Goal: Information Seeking & Learning: Understand process/instructions

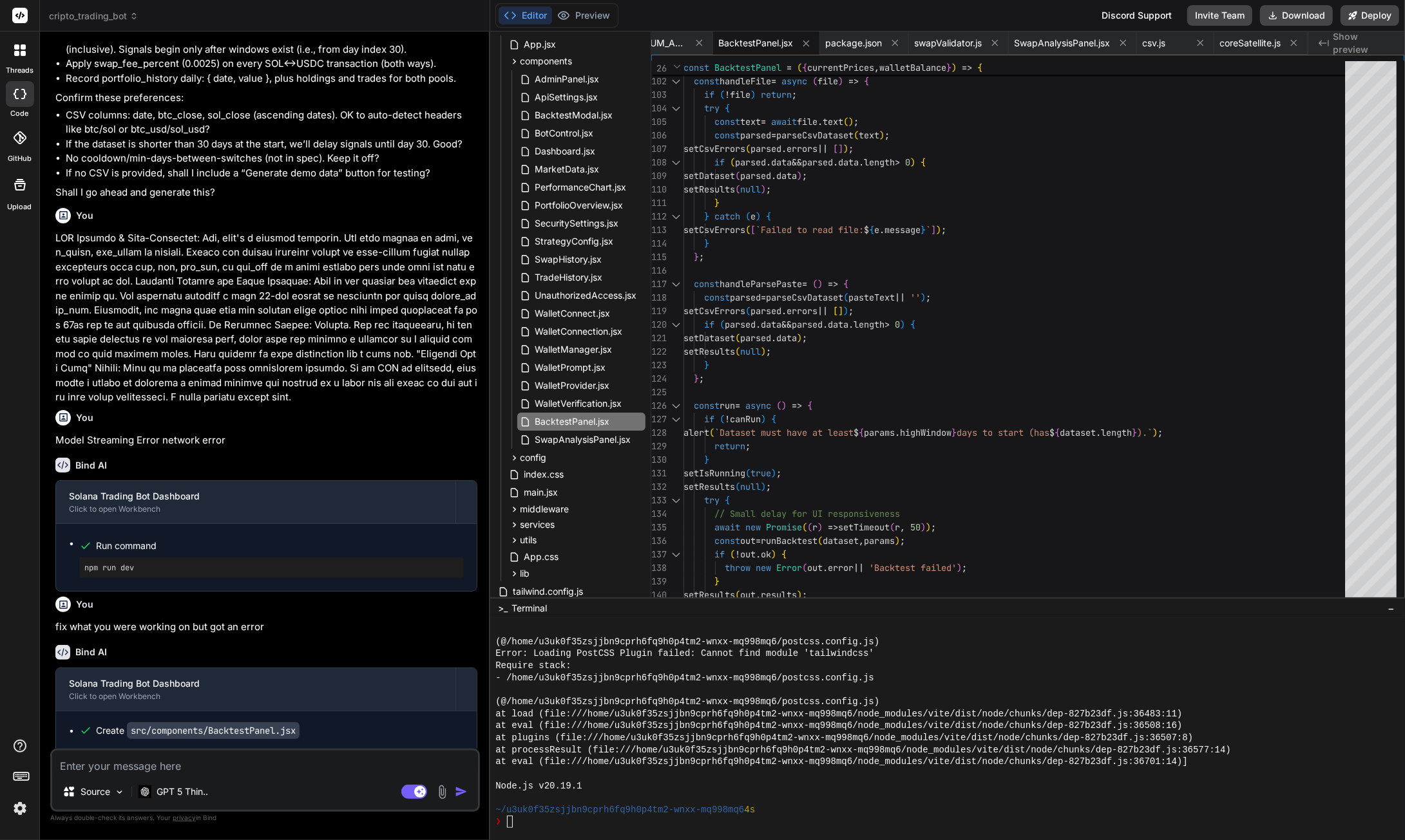
scroll to position [66060, 0]
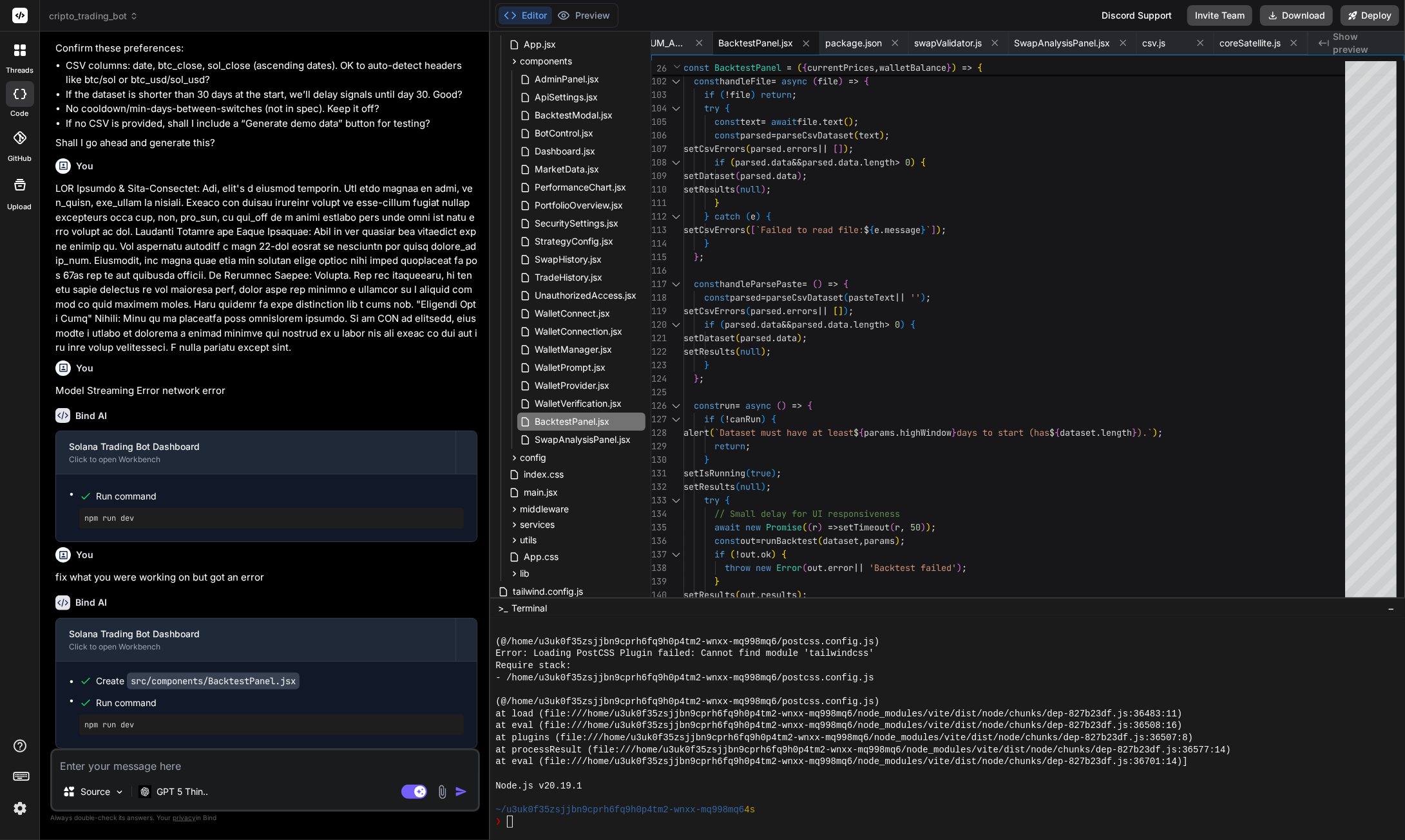
click at [1286, 20] on button "Download" at bounding box center [1296, 15] width 72 height 21
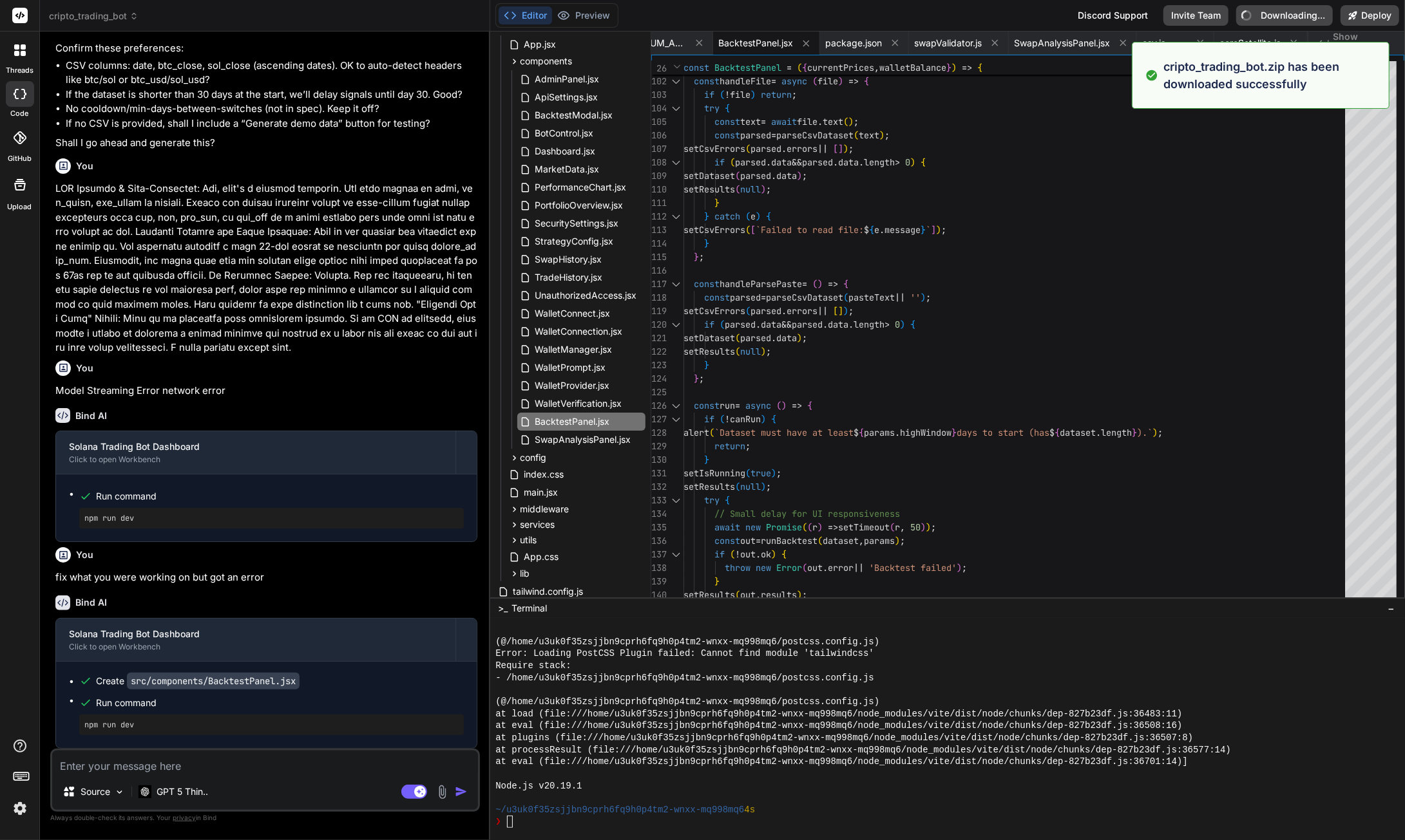
type textarea "x"
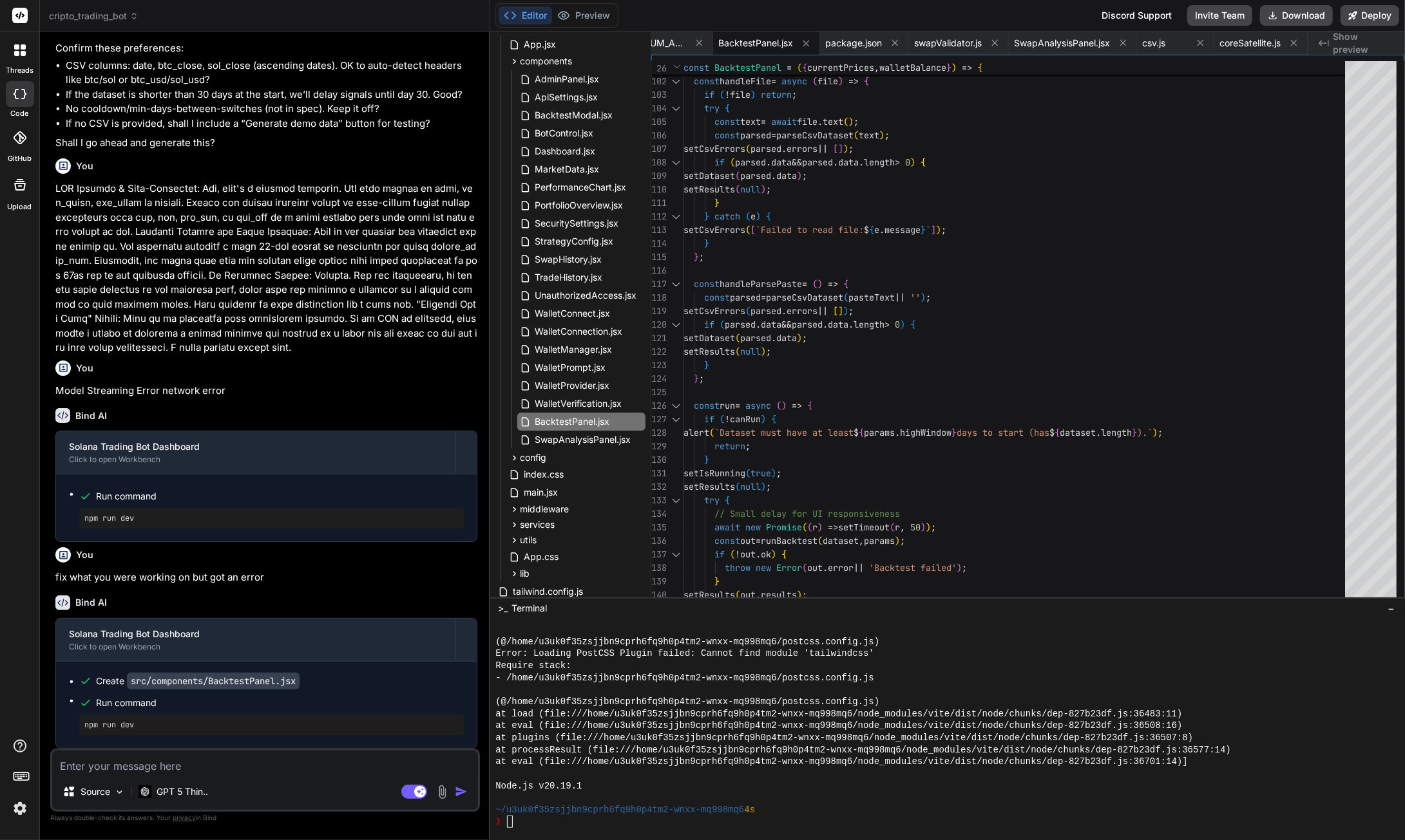
click at [249, 767] on textarea at bounding box center [264, 762] width 425 height 23
paste textarea "ailed to load config from C:\Users\SGITS\Downloads\cryptoTB\vite.config.js erro…"
type textarea "ailed to load config from C:\Users\SGITS\Downloads\cryptoTB\vite.config.js erro…"
type textarea "x"
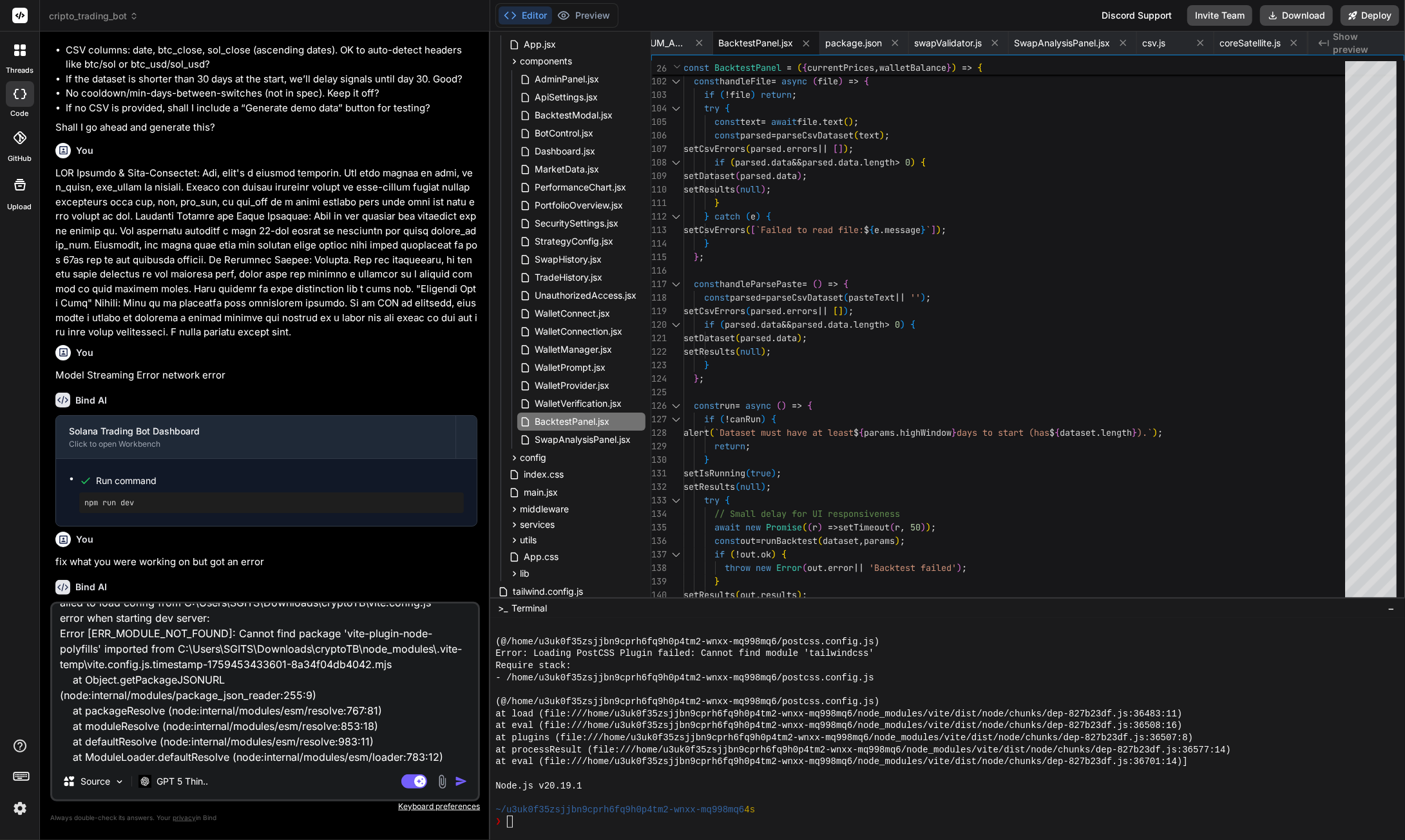
scroll to position [0, 0]
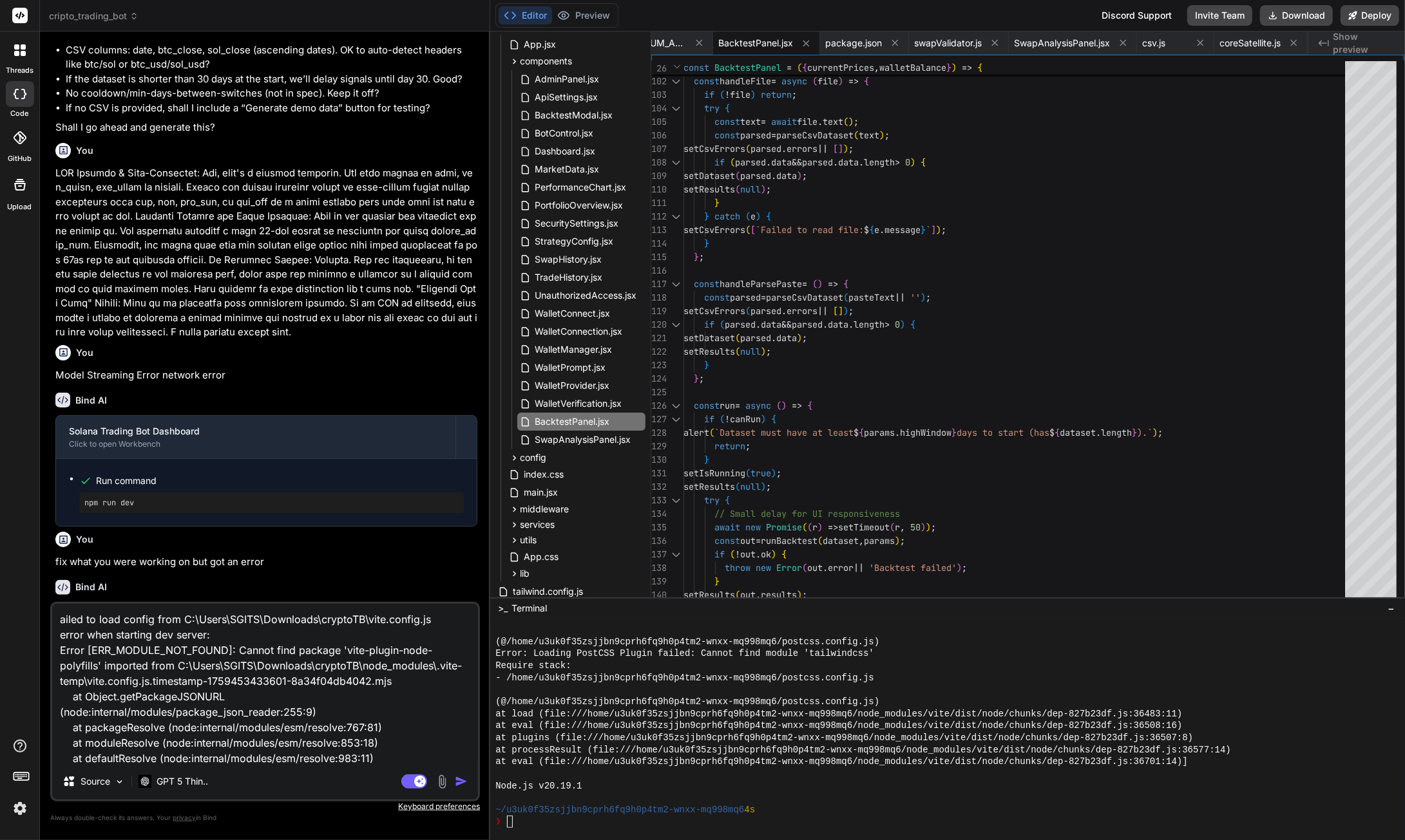
type textarea "ailed to load config from C:\Users\SGITS\Downloads\cryptoTB\vite.config.js erro…"
click at [457, 785] on img "button" at bounding box center [461, 782] width 13 height 13
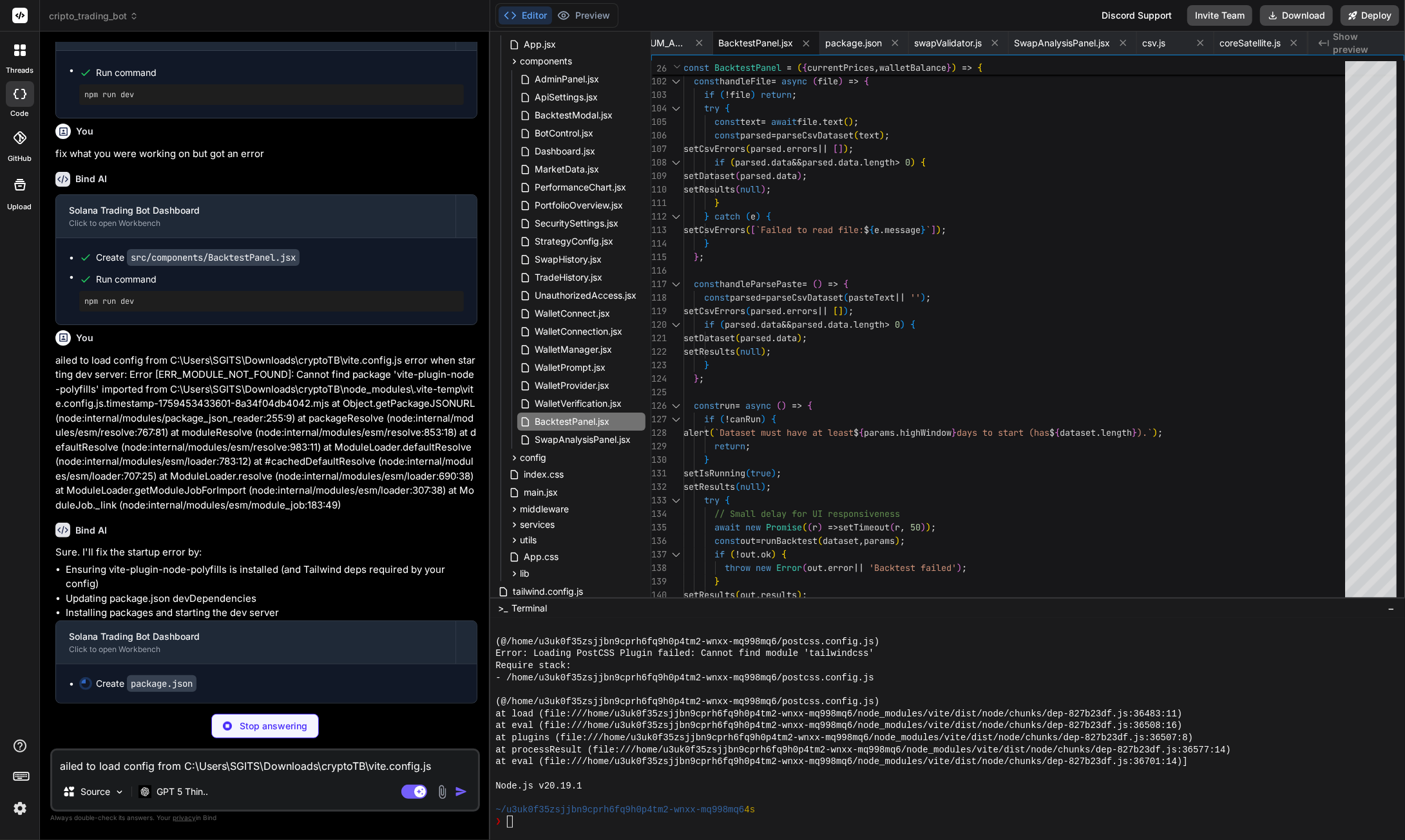
scroll to position [66661, 0]
type textarea "x"
type textarea "}"
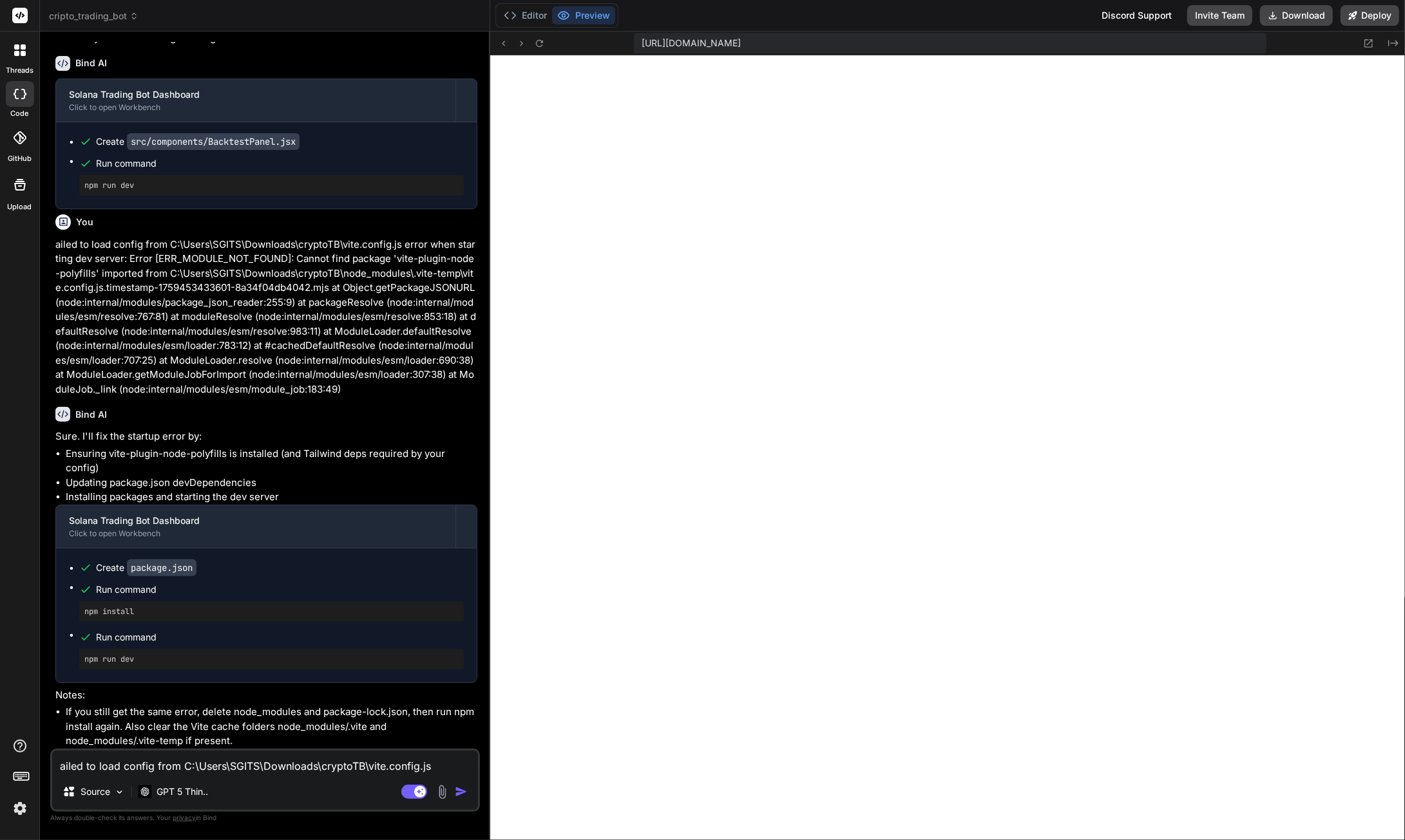
scroll to position [66778, 0]
click at [1304, 17] on button "Download" at bounding box center [1296, 15] width 72 height 21
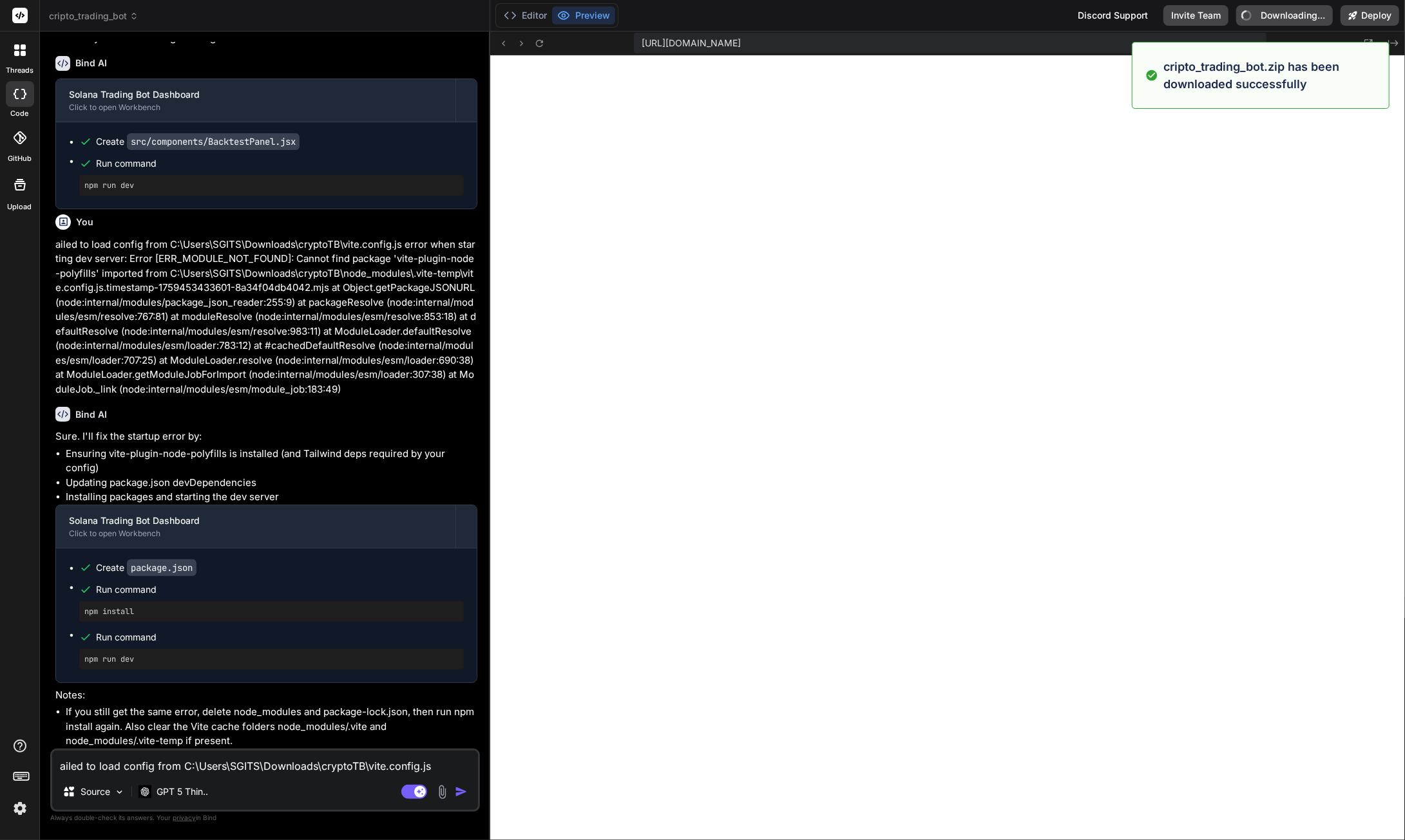
type textarea "x"
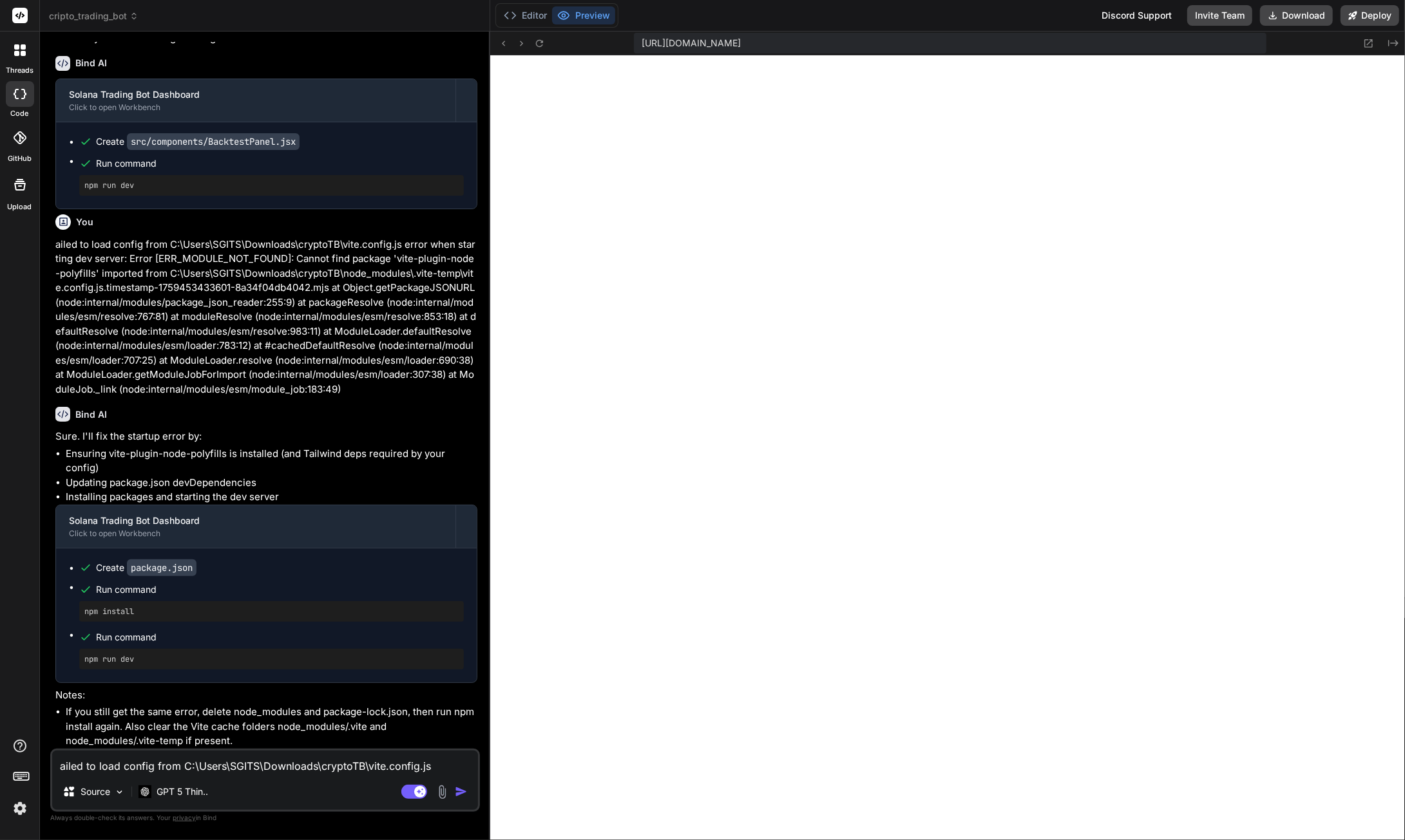
click at [113, 770] on textarea "ailed to load config from C:\Users\SGITS\Downloads\cryptoTB\vite.config.js erro…" at bounding box center [264, 762] width 425 height 23
paste textarea "failed to load config from C:\Users\SGITS\Downloads\cryptoTB\vite.config.js err…"
type textarea "failed to load config from C:\Users\SGITS\Downloads\cryptoTB\vite.config.js err…"
type textarea "x"
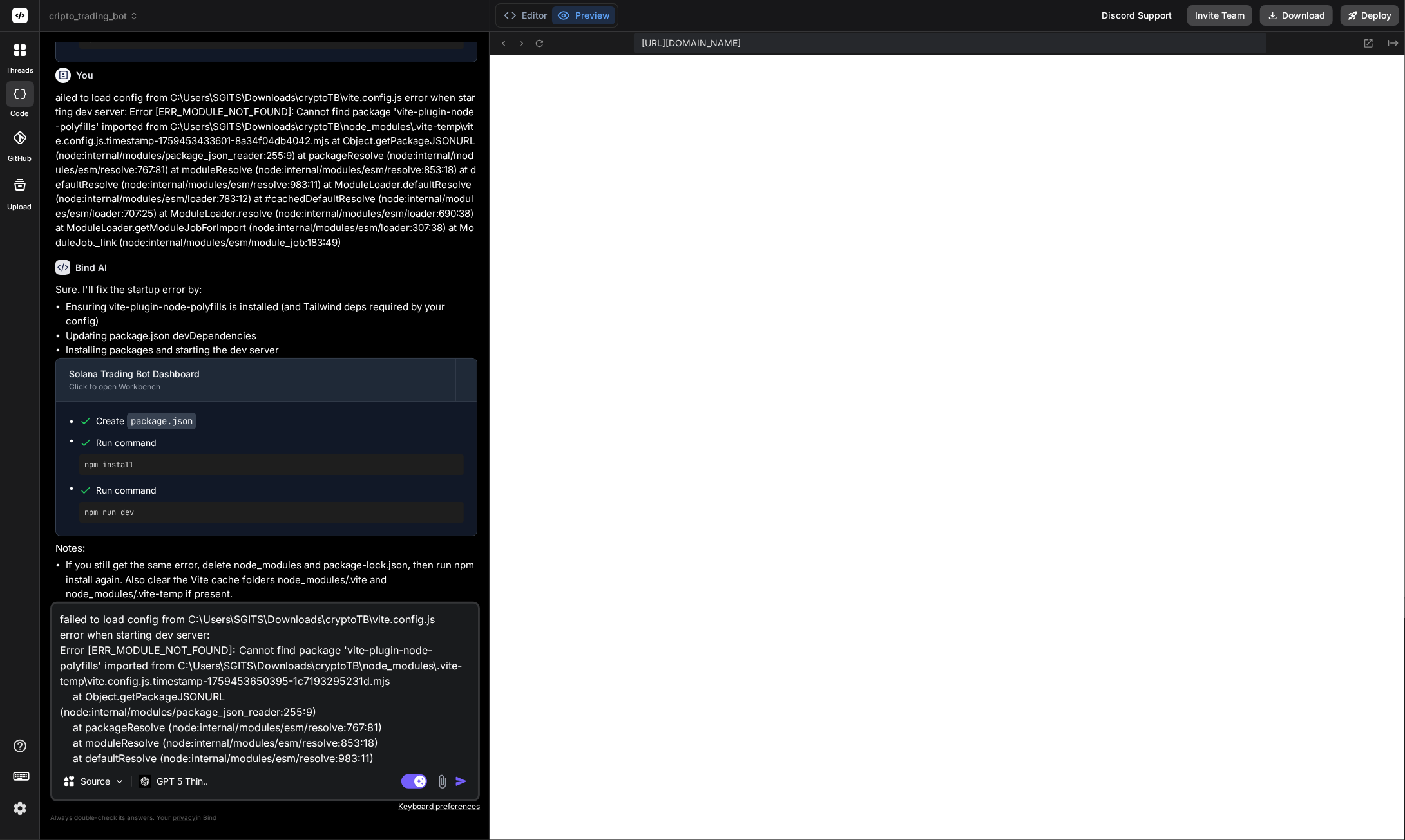
scroll to position [93, 0]
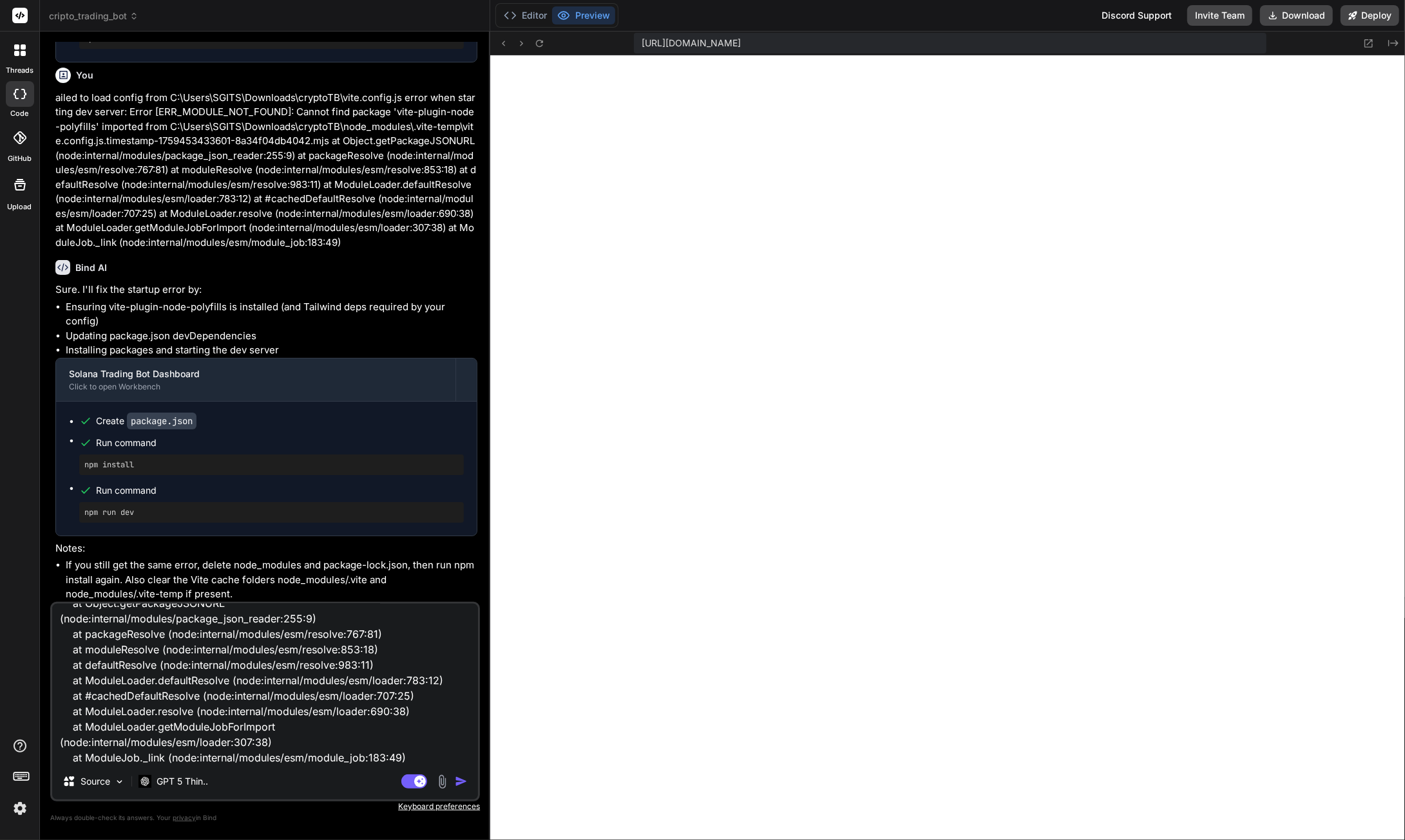
type textarea "failed to load config from C:\Users\SGITS\Downloads\cryptoTB\vite.config.js err…"
click at [460, 785] on img "button" at bounding box center [461, 782] width 13 height 13
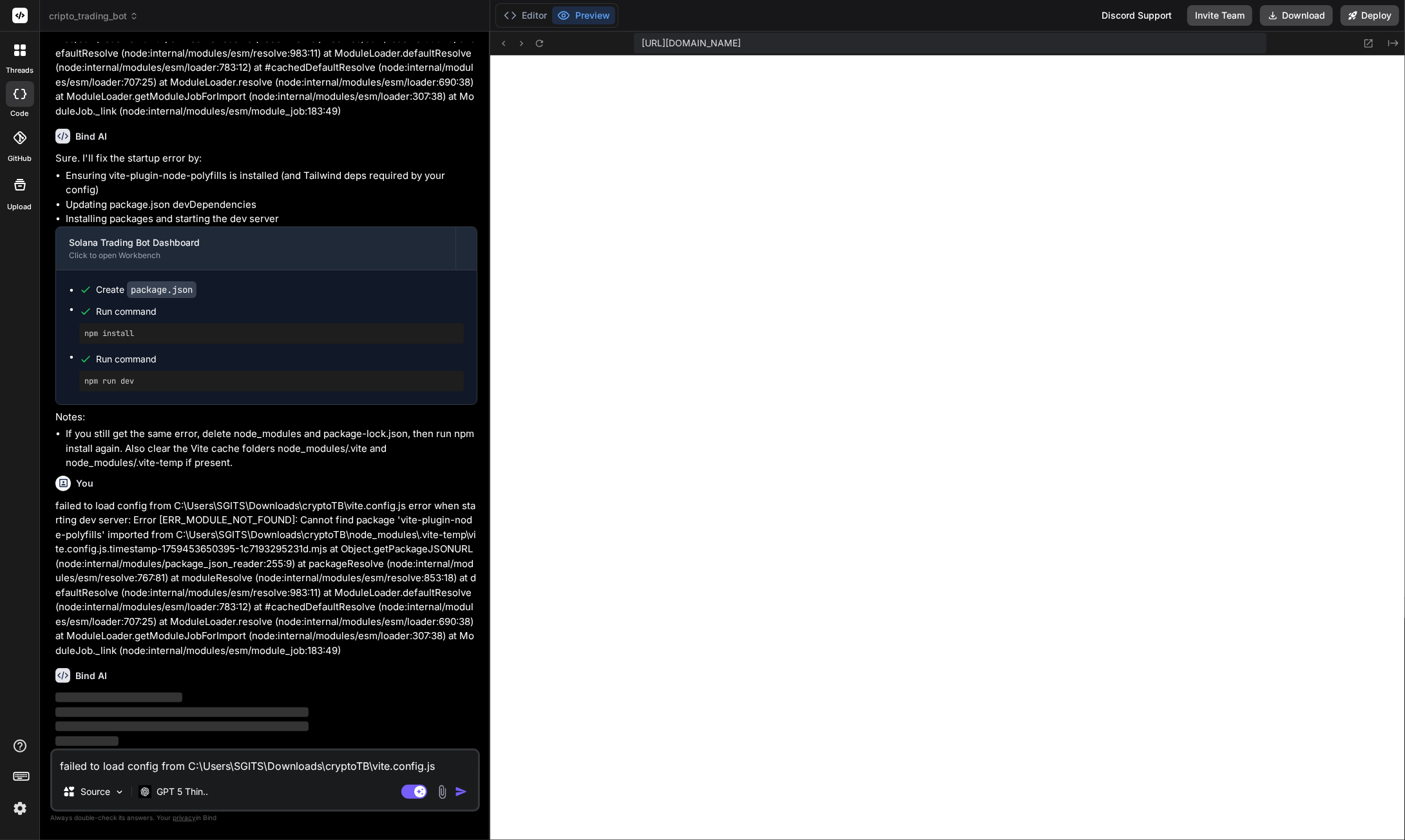
scroll to position [67056, 0]
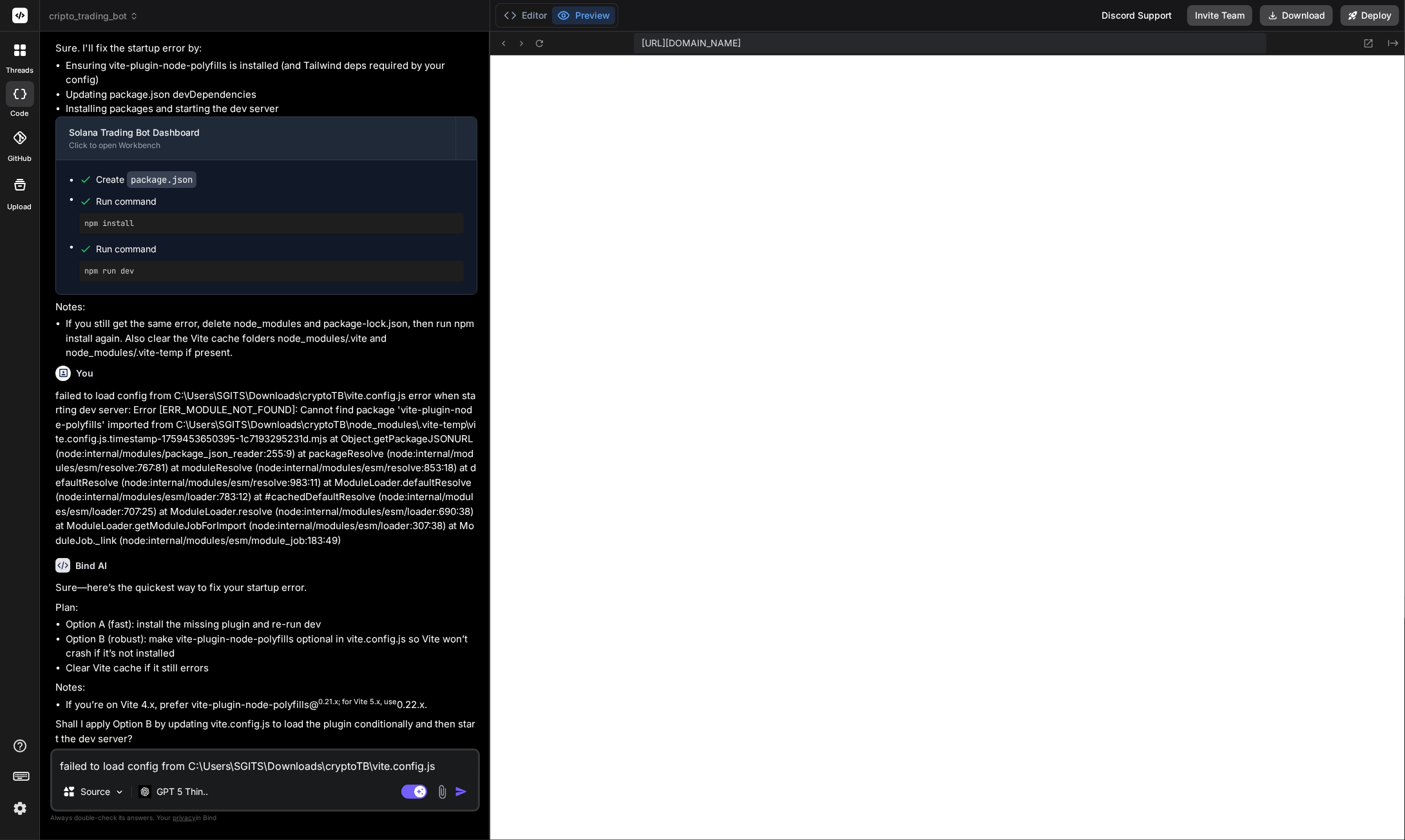
type textarea "x"
click at [111, 765] on textarea "failed to load config from C:\Users\SGITS\Downloads\cryptoTB\vite.config.js err…" at bounding box center [264, 762] width 425 height 23
type textarea "s"
type textarea "x"
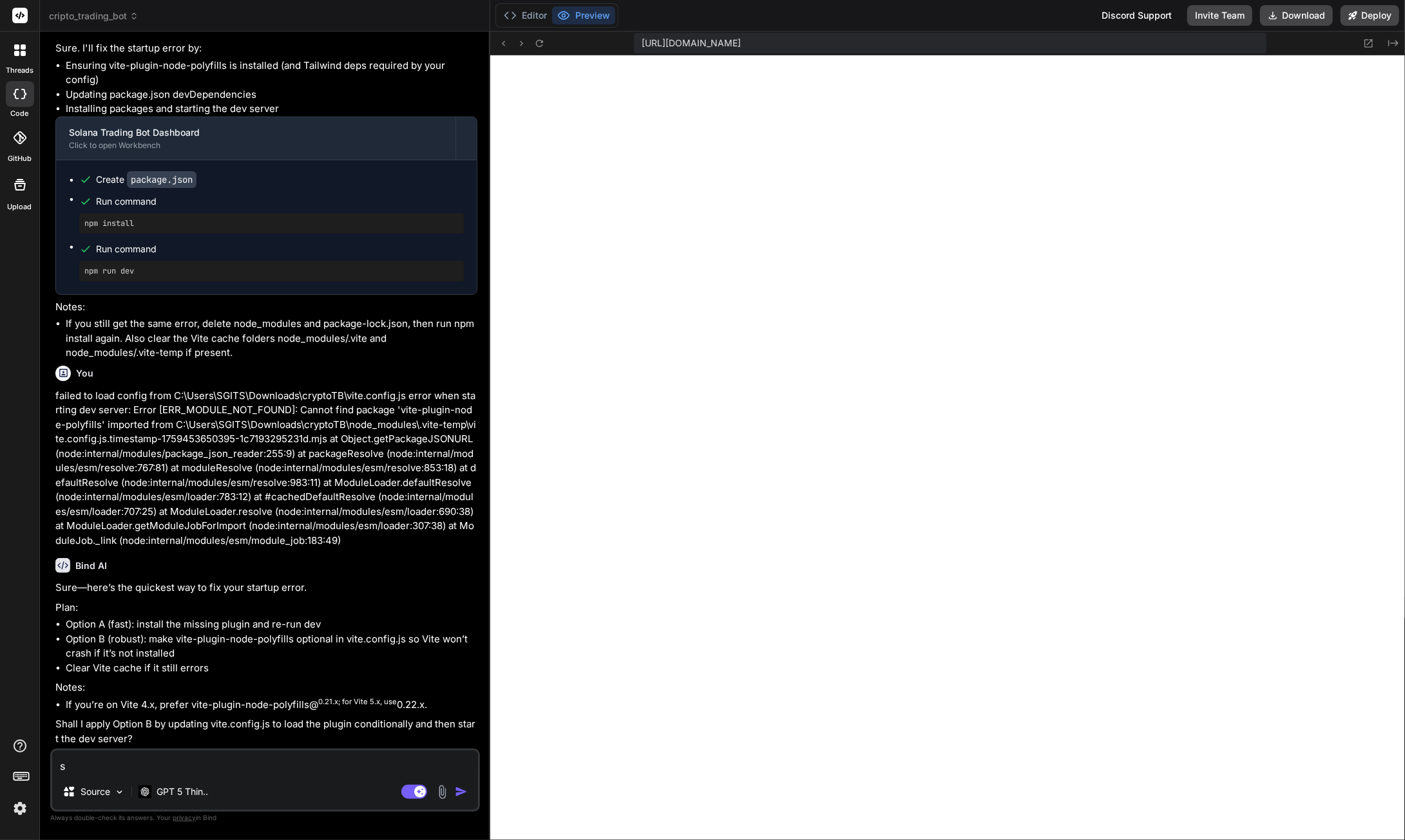
type textarea "sh"
type textarea "x"
type textarea "sho"
type textarea "x"
type textarea "show"
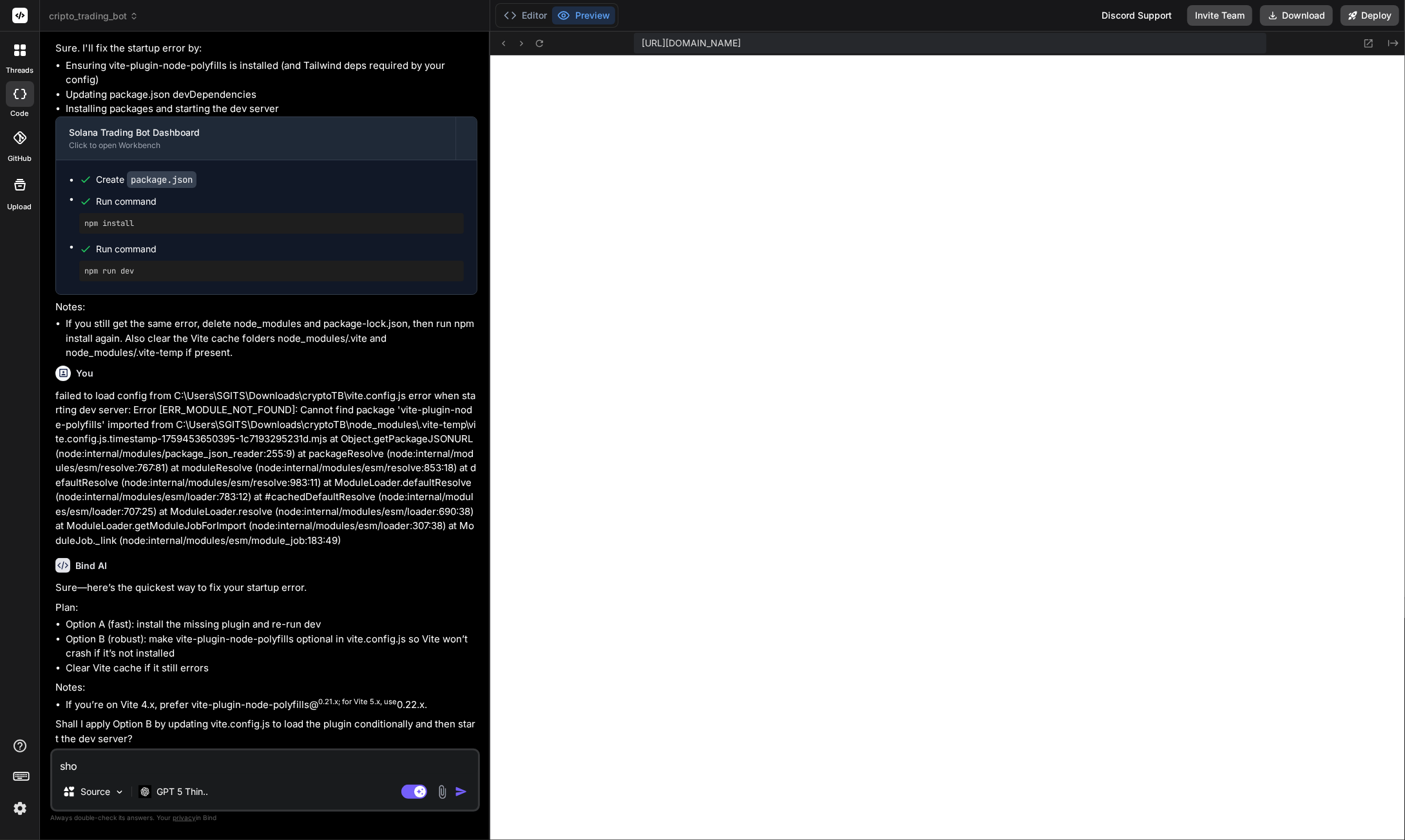
type textarea "x"
type textarea "show"
type textarea "x"
type textarea "show m"
type textarea "x"
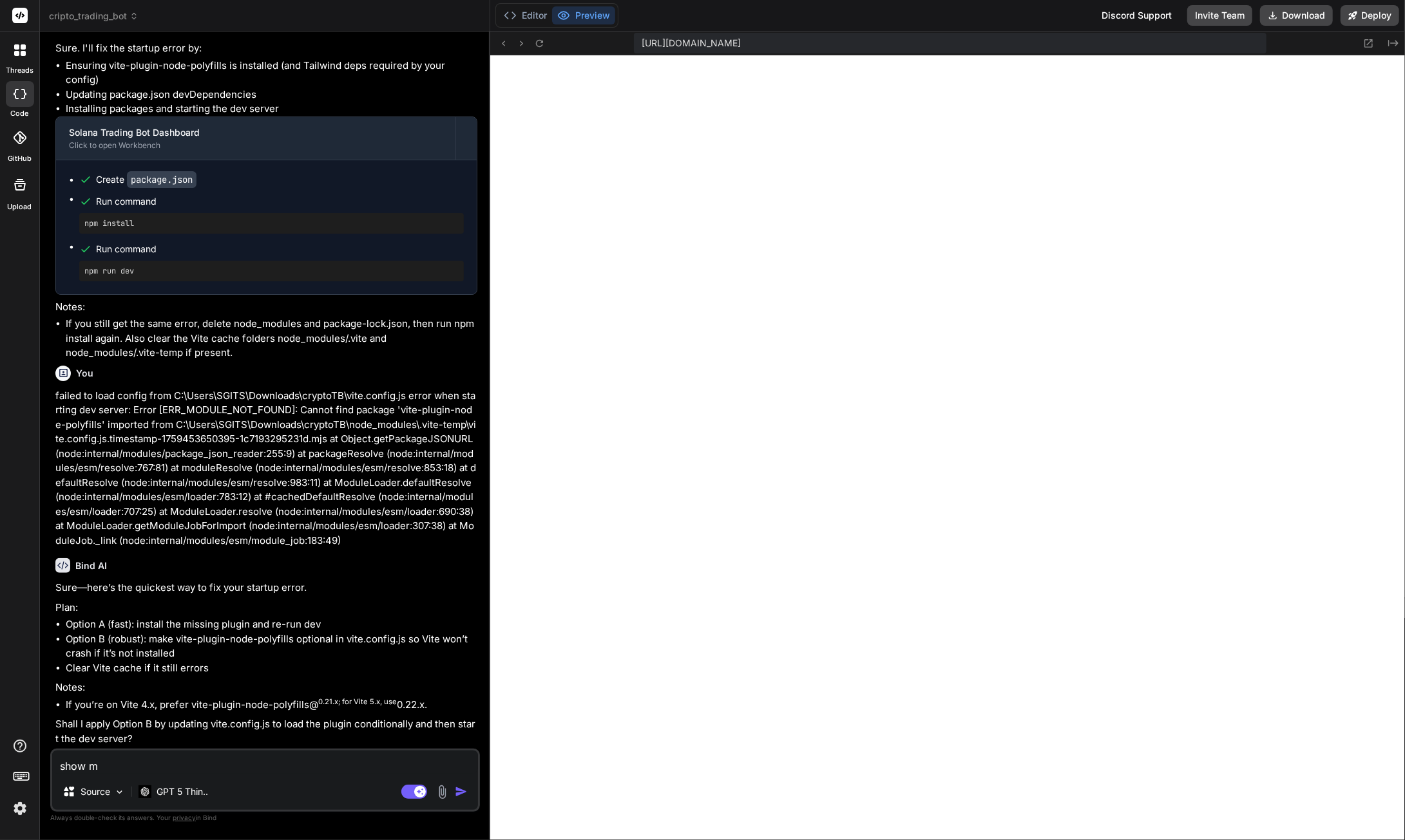
type textarea "show me"
type textarea "x"
type textarea "show me"
type textarea "x"
type textarea "show me h"
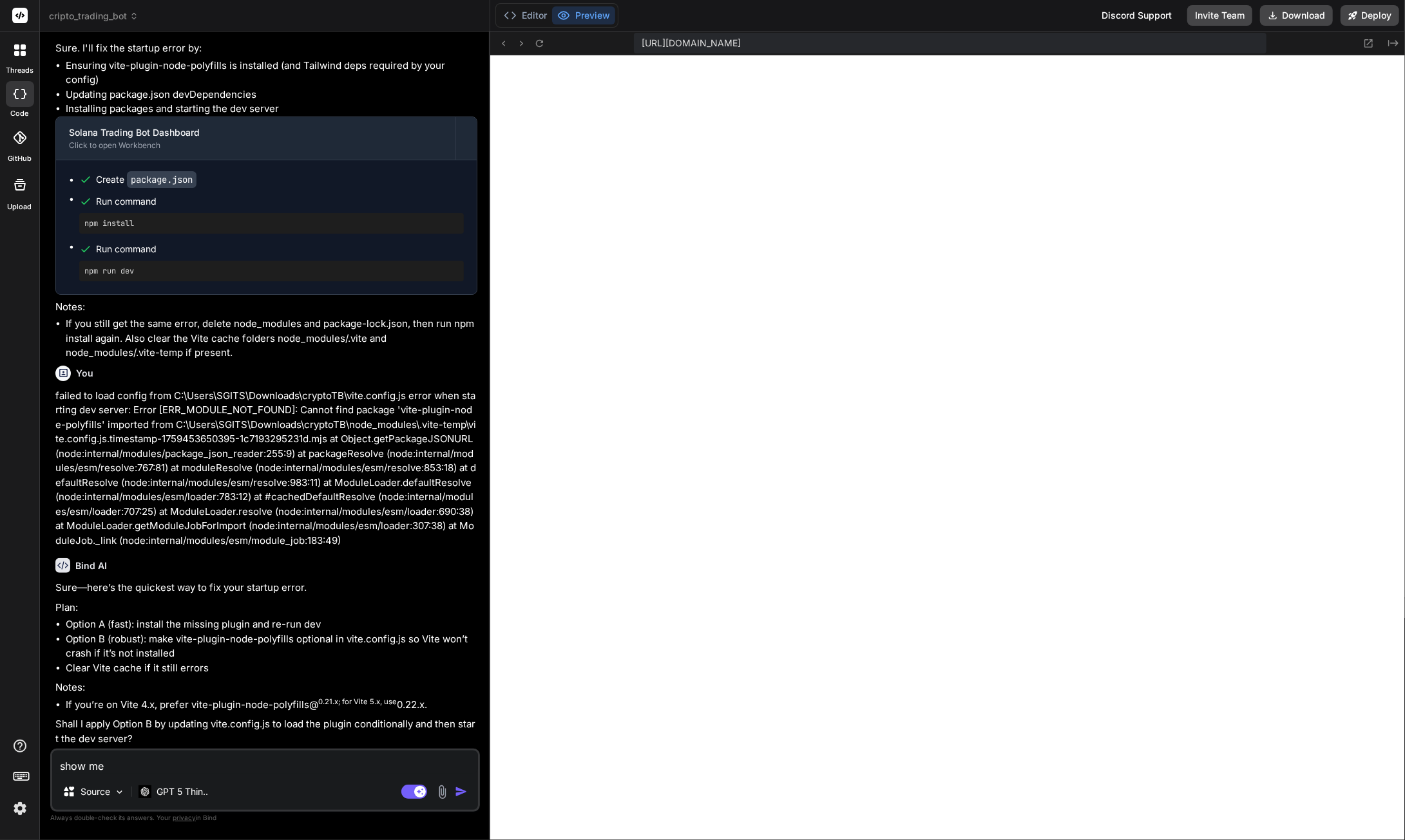
type textarea "x"
type textarea "show me ho"
type textarea "x"
type textarea "show me how"
type textarea "x"
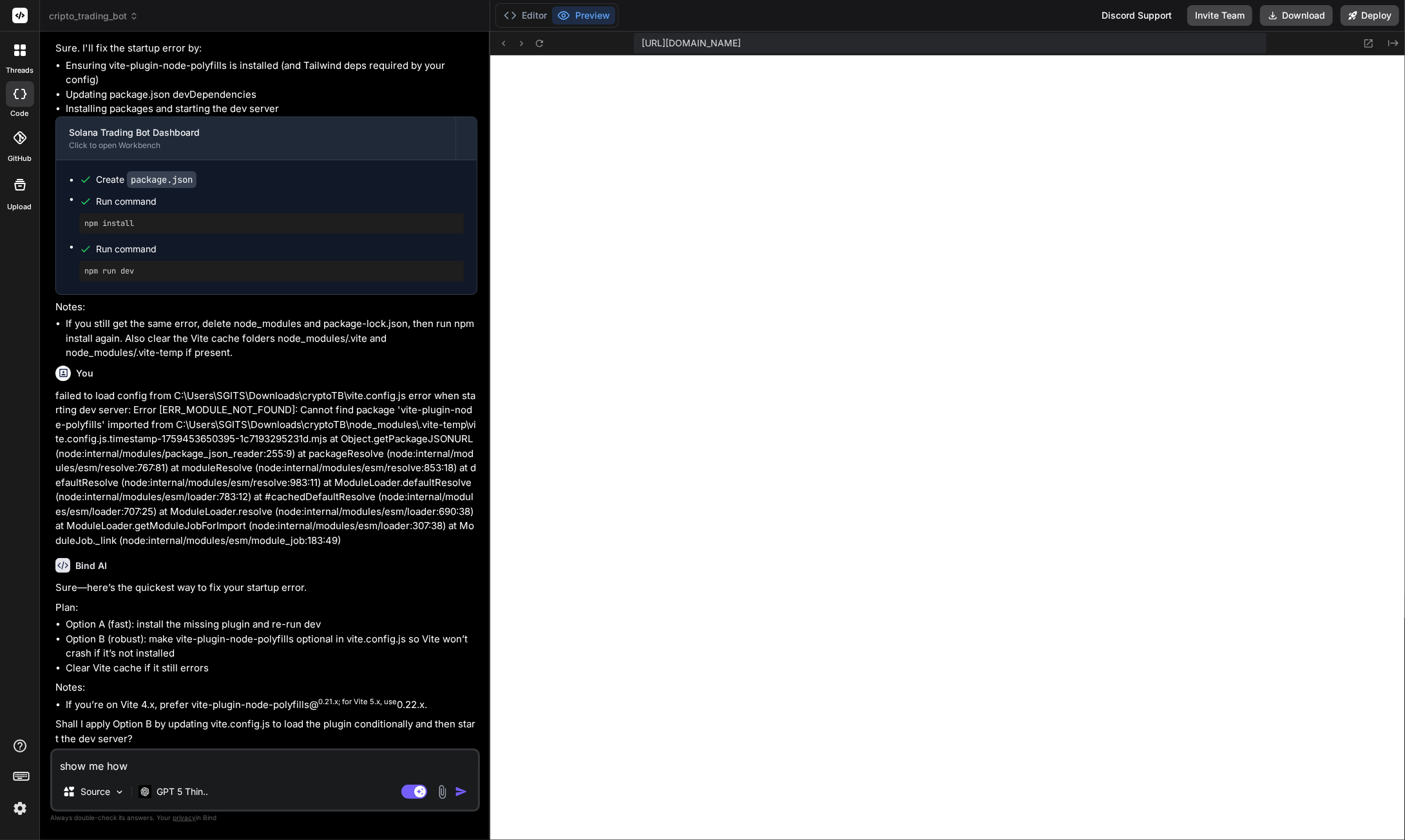
type textarea "show me how"
type textarea "x"
type textarea "show me how t"
type textarea "x"
type textarea "show me how to"
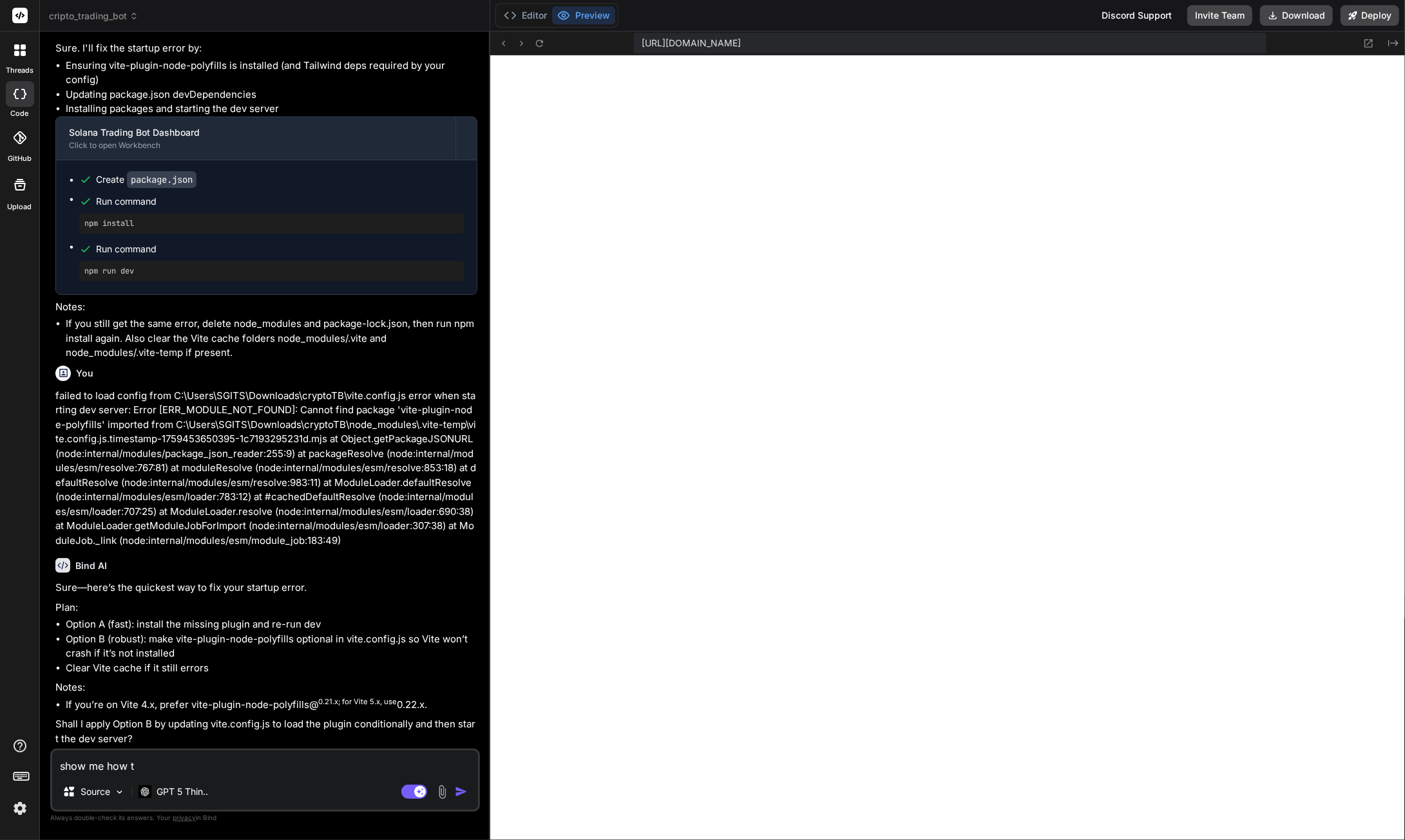
type textarea "x"
type textarea "show me how to"
type textarea "x"
type textarea "show me how to i"
type textarea "x"
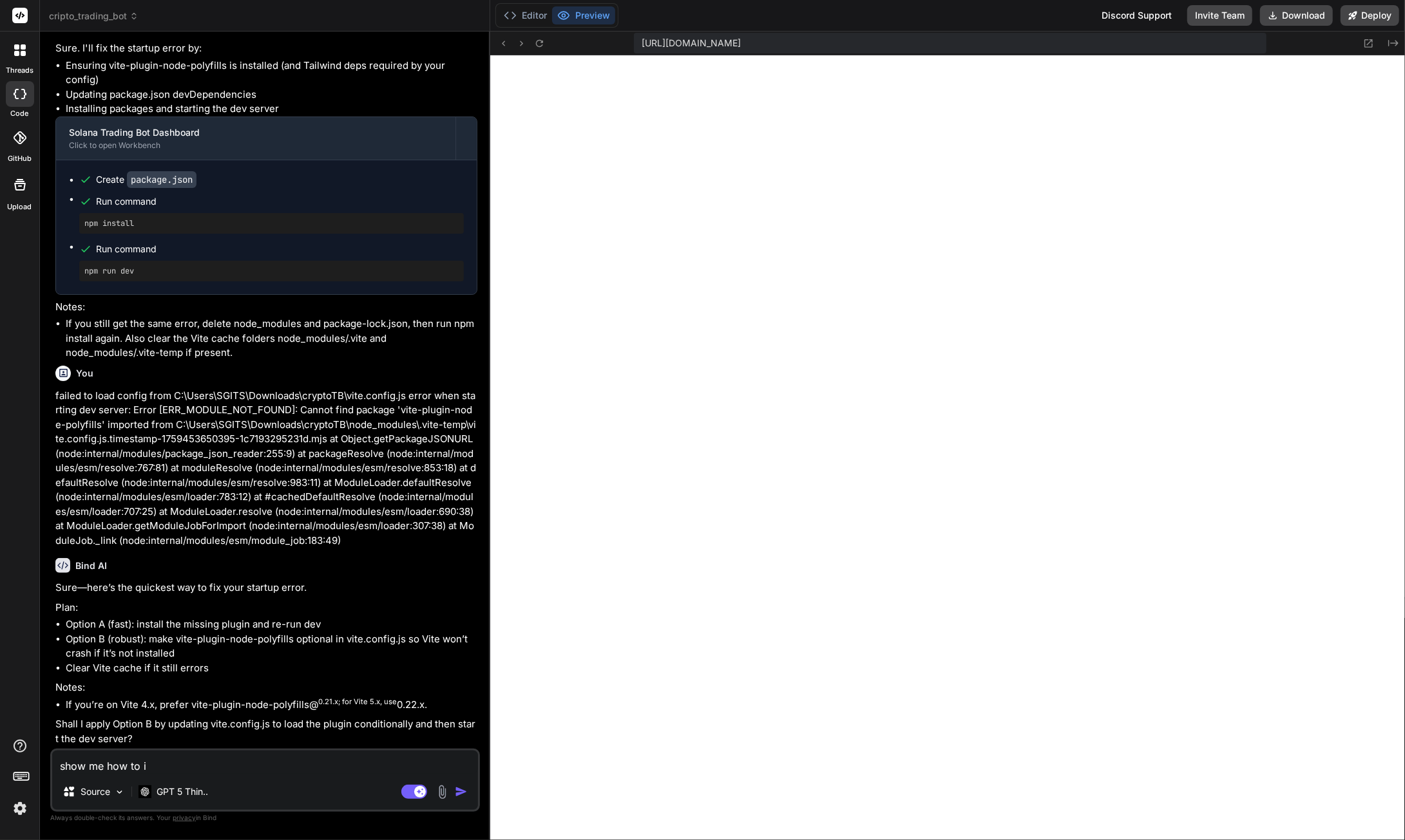
type textarea "show me how to in"
type textarea "x"
type textarea "show me how to ins"
type textarea "x"
type textarea "show me how to inst"
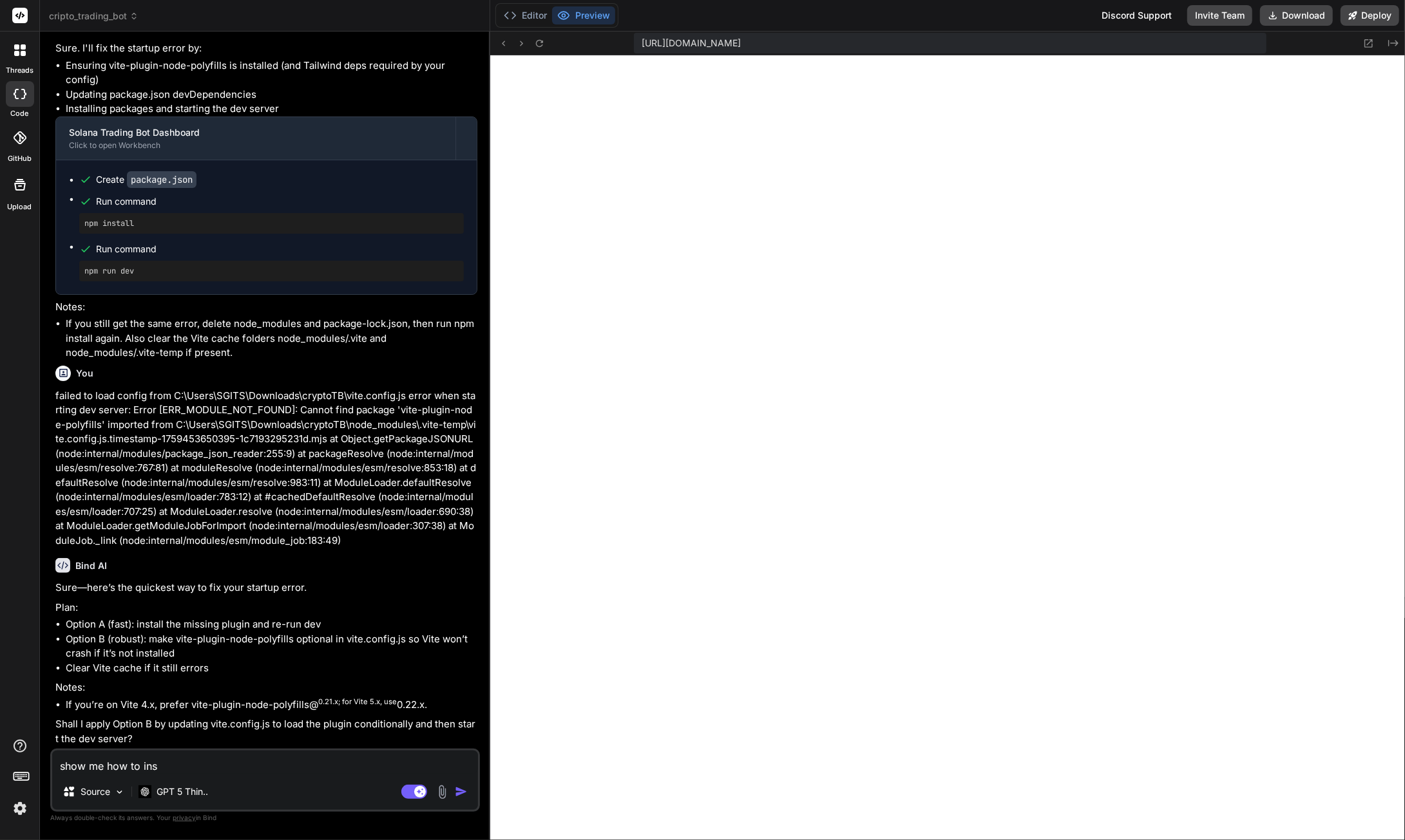
type textarea "x"
type textarea "show me how to insta"
type textarea "x"
type textarea "show me how to instal"
type textarea "x"
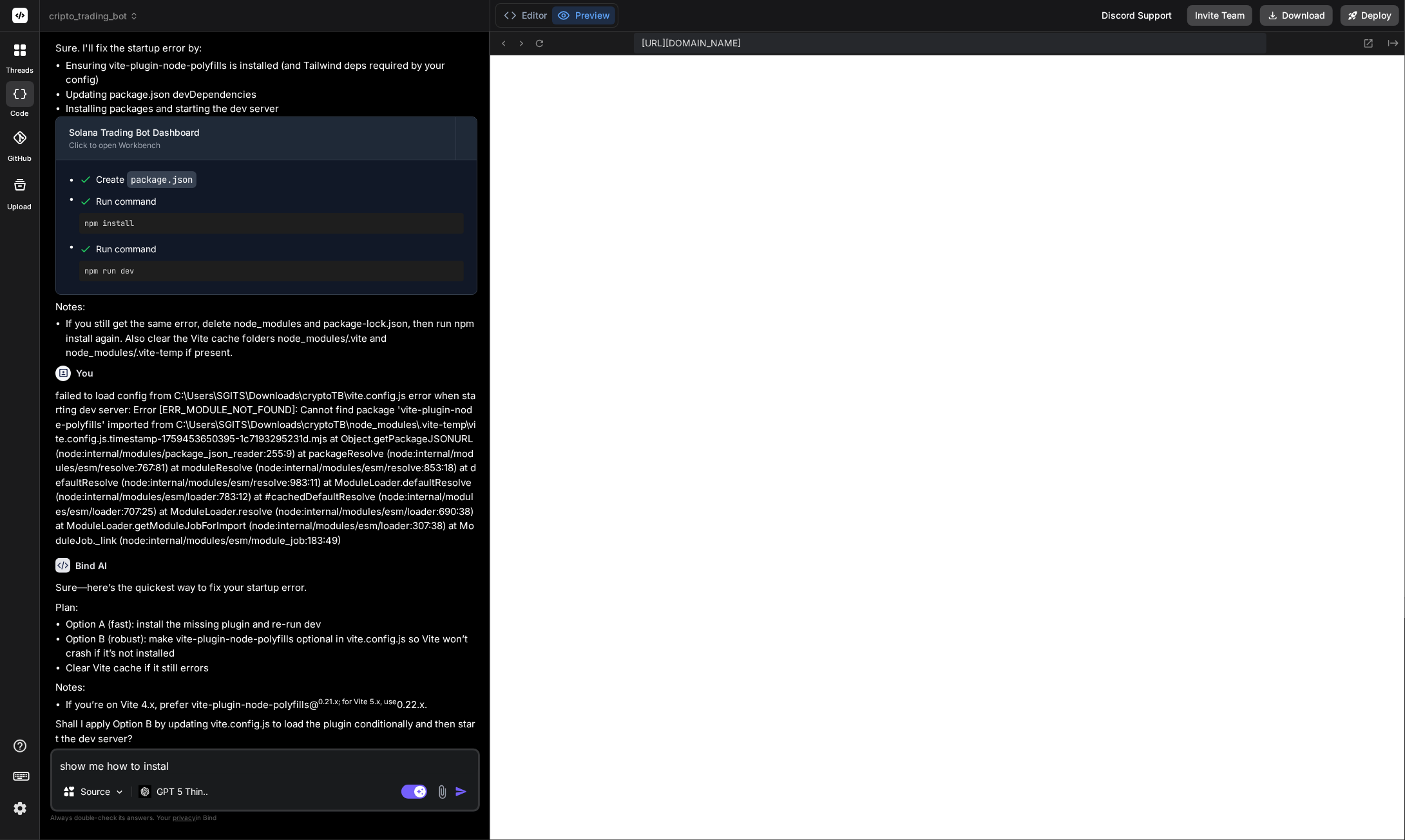
type textarea "show me how to install"
type textarea "x"
type textarea "show me how to install"
type textarea "x"
type textarea "show me how to install t"
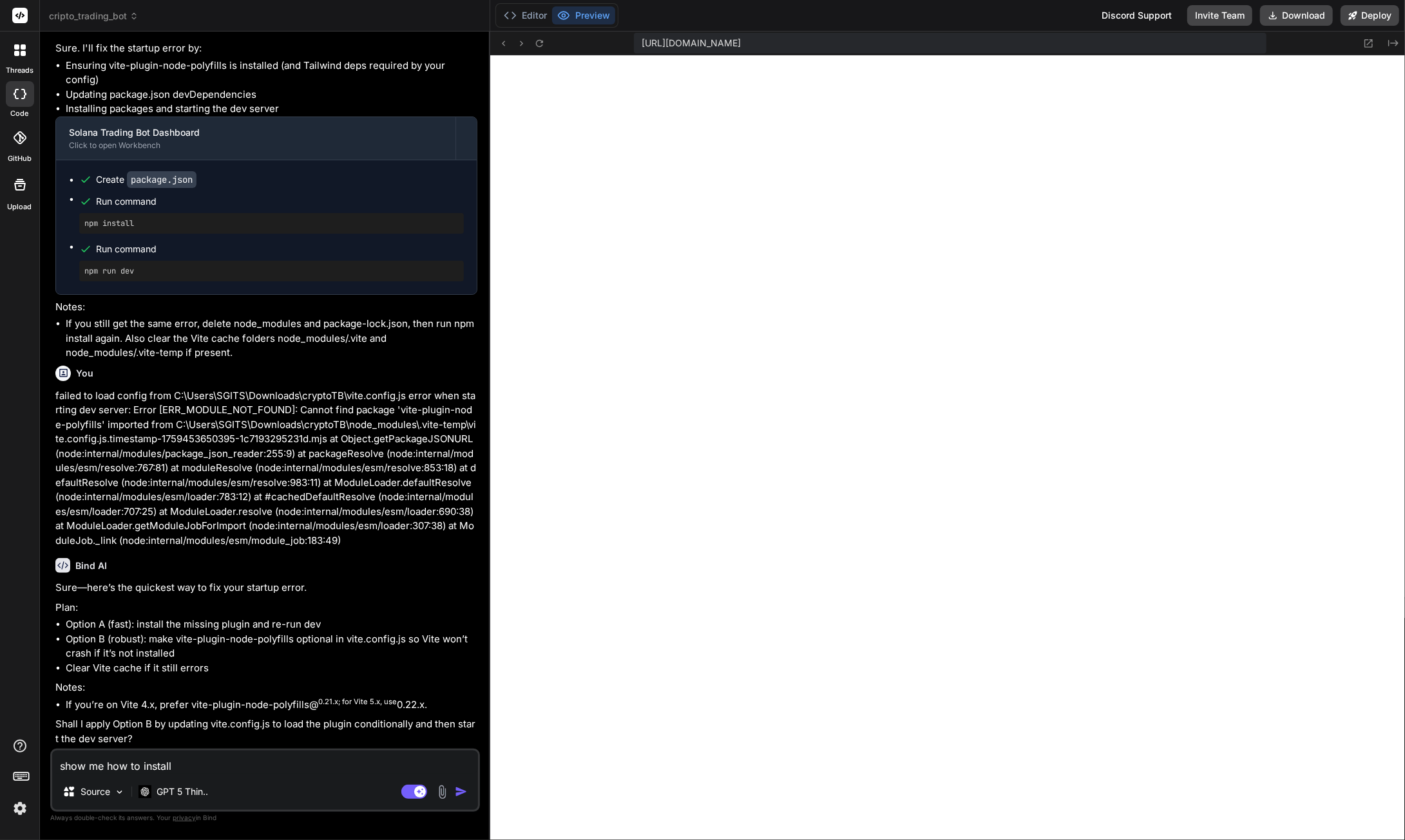
type textarea "x"
type textarea "show me how to install th"
type textarea "x"
type textarea "show me how to install the"
type textarea "x"
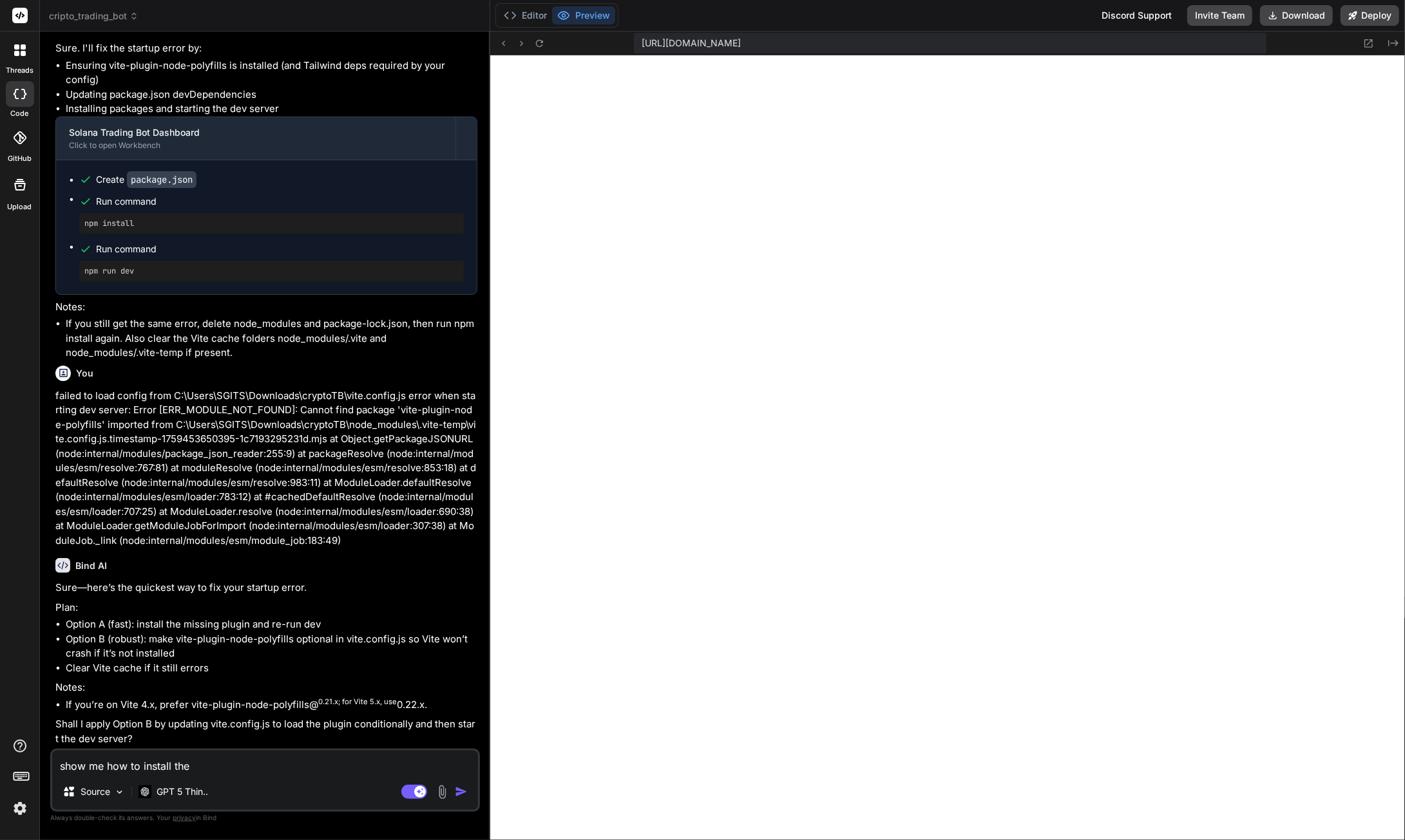
type textarea "show me how to install the"
type textarea "x"
type textarea "show me how to install the p"
type textarea "x"
type textarea "show me how to install the pl"
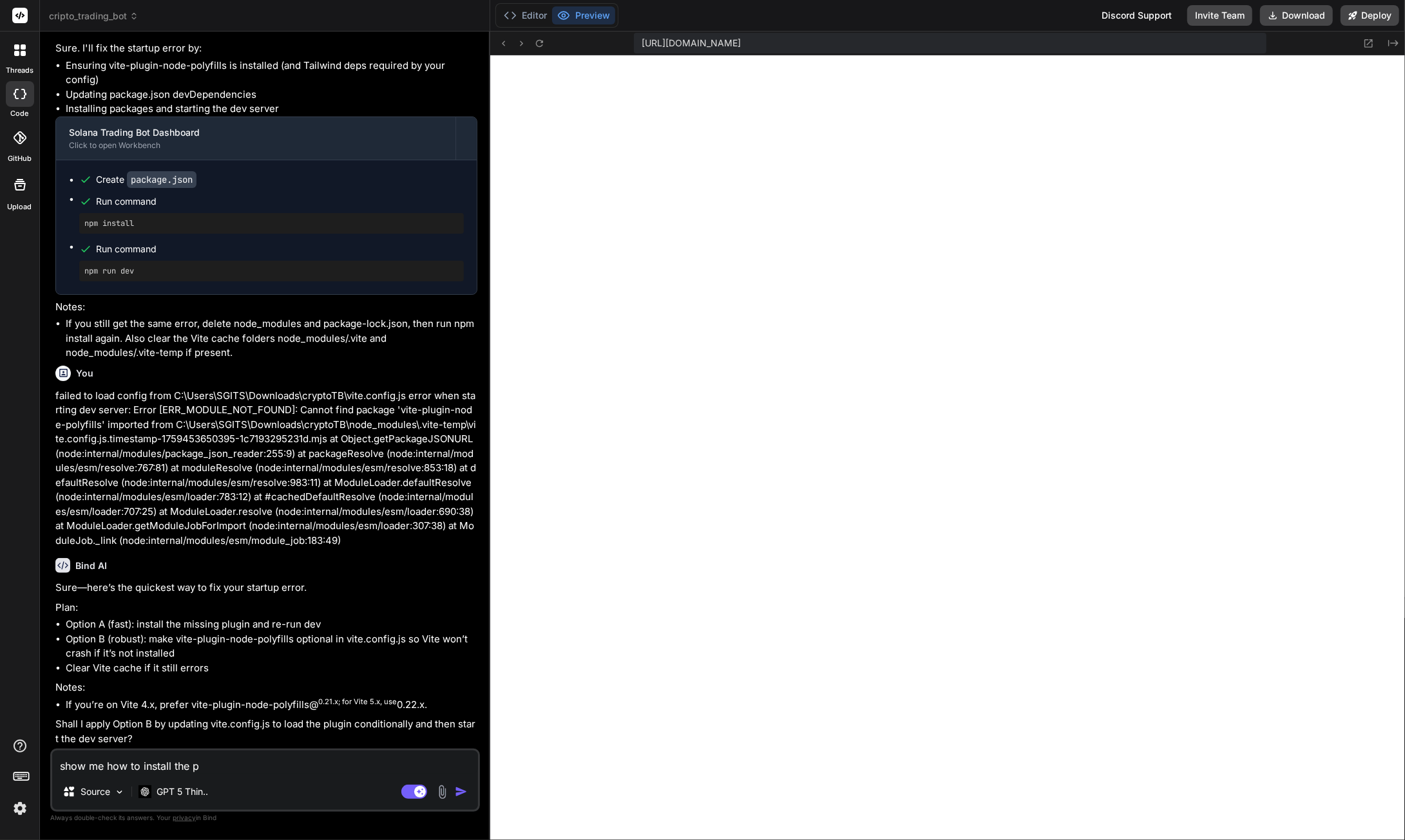
type textarea "x"
type textarea "show me how to install the plu"
type textarea "x"
type textarea "show me how to install the plug"
type textarea "x"
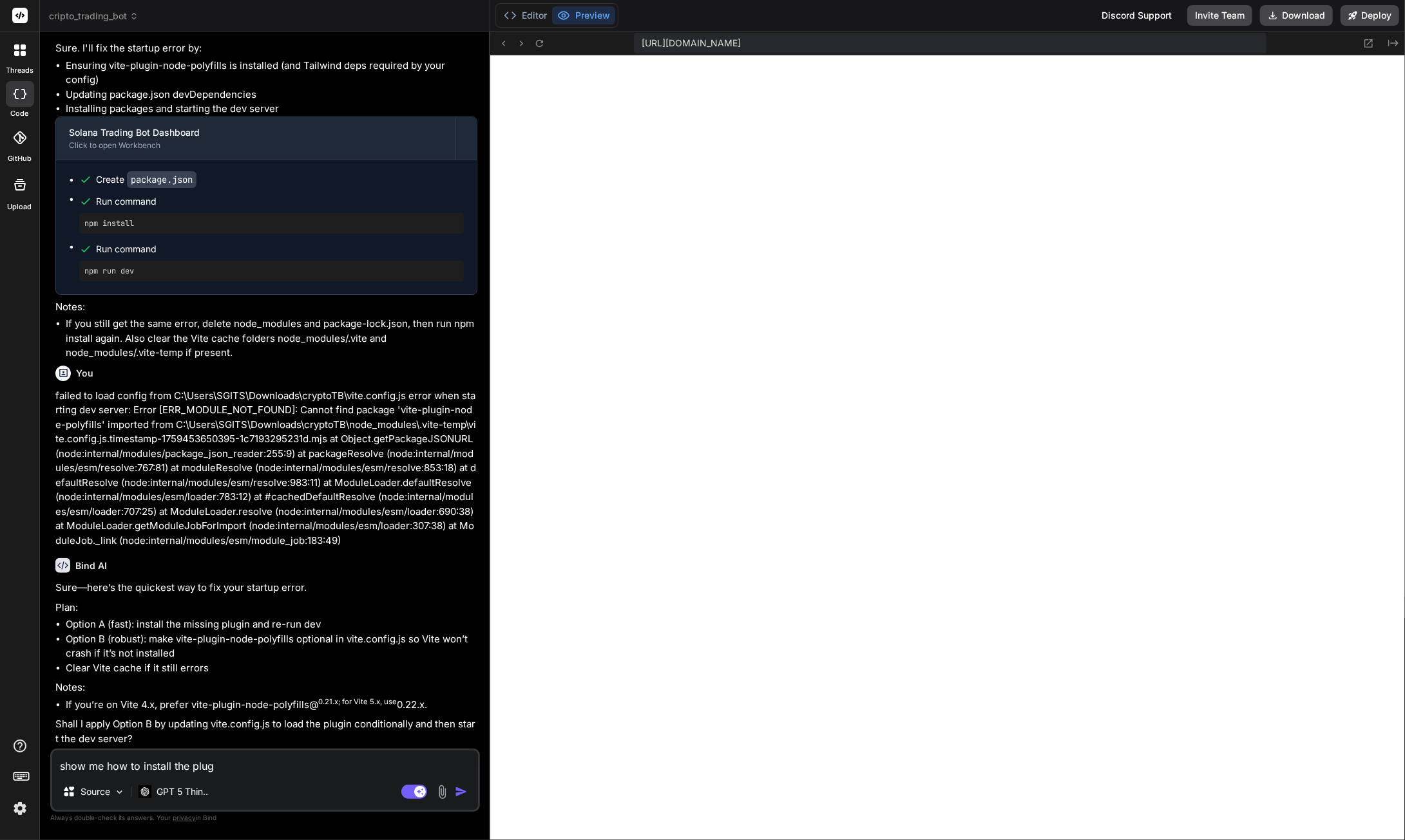
type textarea "show me how to install the plugi"
type textarea "x"
type textarea "show me how to install the plugin"
type textarea "x"
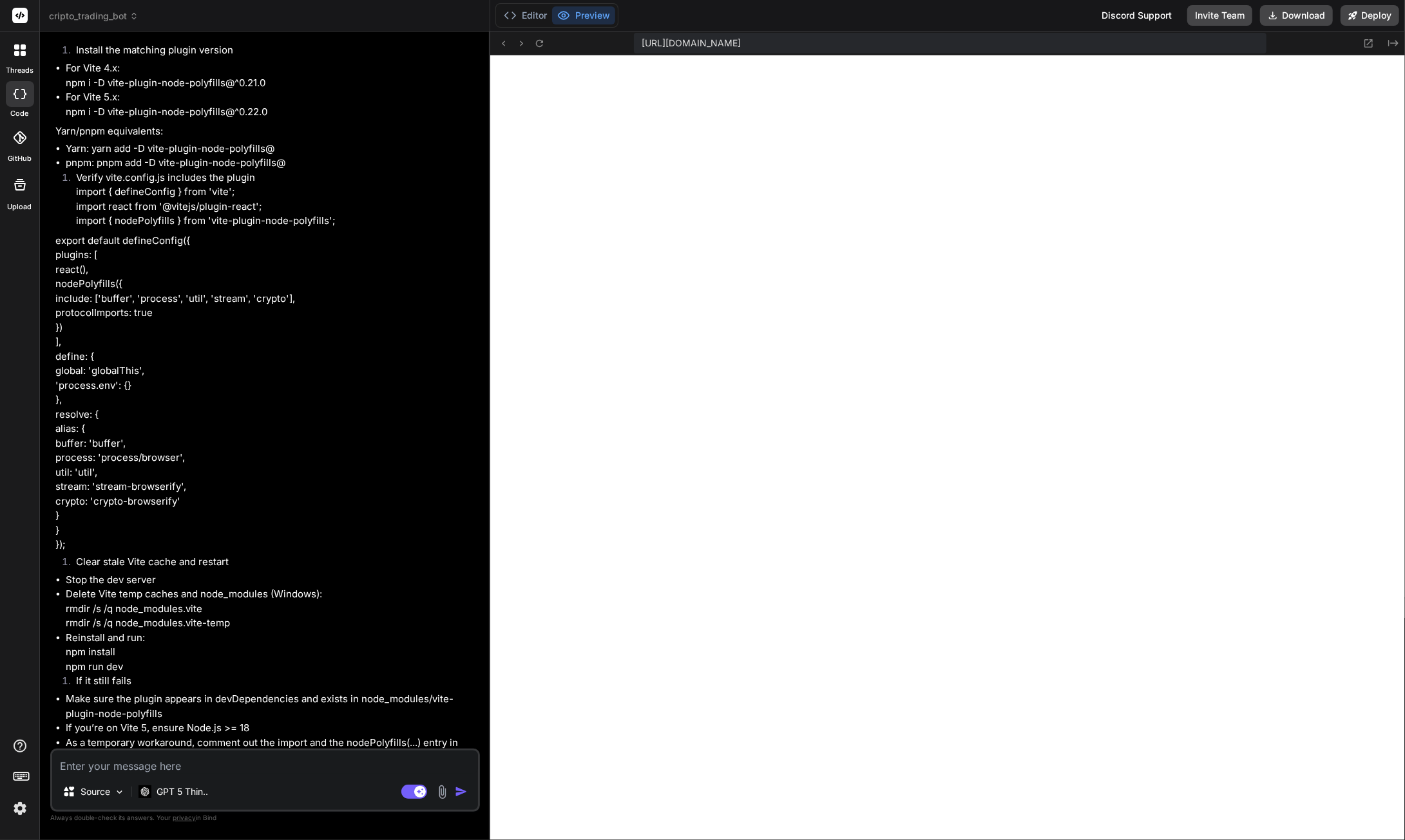
scroll to position [67879, 0]
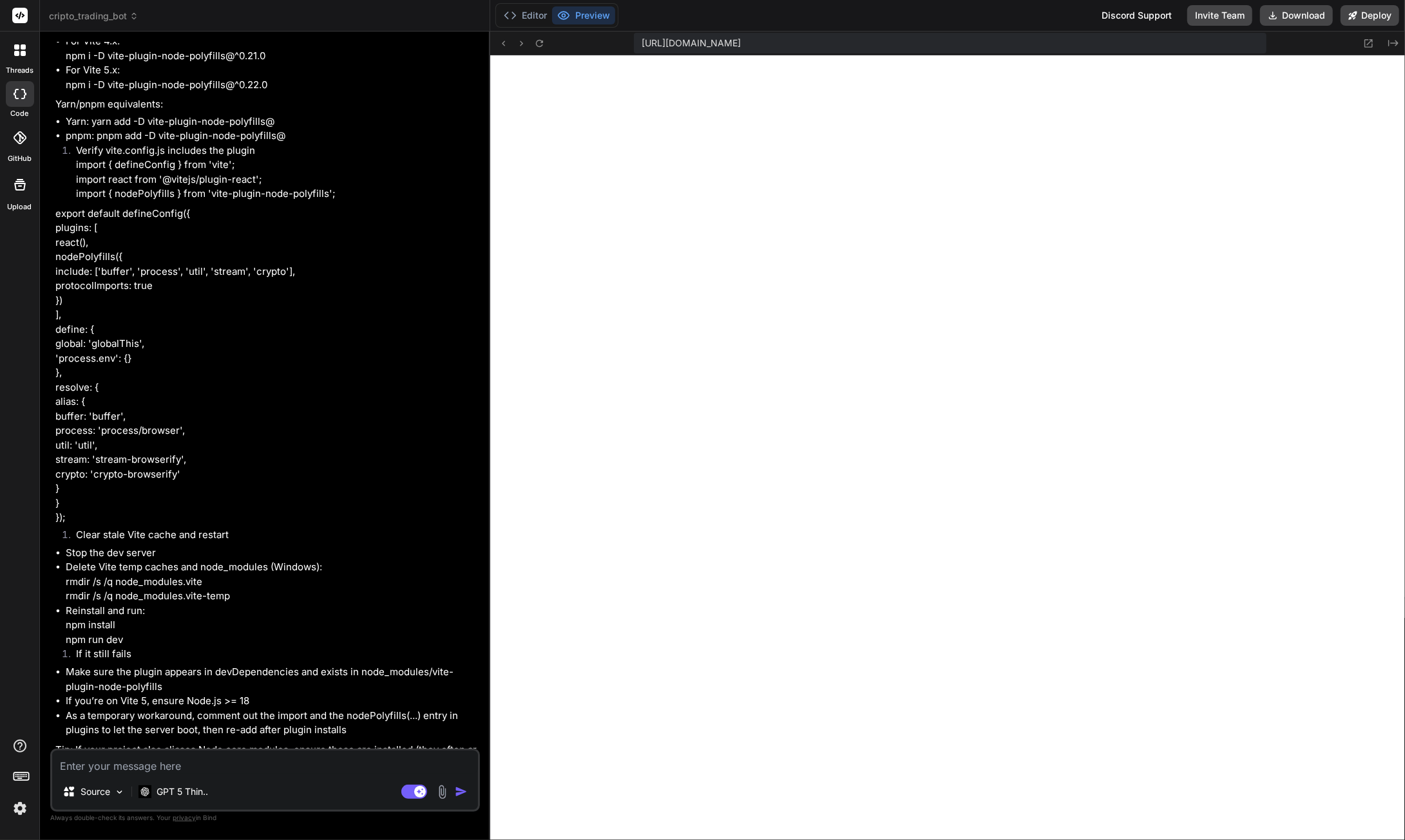
type textarea "x"
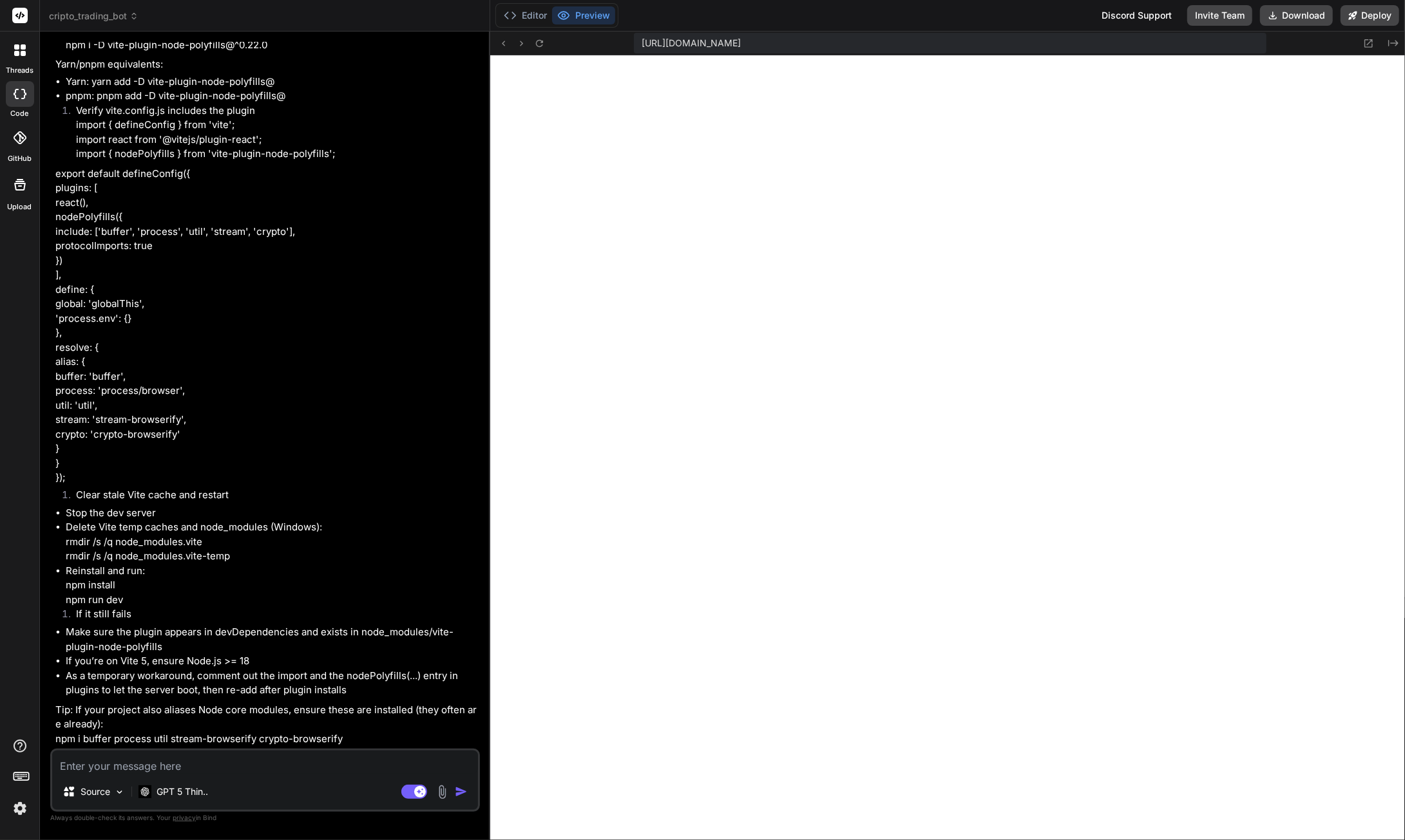
scroll to position [68112, 0]
click at [159, 513] on li "Stop the dev server" at bounding box center [271, 513] width 411 height 15
drag, startPoint x: 205, startPoint y: 542, endPoint x: 65, endPoint y: 545, distance: 140.0
click at [65, 540] on ul "Stop the dev server Delete Vite temp caches and node_modules (Windows): rmdir /…" at bounding box center [266, 557] width 422 height 102
copy li "rmdir /s /q node_modules.vite"
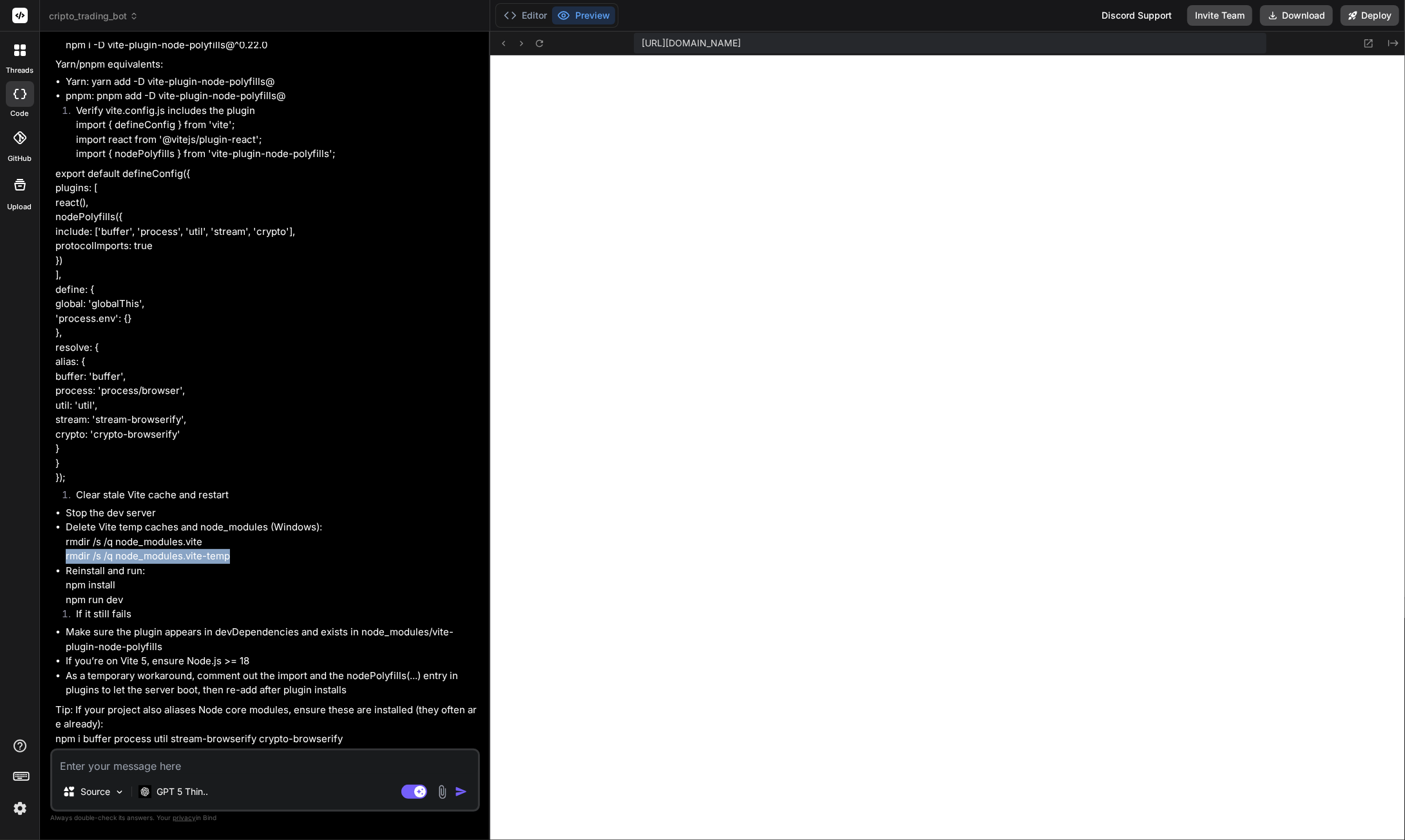
drag, startPoint x: 229, startPoint y: 559, endPoint x: 66, endPoint y: 560, distance: 163.0
click at [66, 560] on li "Delete Vite temp caches and node_modules (Windows): rmdir /s /q node_modules.vi…" at bounding box center [271, 542] width 411 height 44
copy li "rmdir /s /q node_modules.vite-temp"
click at [190, 768] on textarea at bounding box center [264, 762] width 425 height 23
paste textarea "LoreMipsumDol SIT ame consec adip elitsed Doe.tem:47 Incidi utlaboreetdo Mag.al…"
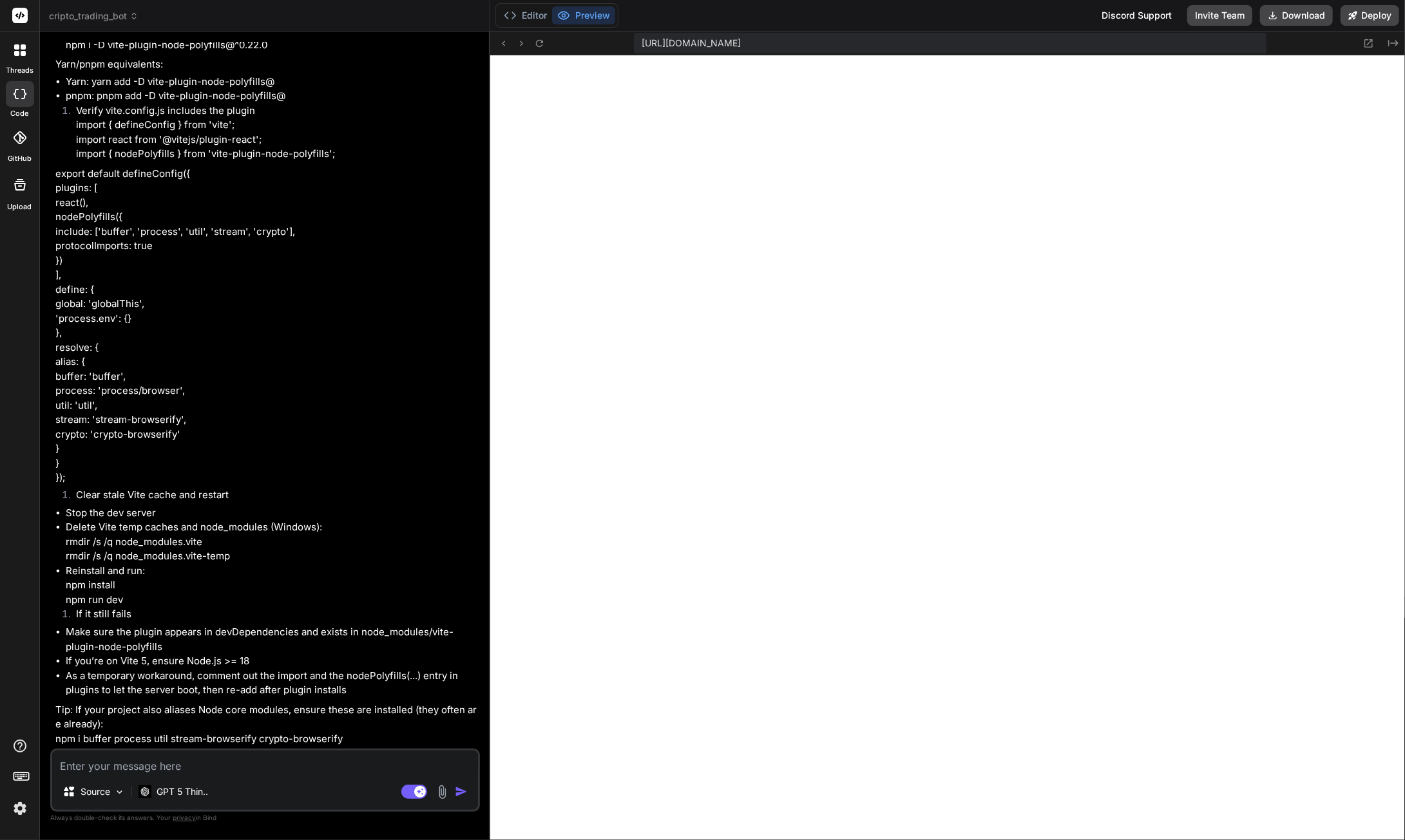
type textarea "LoreMipsumDol SIT ame consec adip elitsed Doe.tem:47 Incidi utlaboreetdo Mag.al…"
type textarea "x"
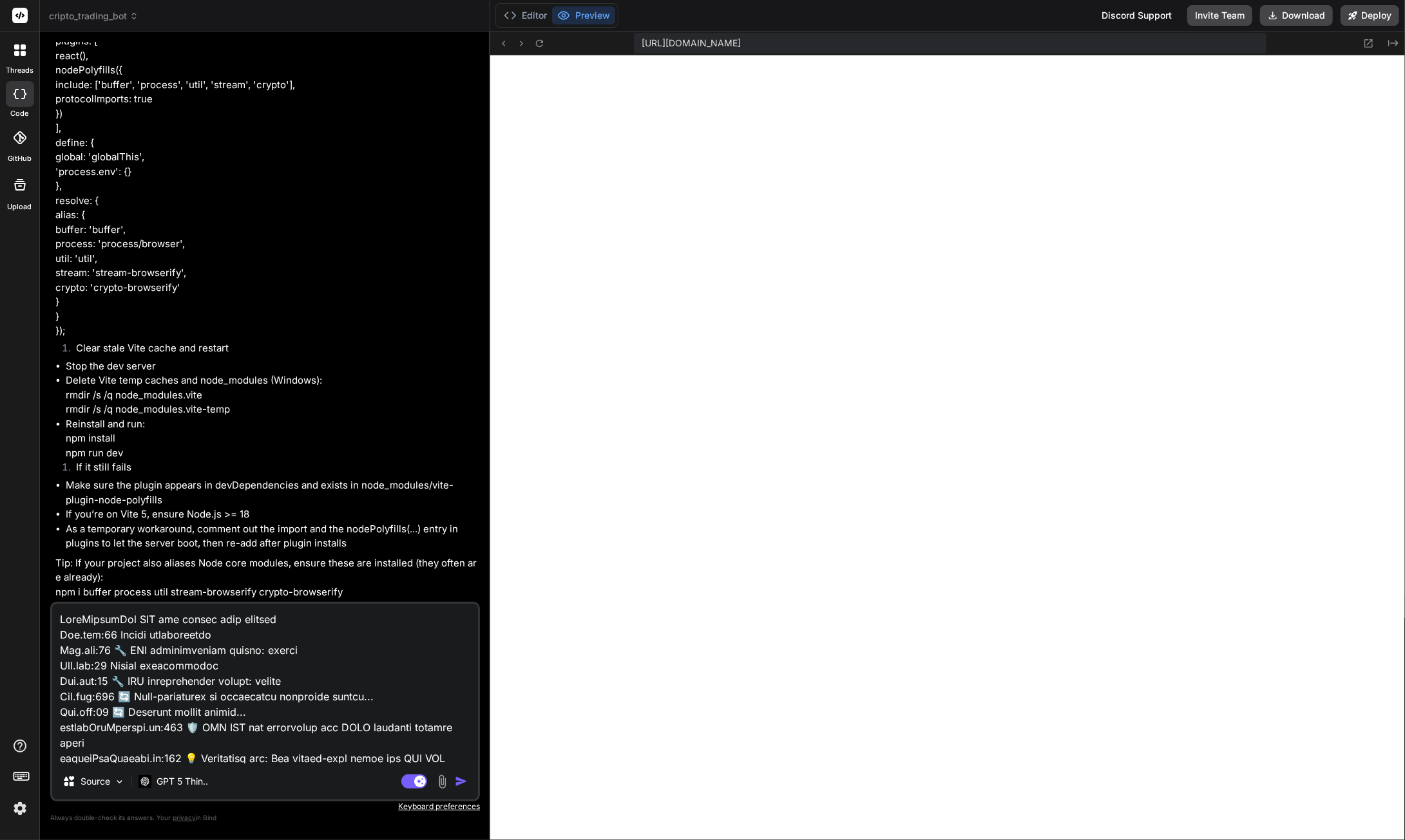
scroll to position [4575, 0]
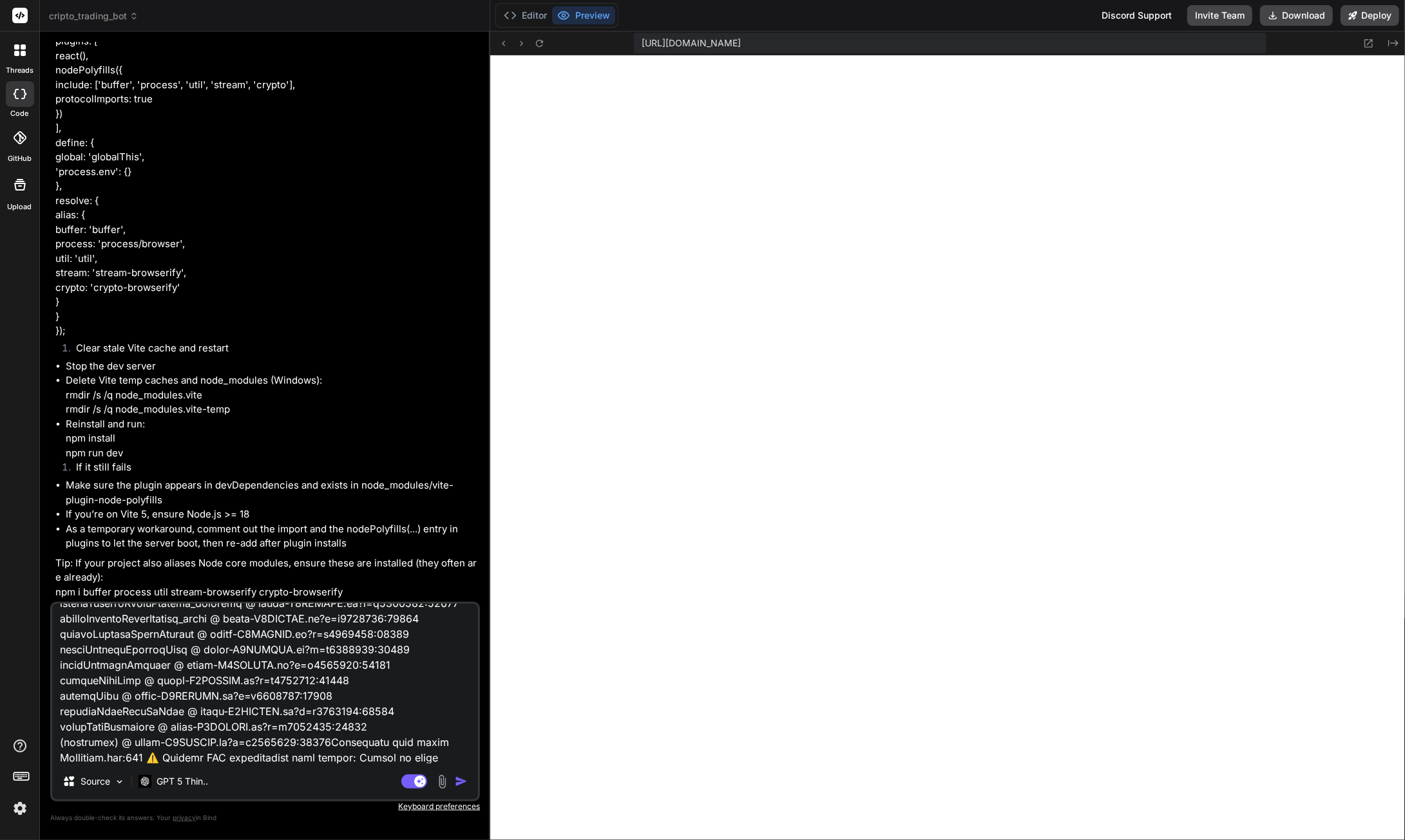
type textarea "LoreMipsumDol SIT ame consec adip elitsed Doe.tem:47 Incidi utlaboreetdo Mag.al…"
click at [459, 784] on img "button" at bounding box center [461, 782] width 13 height 13
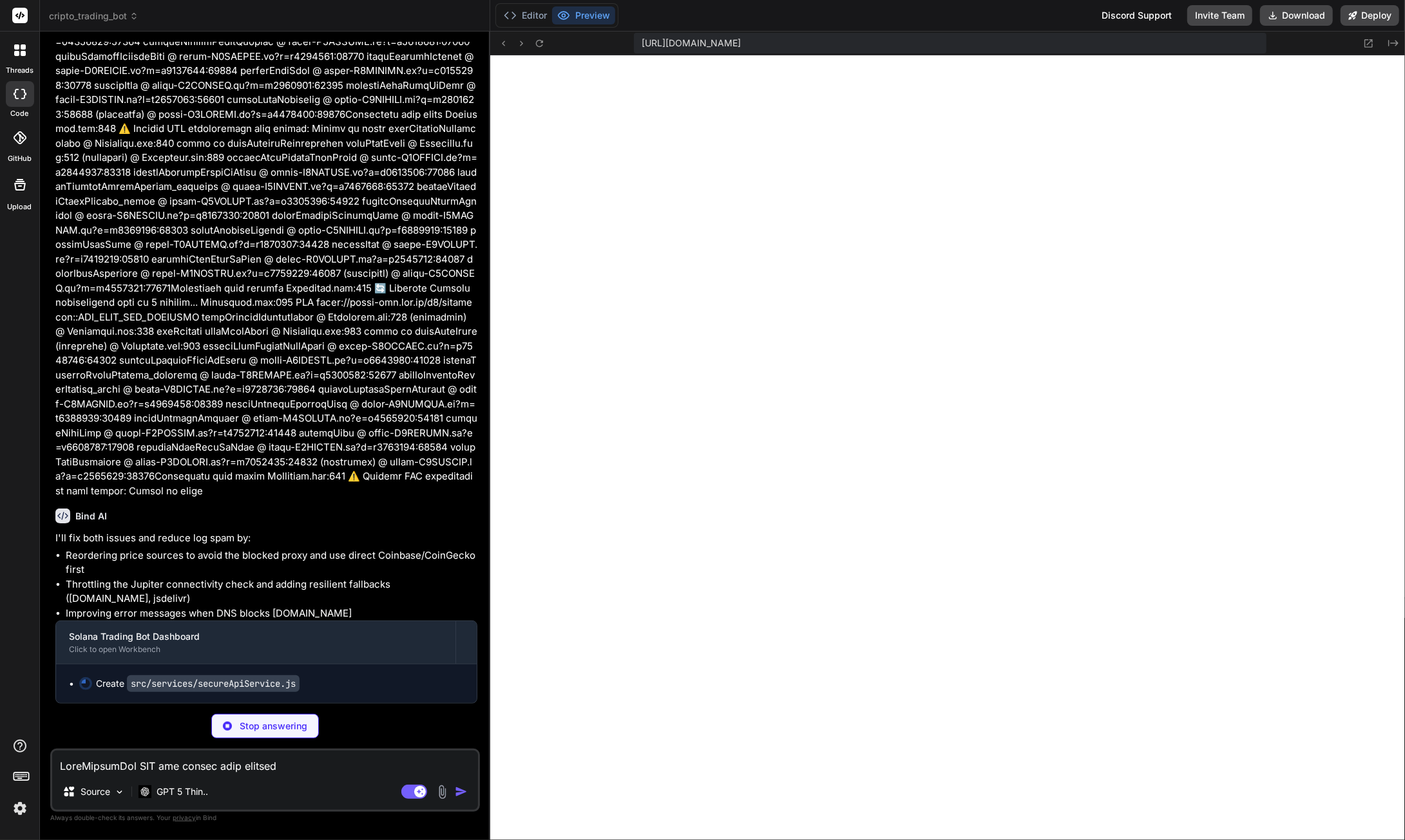
scroll to position [71071, 0]
type textarea "x"
type textarea "export default secureApiService;"
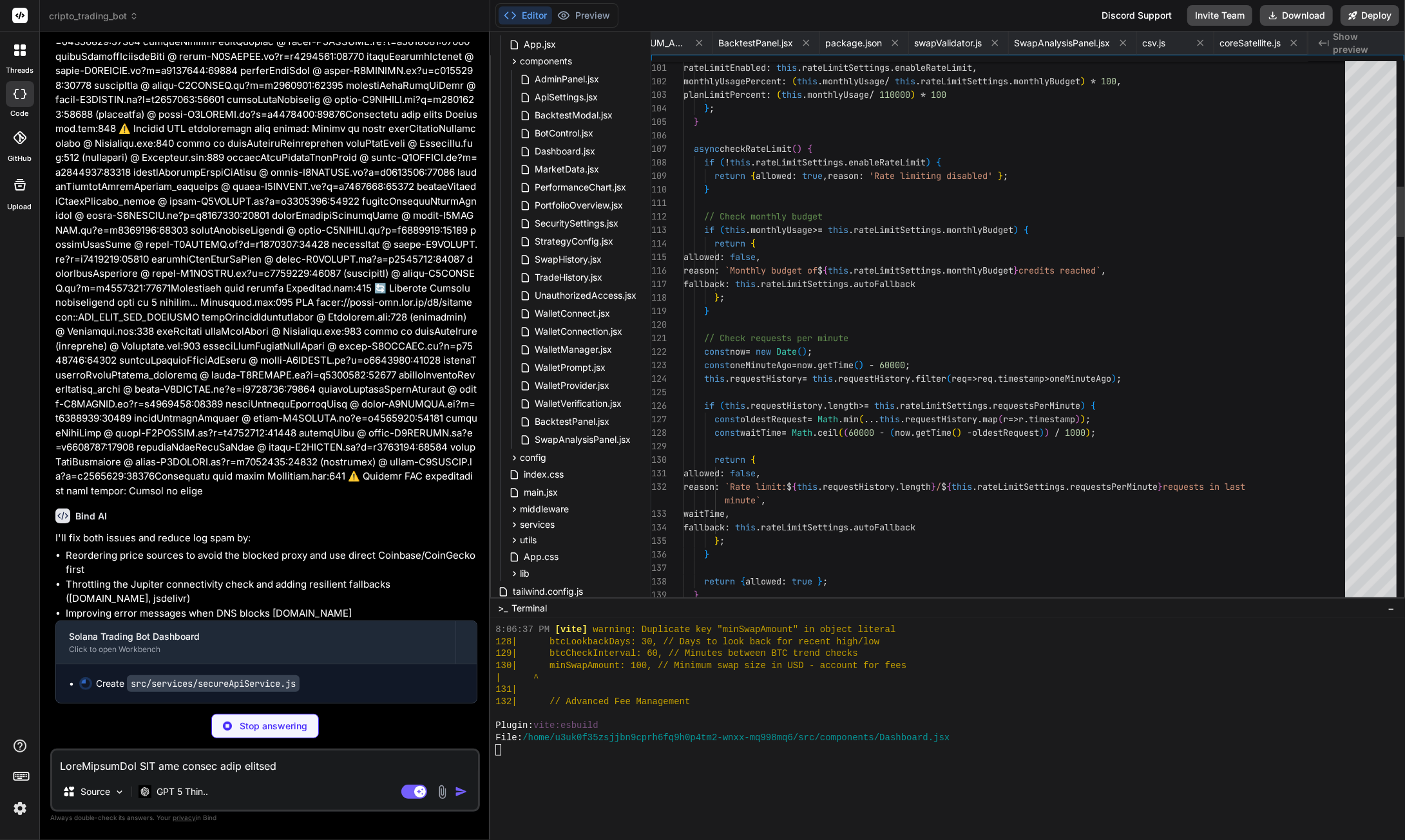
scroll to position [0, 0]
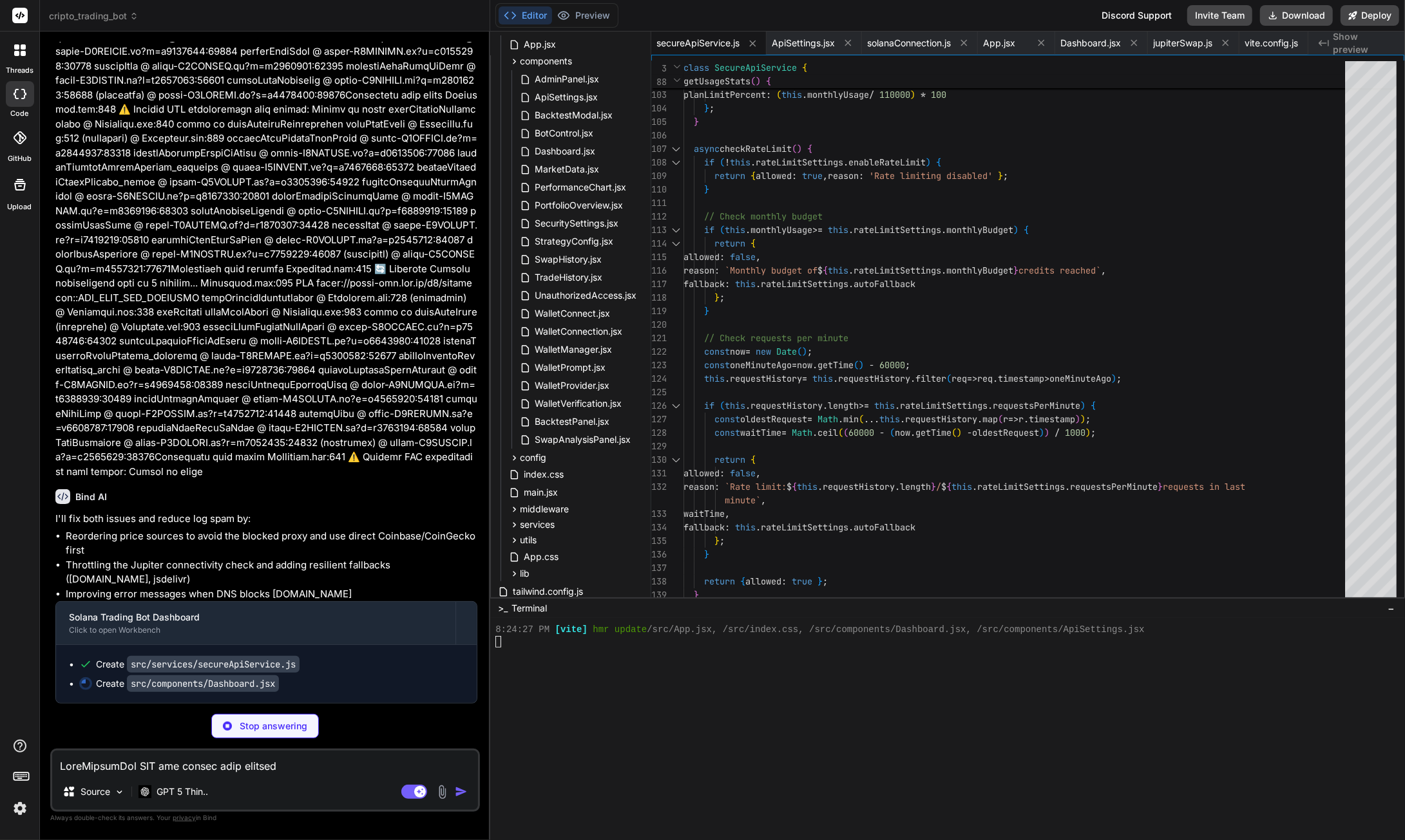
type textarea "x"
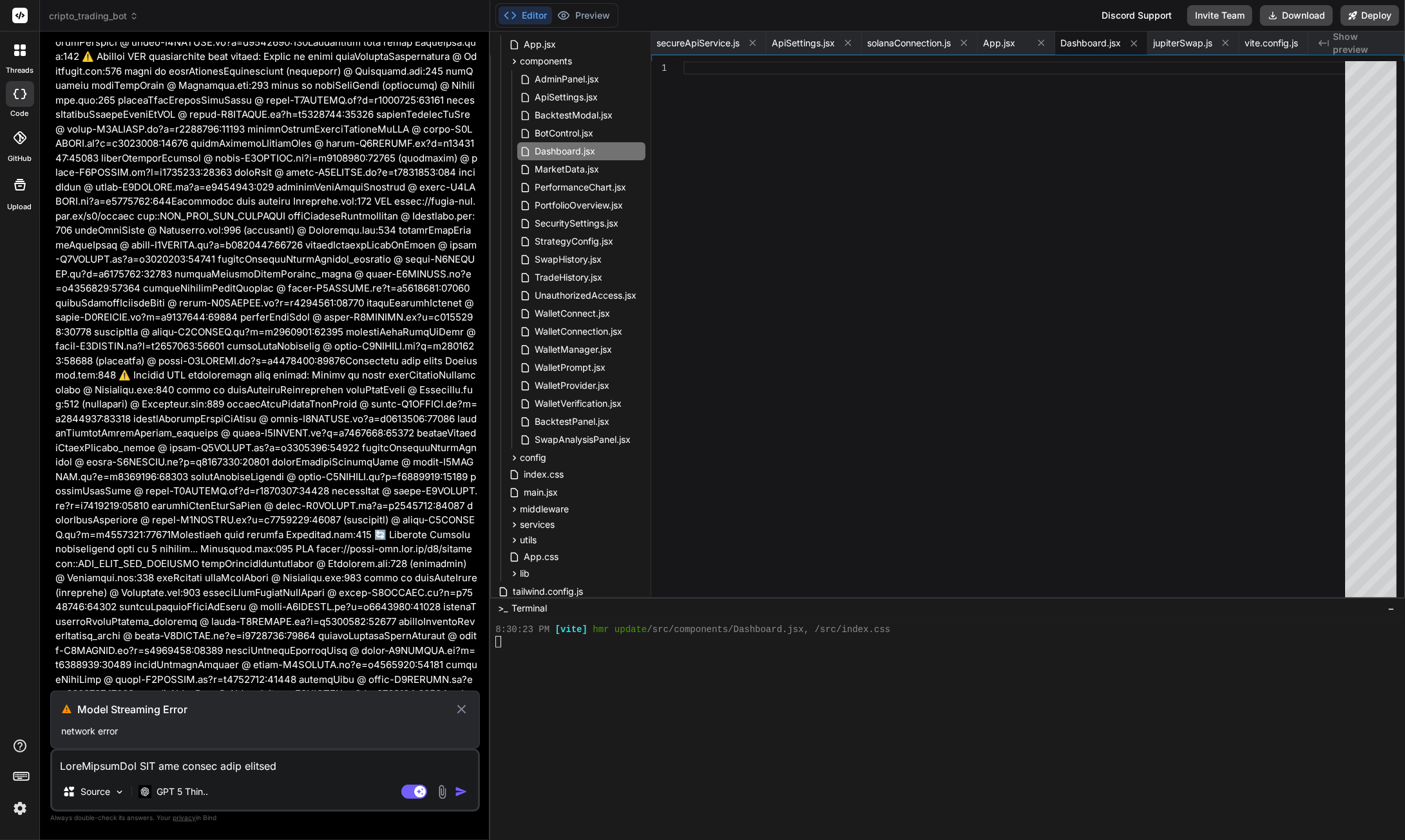
scroll to position [70557, 0]
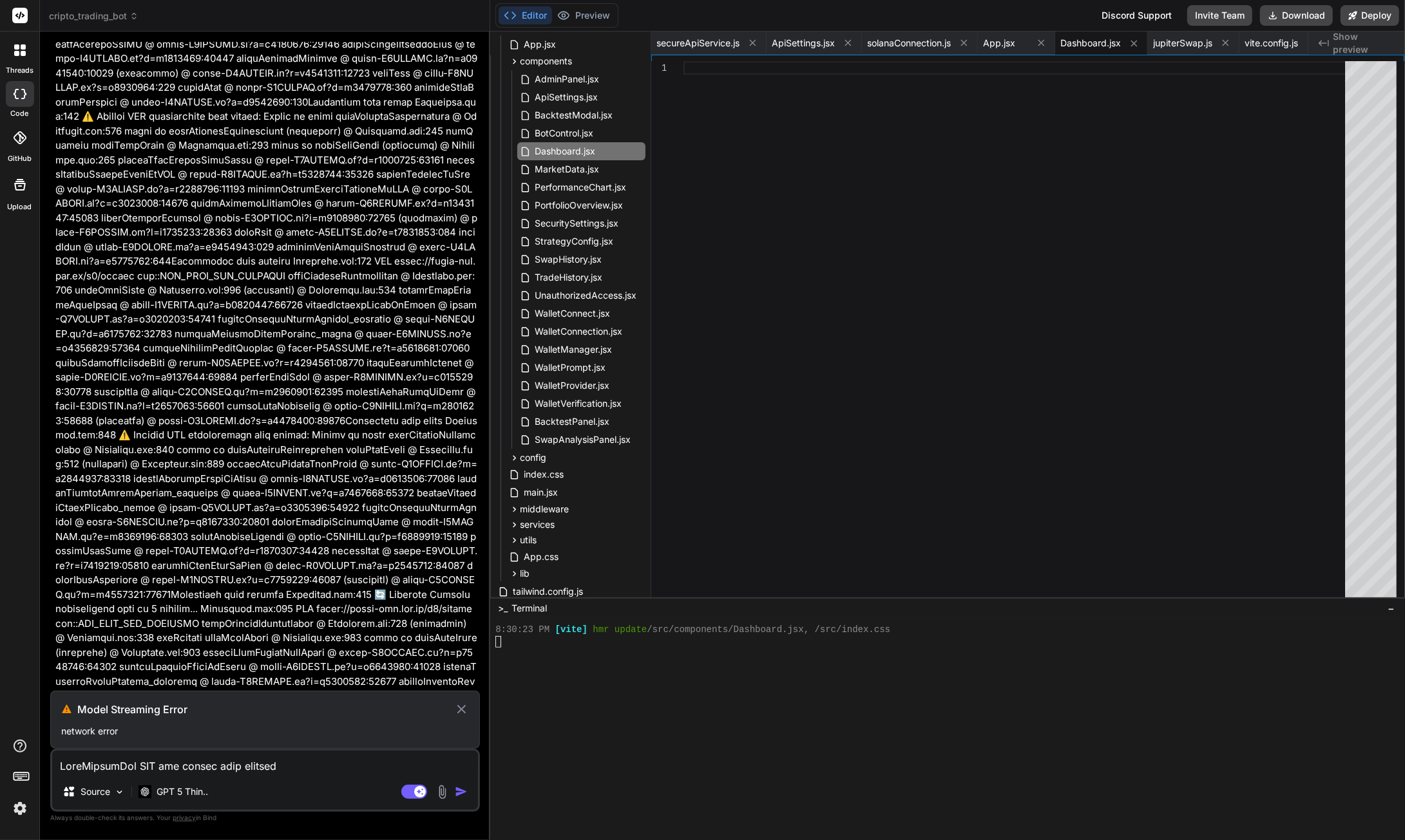
drag, startPoint x: 301, startPoint y: 673, endPoint x: 168, endPoint y: 640, distance: 137.0
click at [126, 764] on textarea at bounding box center [264, 762] width 425 height 23
paste textarea "LoreMipsumDol SIT ame consec adip elitsed Doe.tem:47 Incidi utlaboreetdo Mag.al…"
type textarea "LoreMipsumDol SIT ame consec adip elitsed Doe.tem:47 Incidi utlaboreetdo Mag.al…"
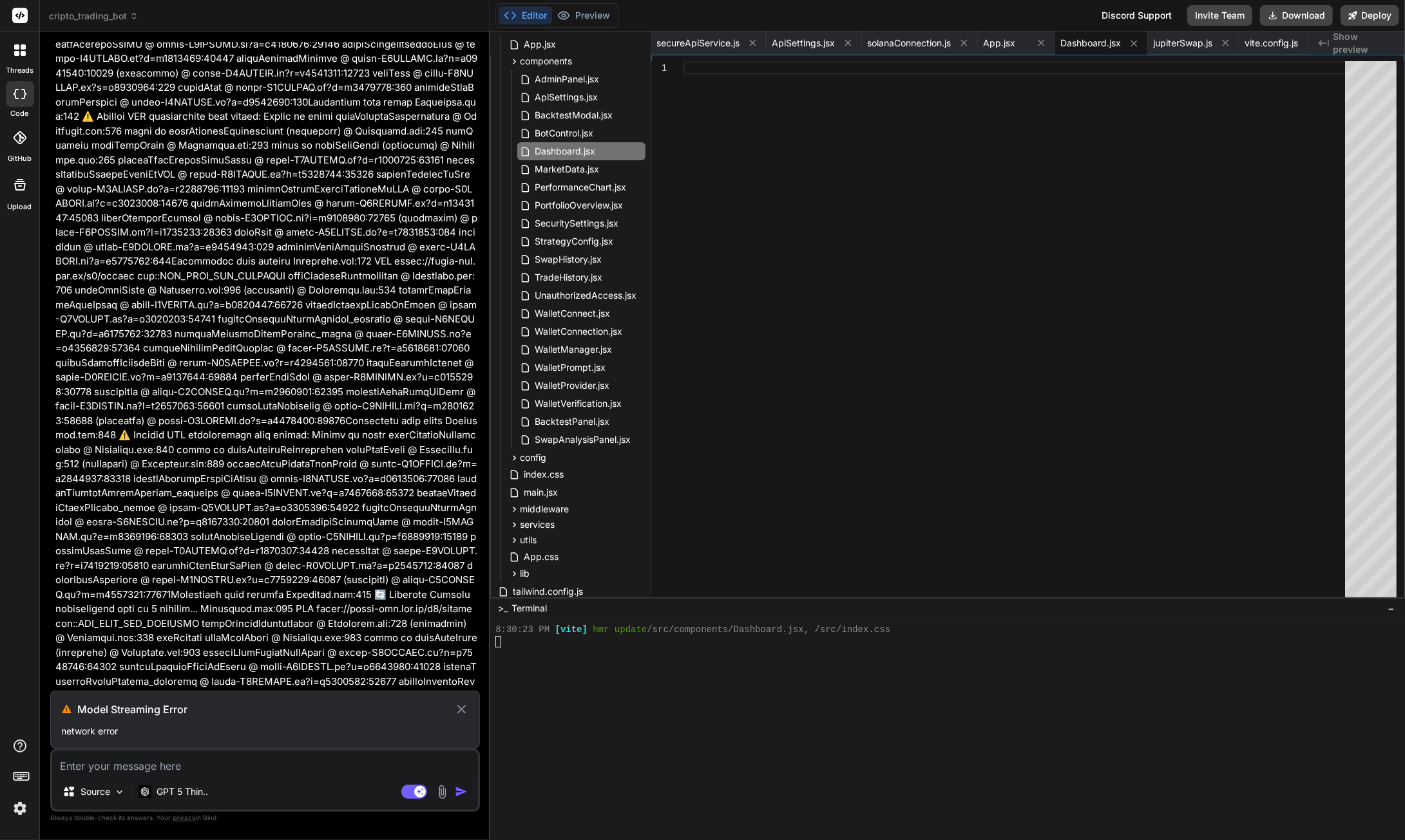
type textarea "x"
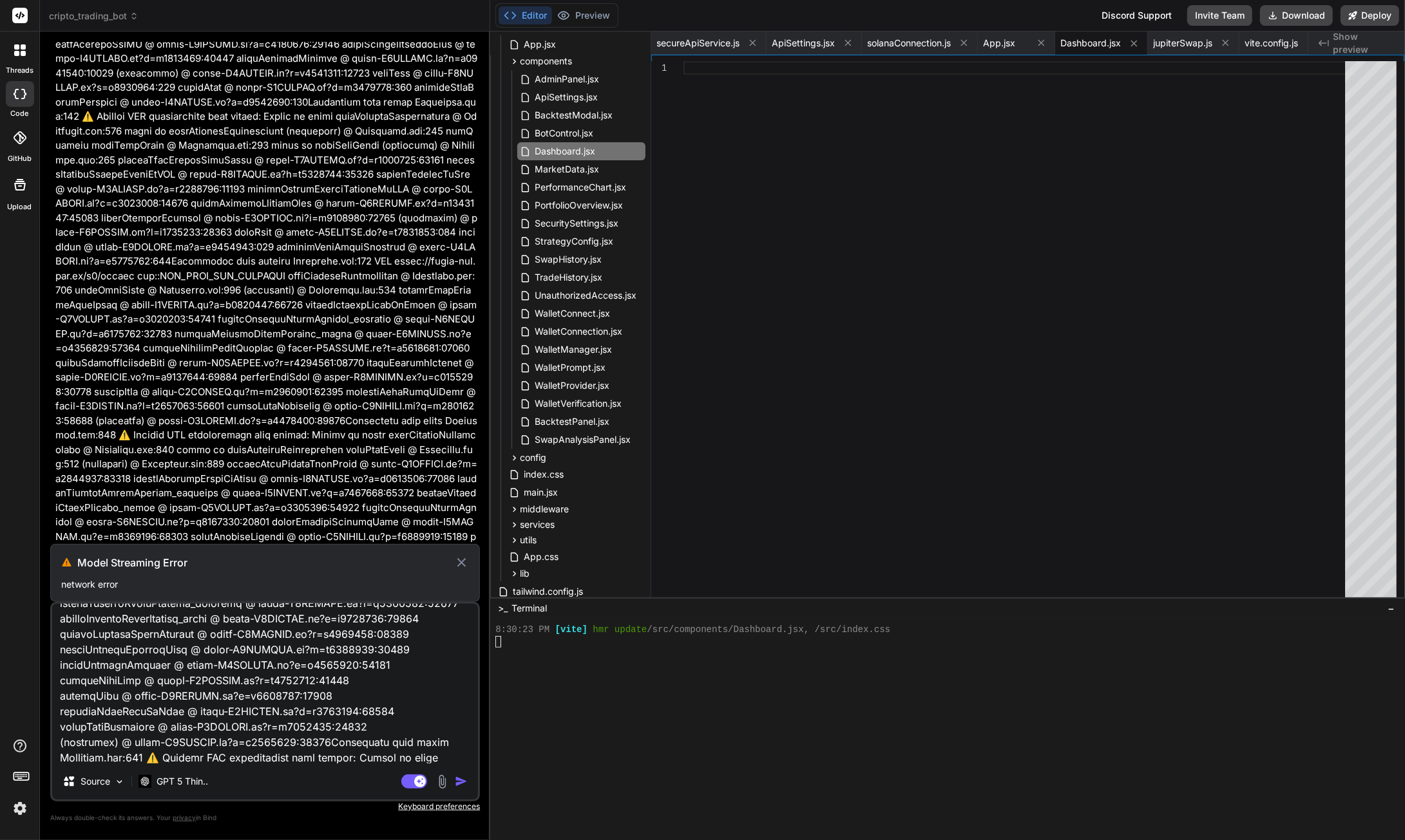
type textarea "LoreMipsumDol SIT ame consec adip elitsed Doe.tem:47 Incidi utlaboreetdo Mag.al…"
type textarea "x"
type textarea "LoreMipsumDol SIT ame consec adip elitsed Doe.tem:47 Incidi utlaboreetdo Mag.al…"
click at [462, 564] on icon at bounding box center [462, 562] width 9 height 9
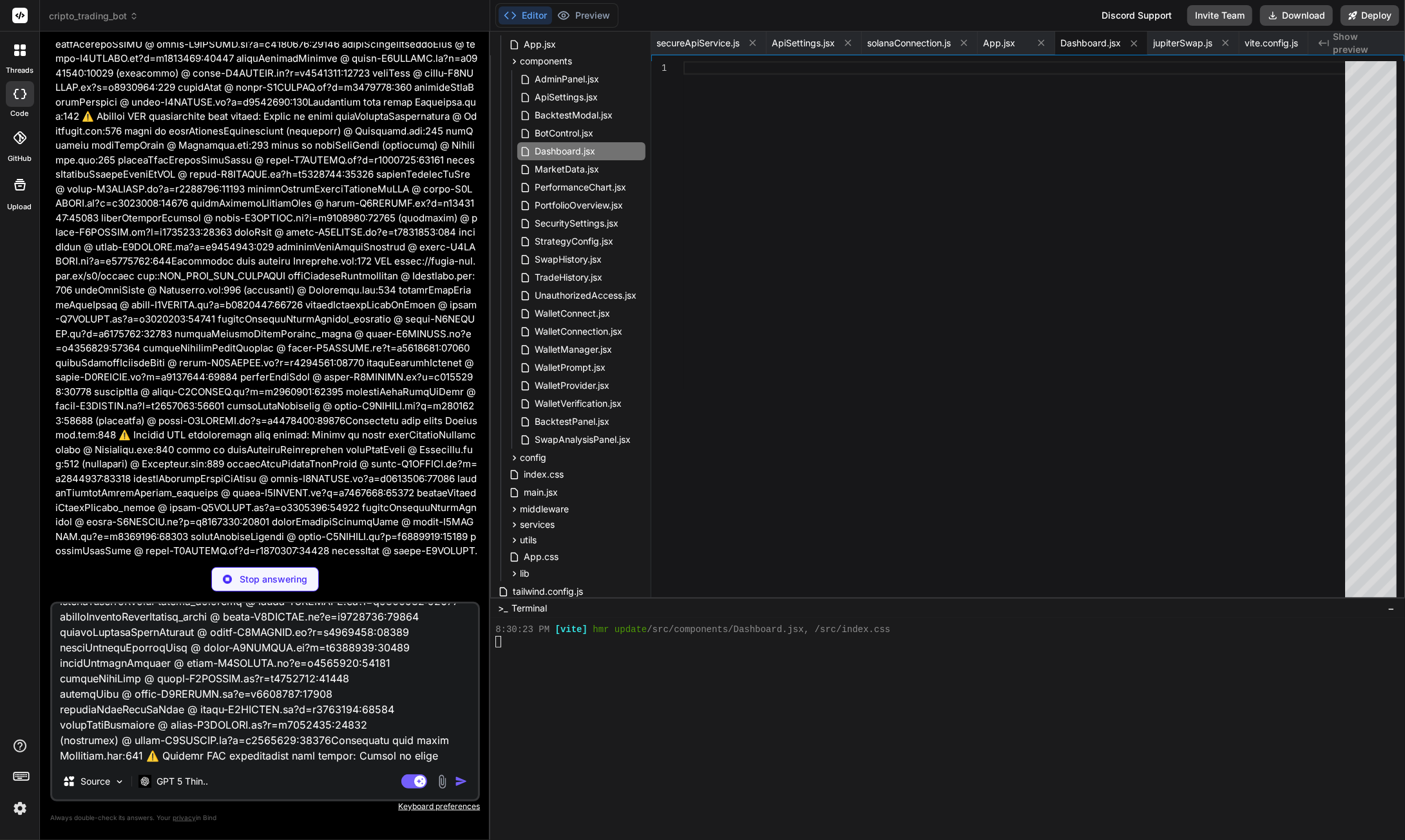
click at [285, 574] on p "Stop answering" at bounding box center [273, 579] width 67 height 13
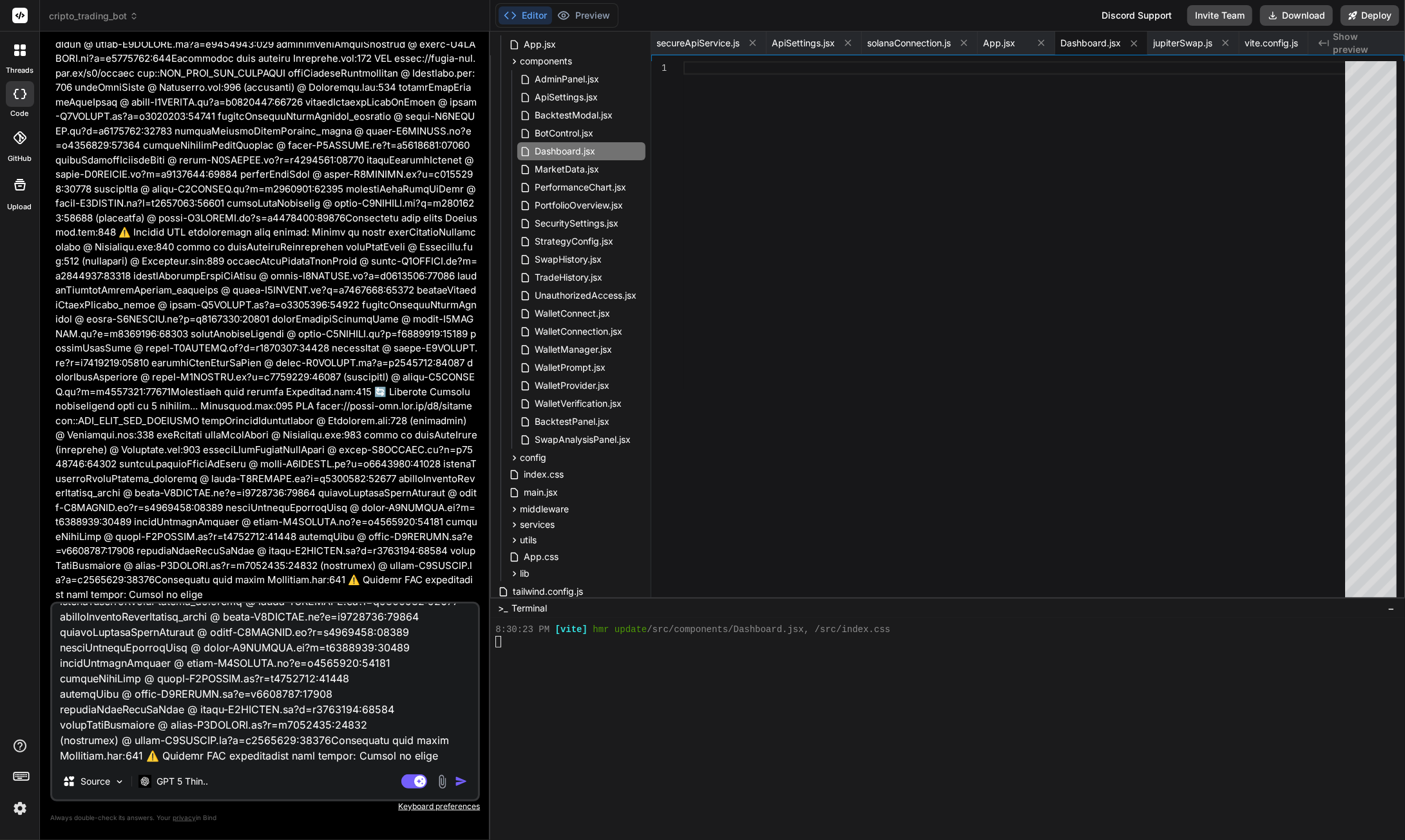
scroll to position [70968, 0]
click at [457, 782] on img "button" at bounding box center [461, 782] width 13 height 13
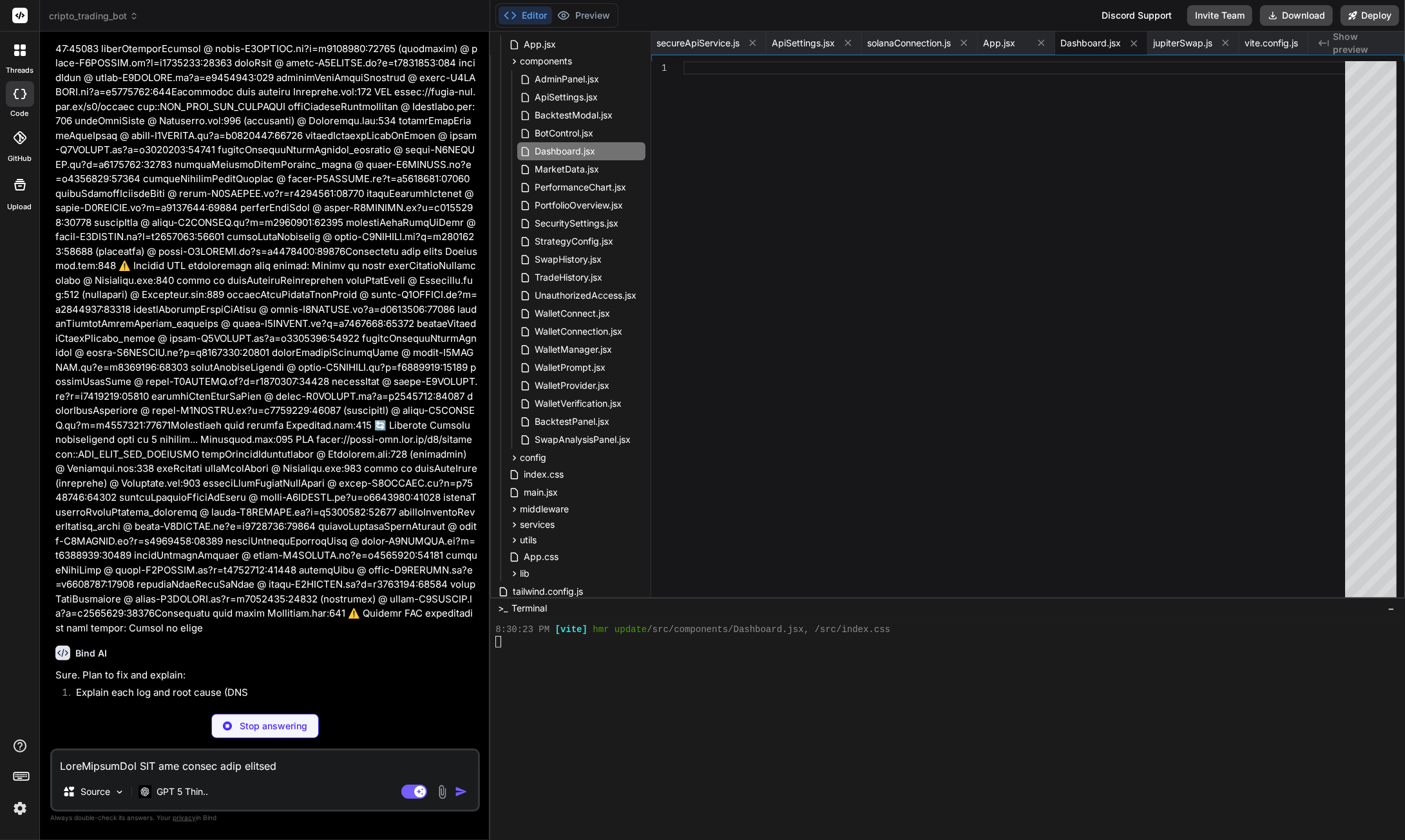
scroll to position [73621, 0]
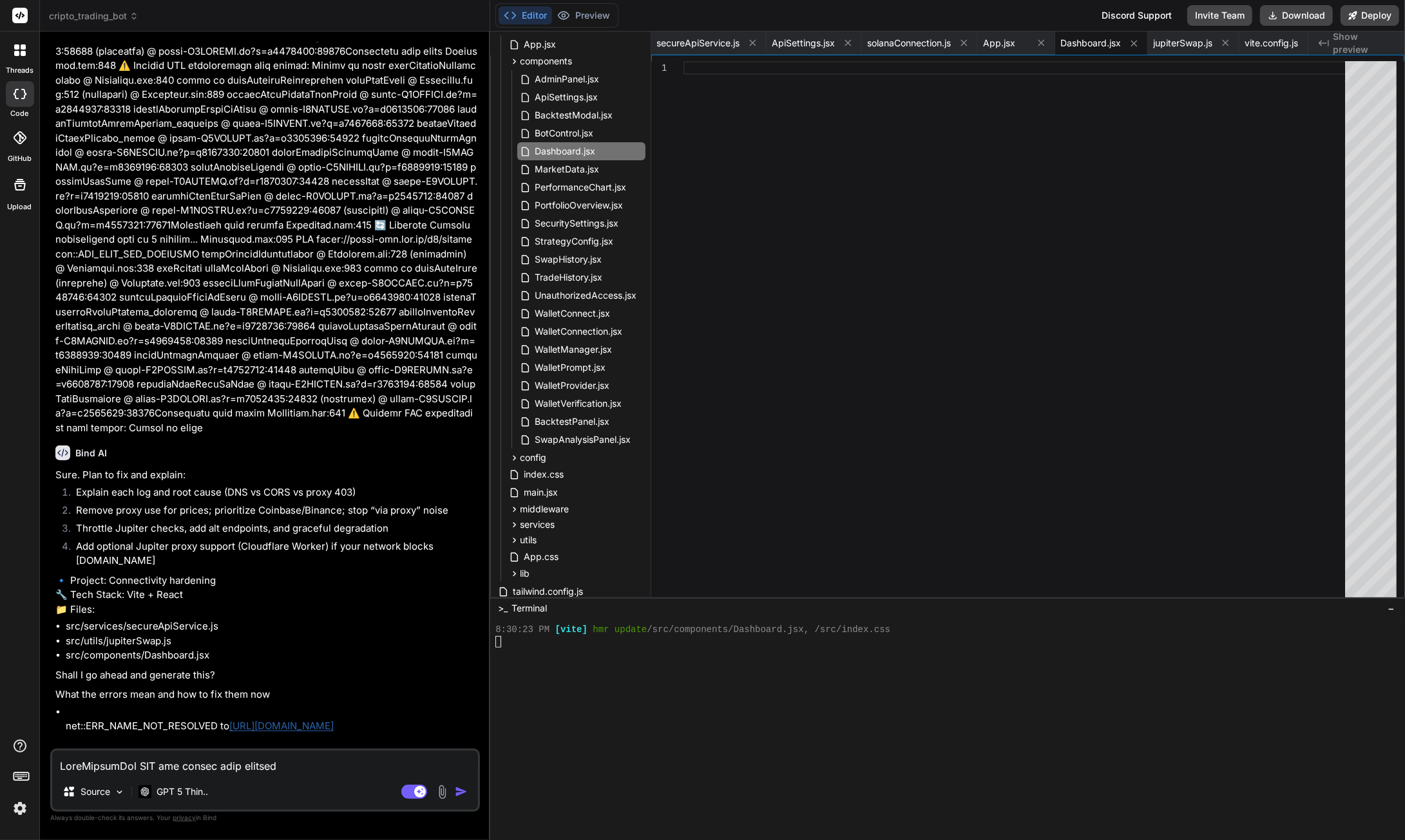
type textarea "x"
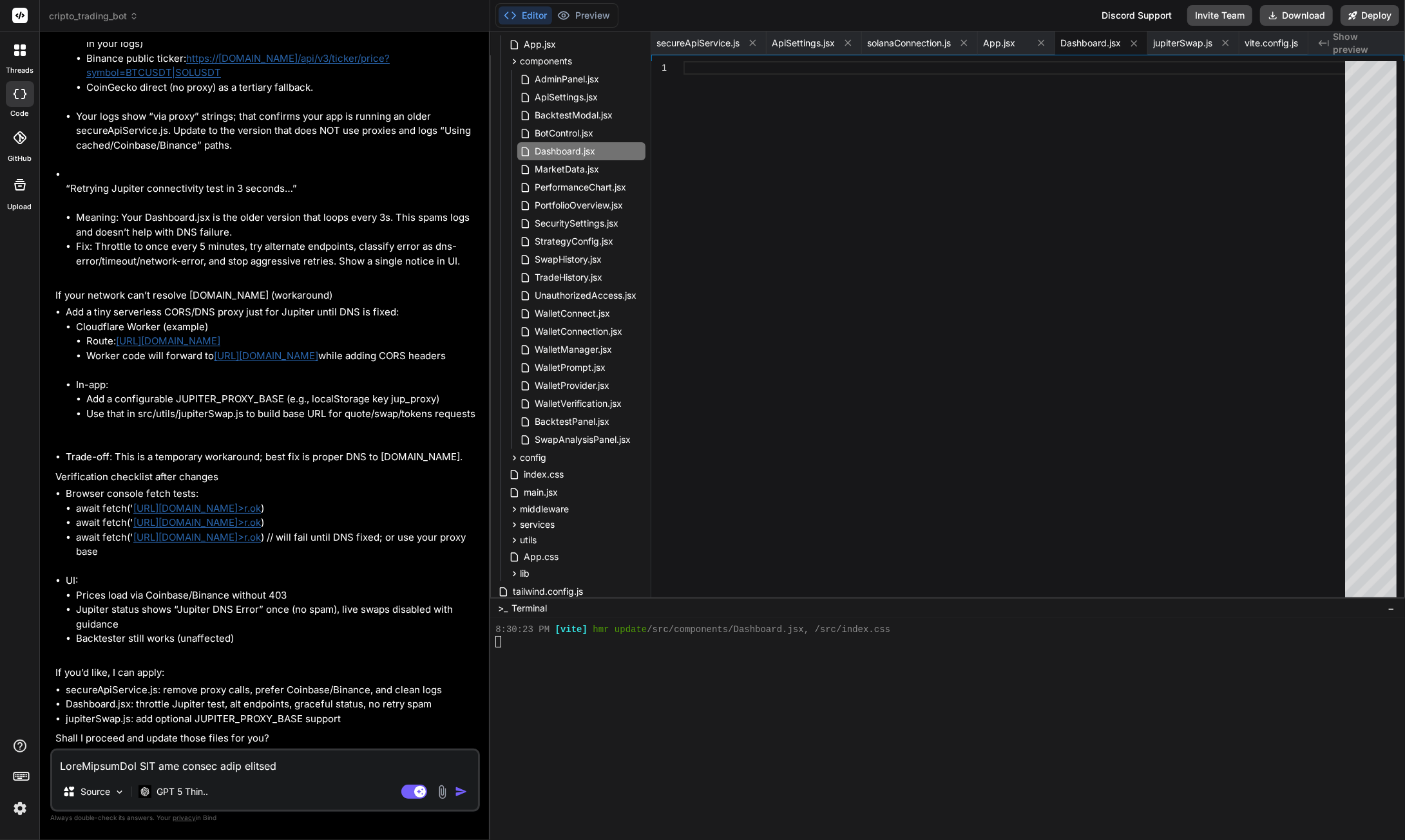
scroll to position [74921, 0]
click at [126, 760] on textarea at bounding box center [264, 762] width 425 height 23
type textarea "y"
type textarea "x"
type textarea "ye"
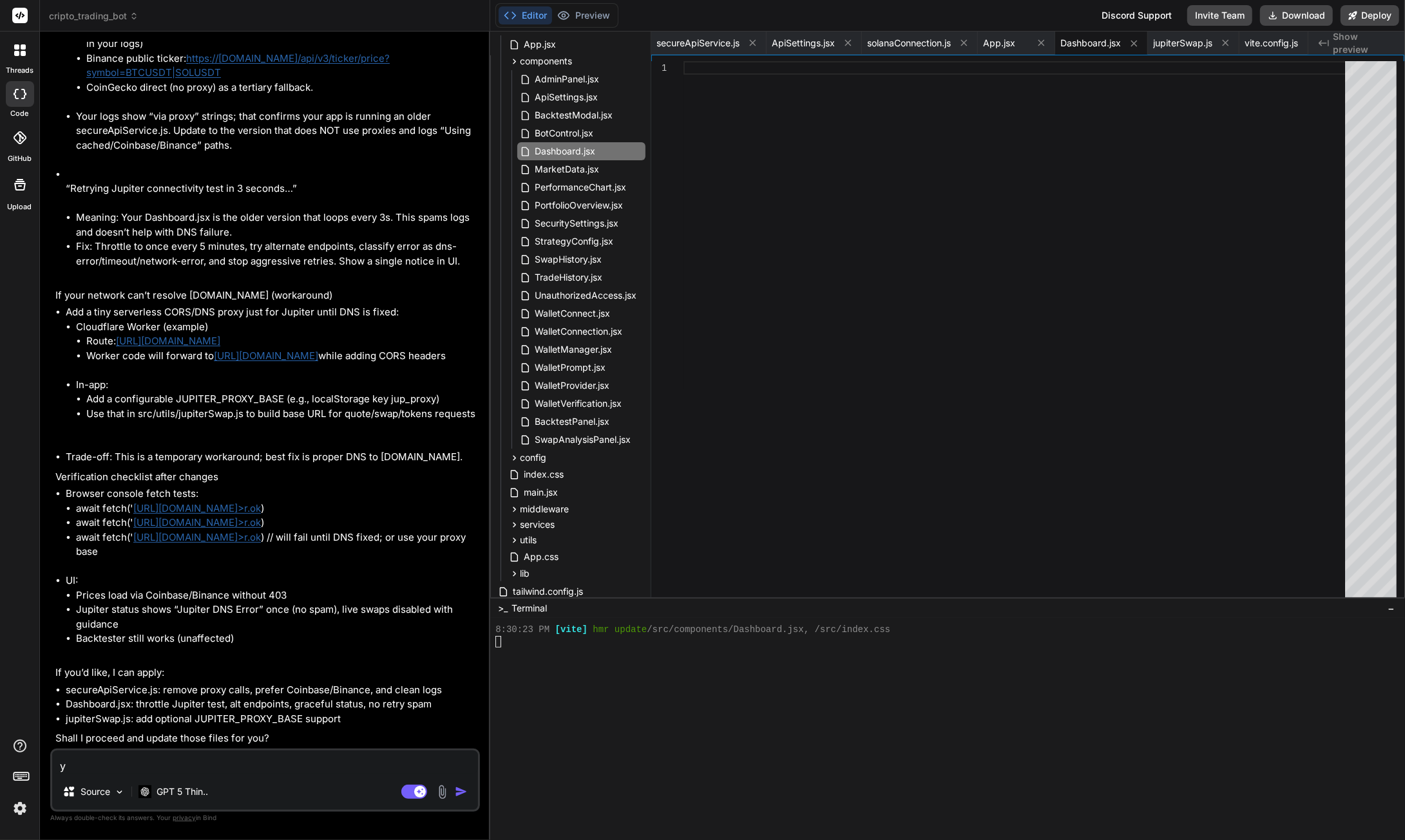
type textarea "x"
type textarea "yes"
type textarea "x"
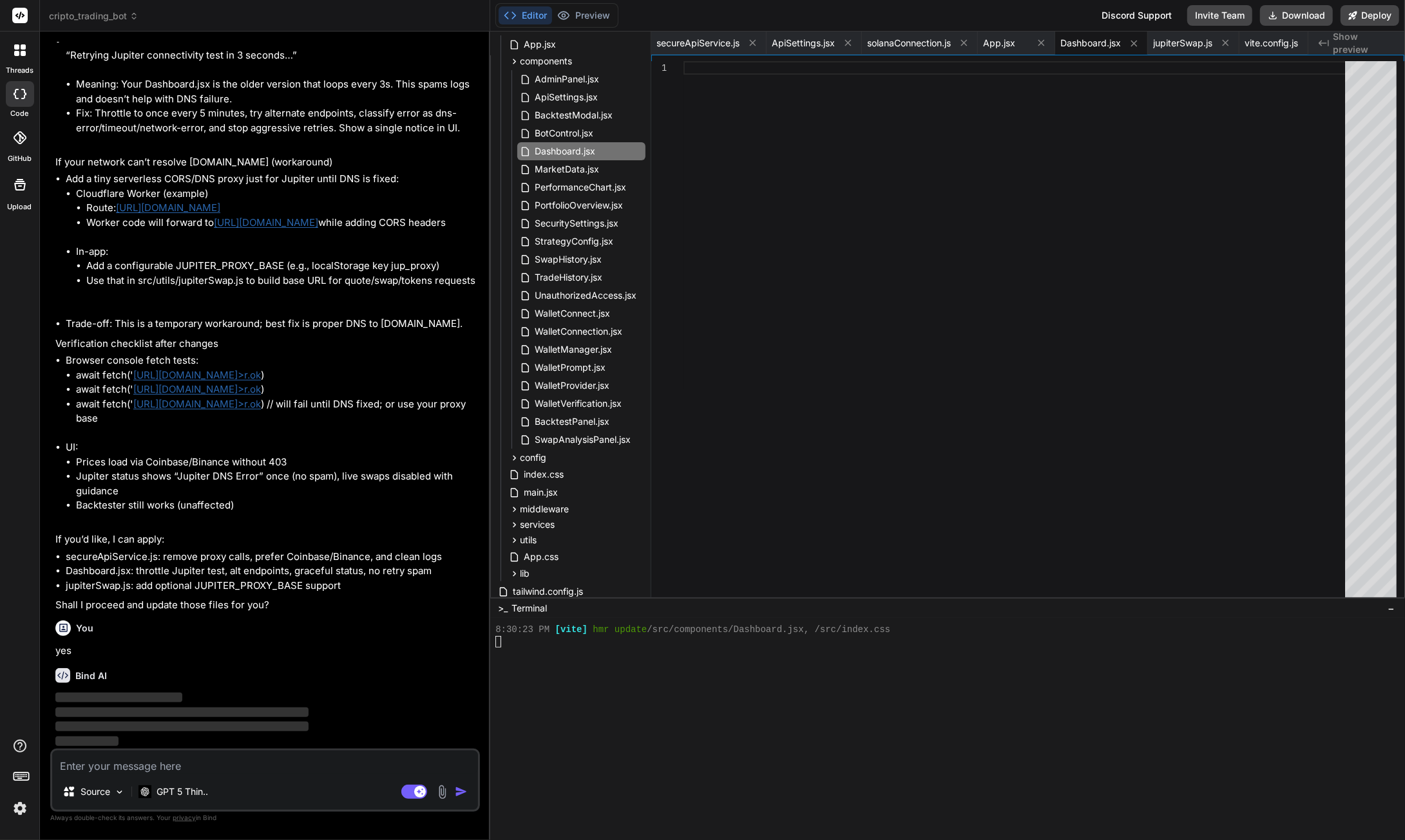
scroll to position [75054, 0]
type textarea "a"
type textarea "x"
type textarea "an"
type textarea "x"
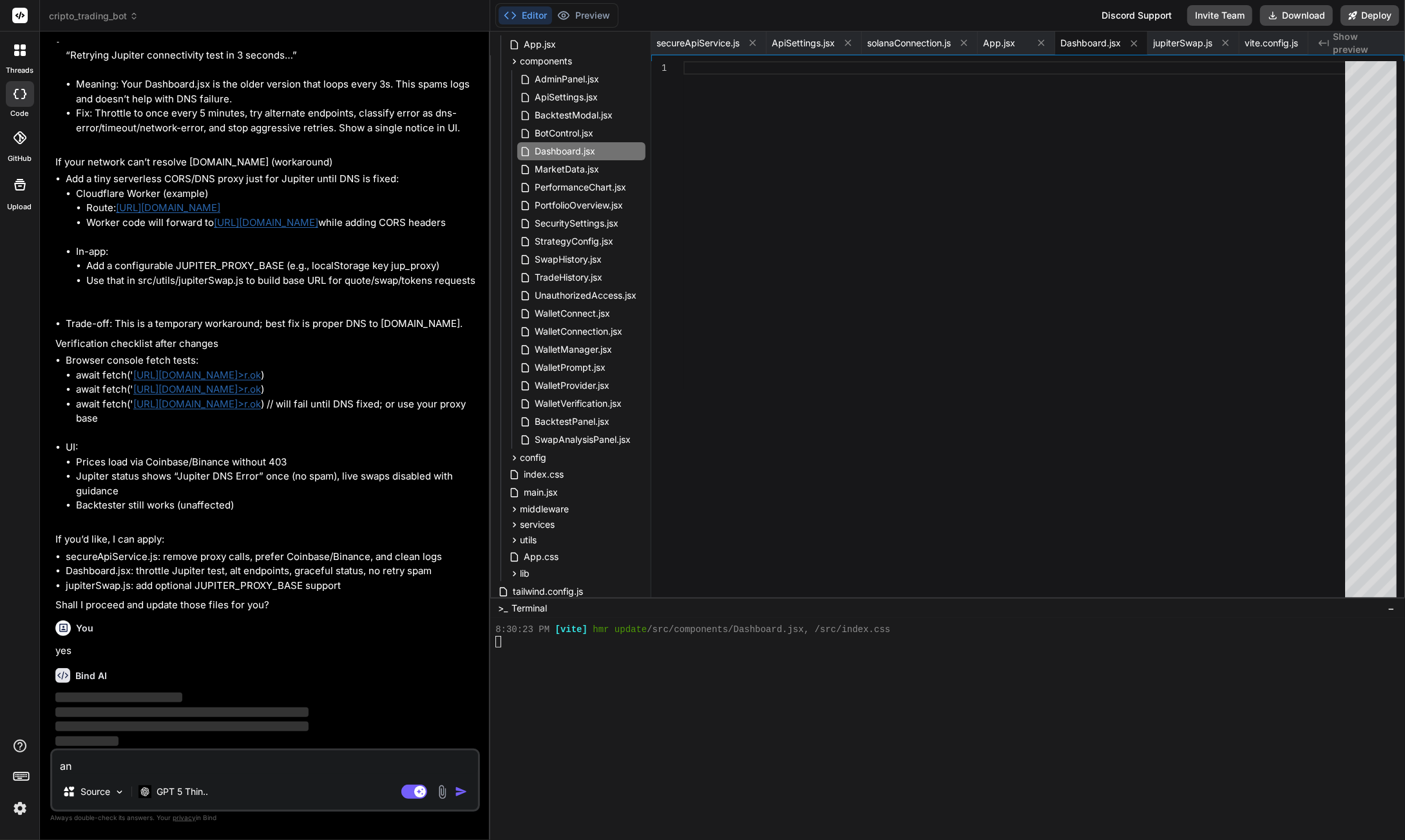
type textarea "and"
type textarea "x"
type textarea "and"
type textarea "x"
type textarea "and f"
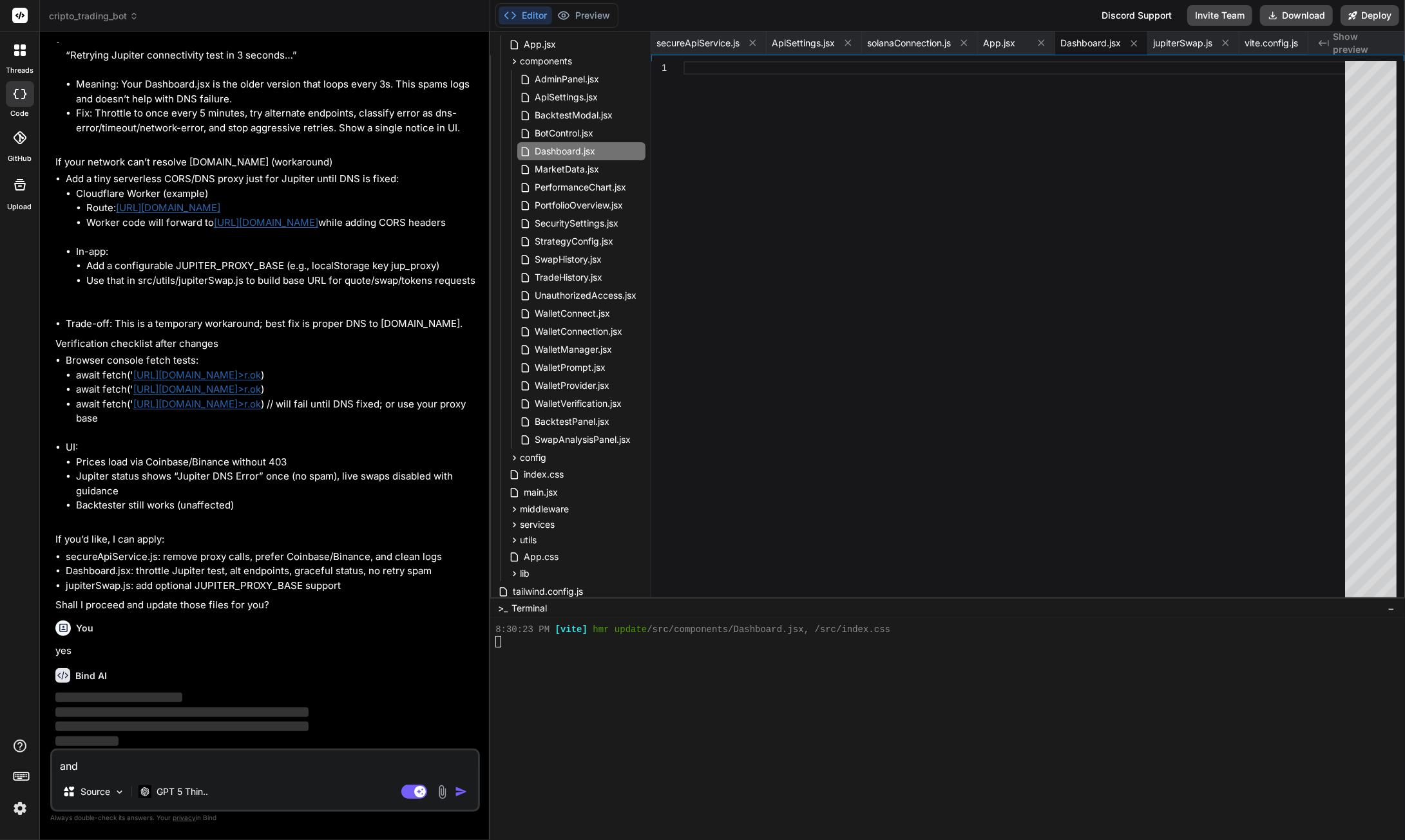
type textarea "x"
type textarea "and fi"
type textarea "x"
type textarea "and fix"
type textarea "x"
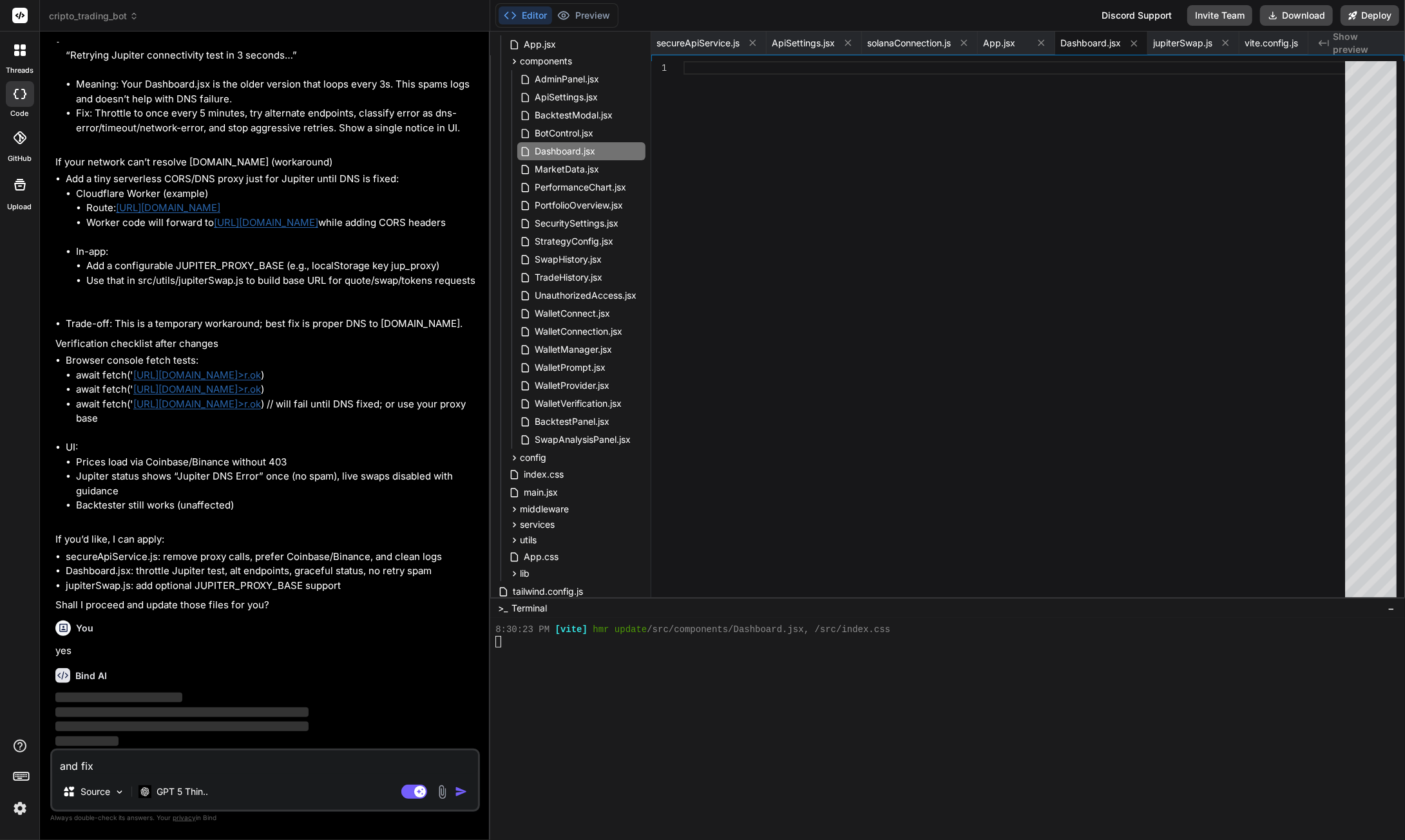
type textarea "and fix"
type textarea "x"
type textarea "and fix t"
type textarea "x"
type textarea "and fix th"
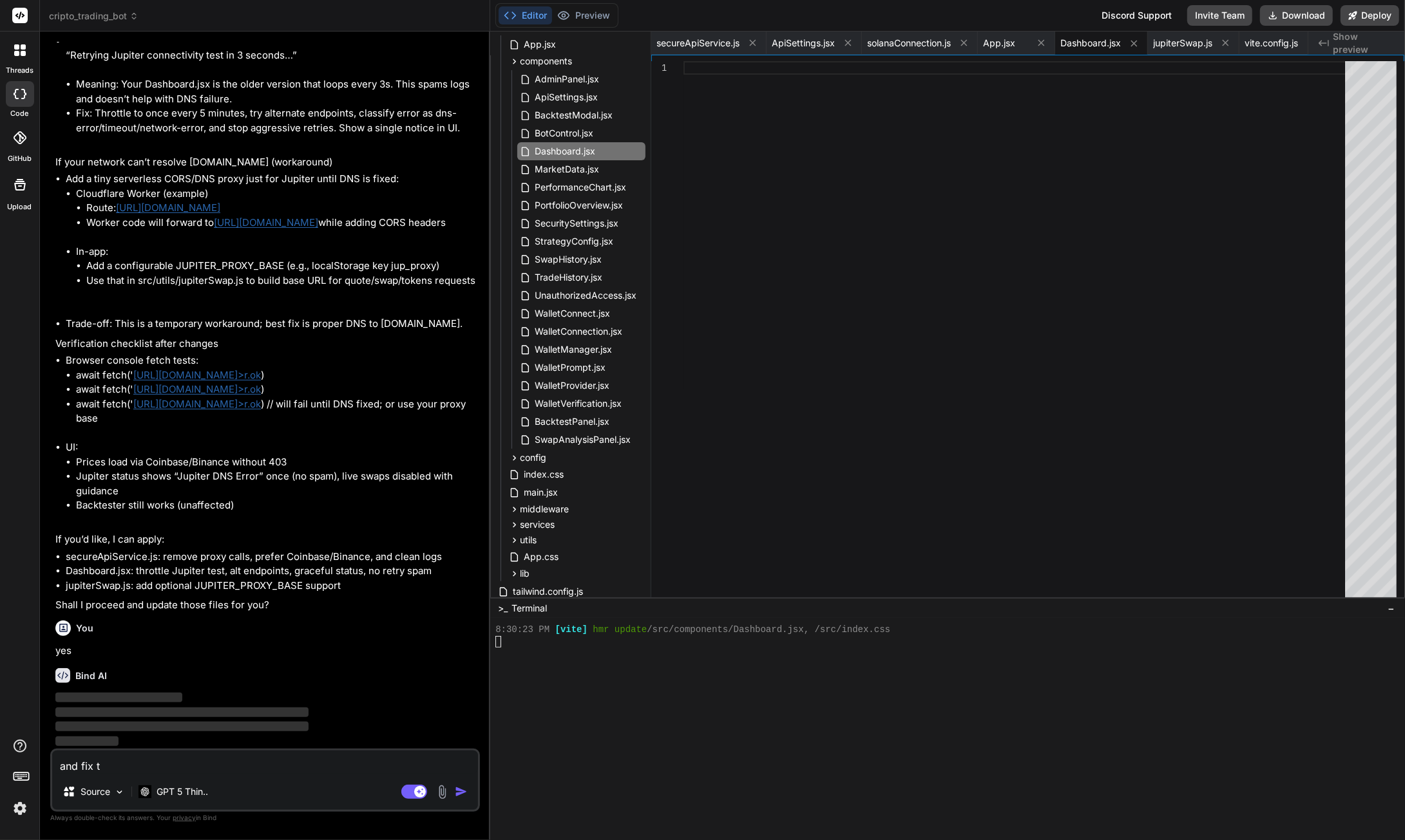
type textarea "x"
type textarea "and fix the"
type textarea "x"
type textarea "and fix the"
type textarea "x"
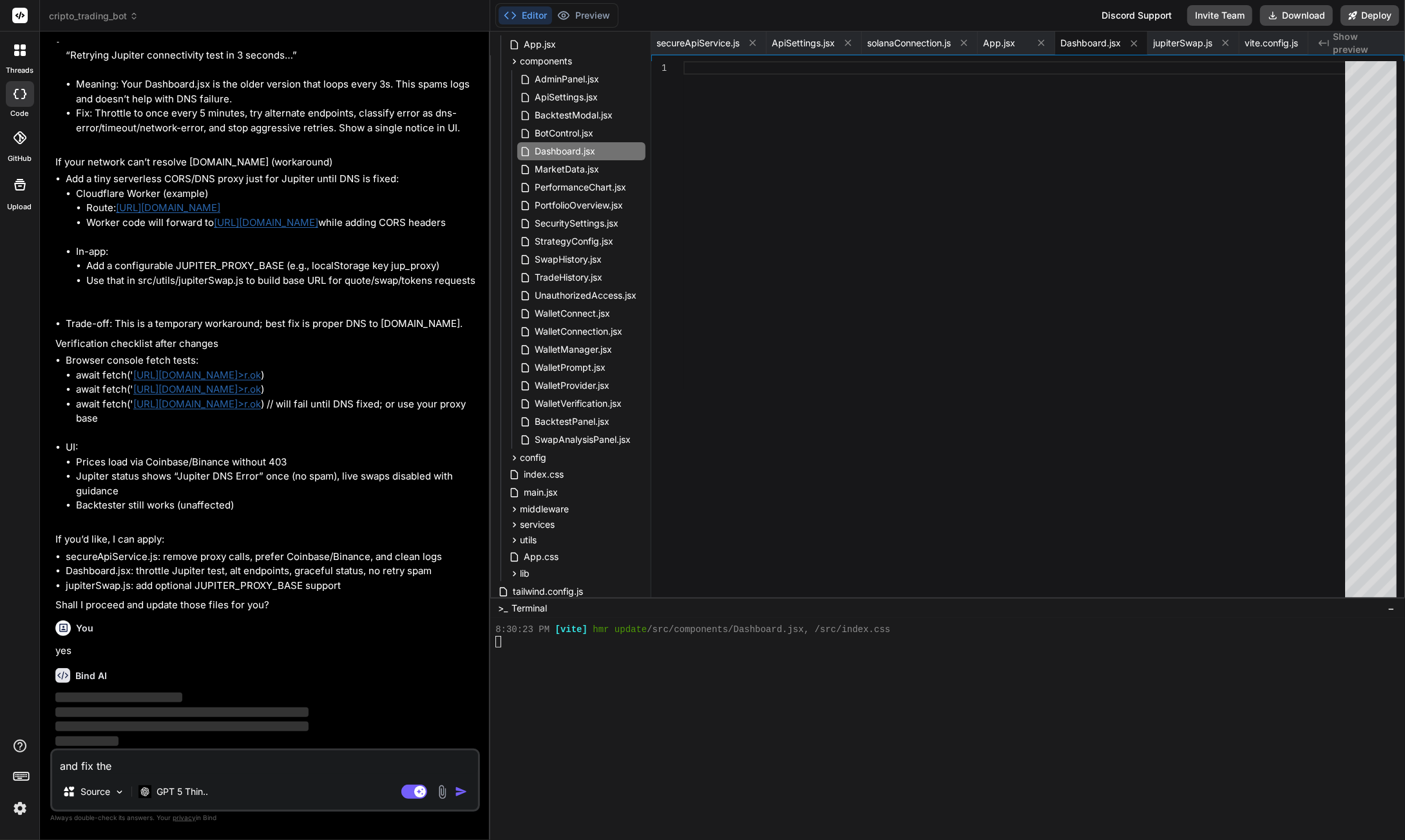
type textarea "and fix the d"
type textarea "x"
type textarea "and fix the da"
type textarea "x"
type textarea "and fix the das"
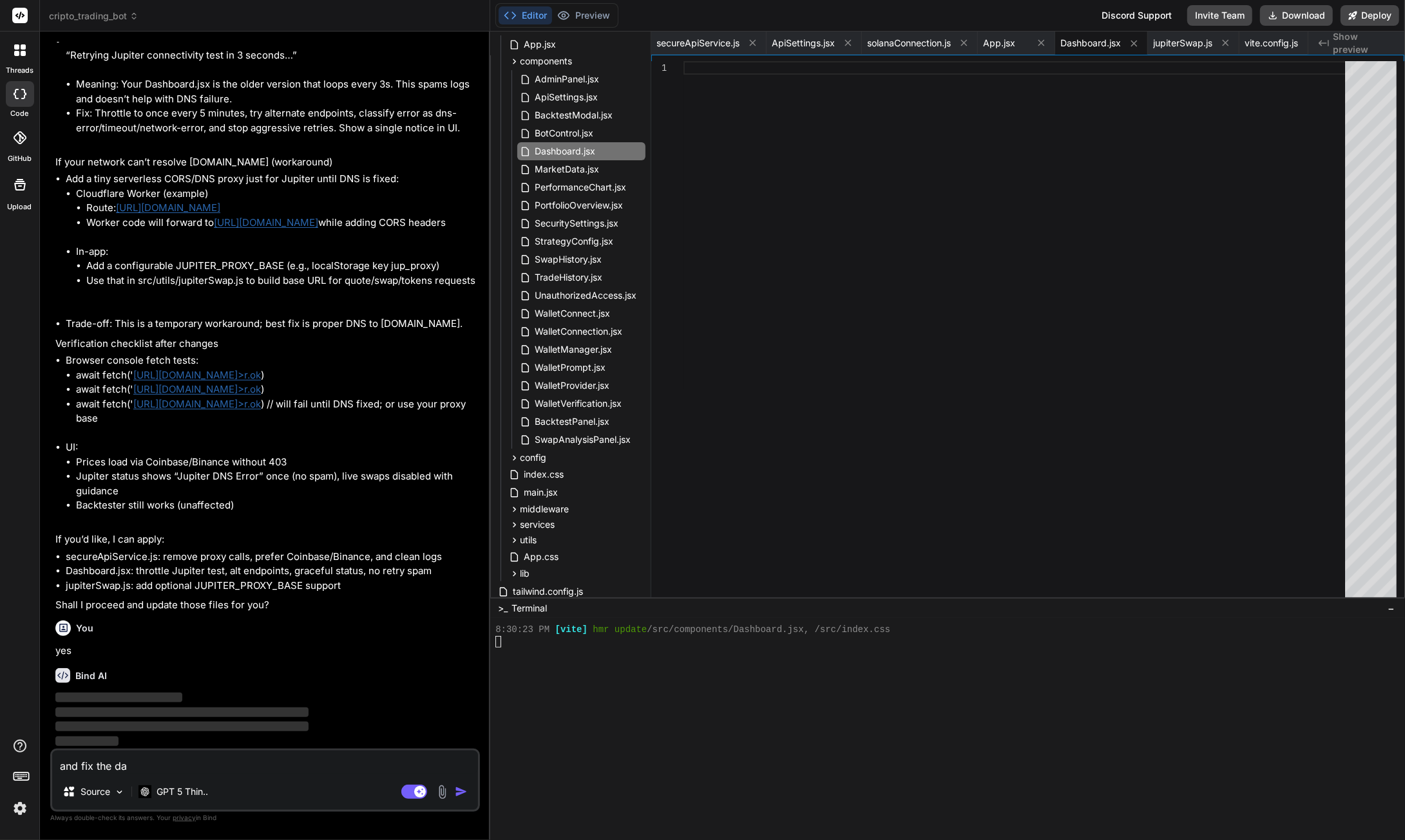
type textarea "x"
type textarea "and fix the dash"
type textarea "x"
type textarea "and fix the dashb"
type textarea "x"
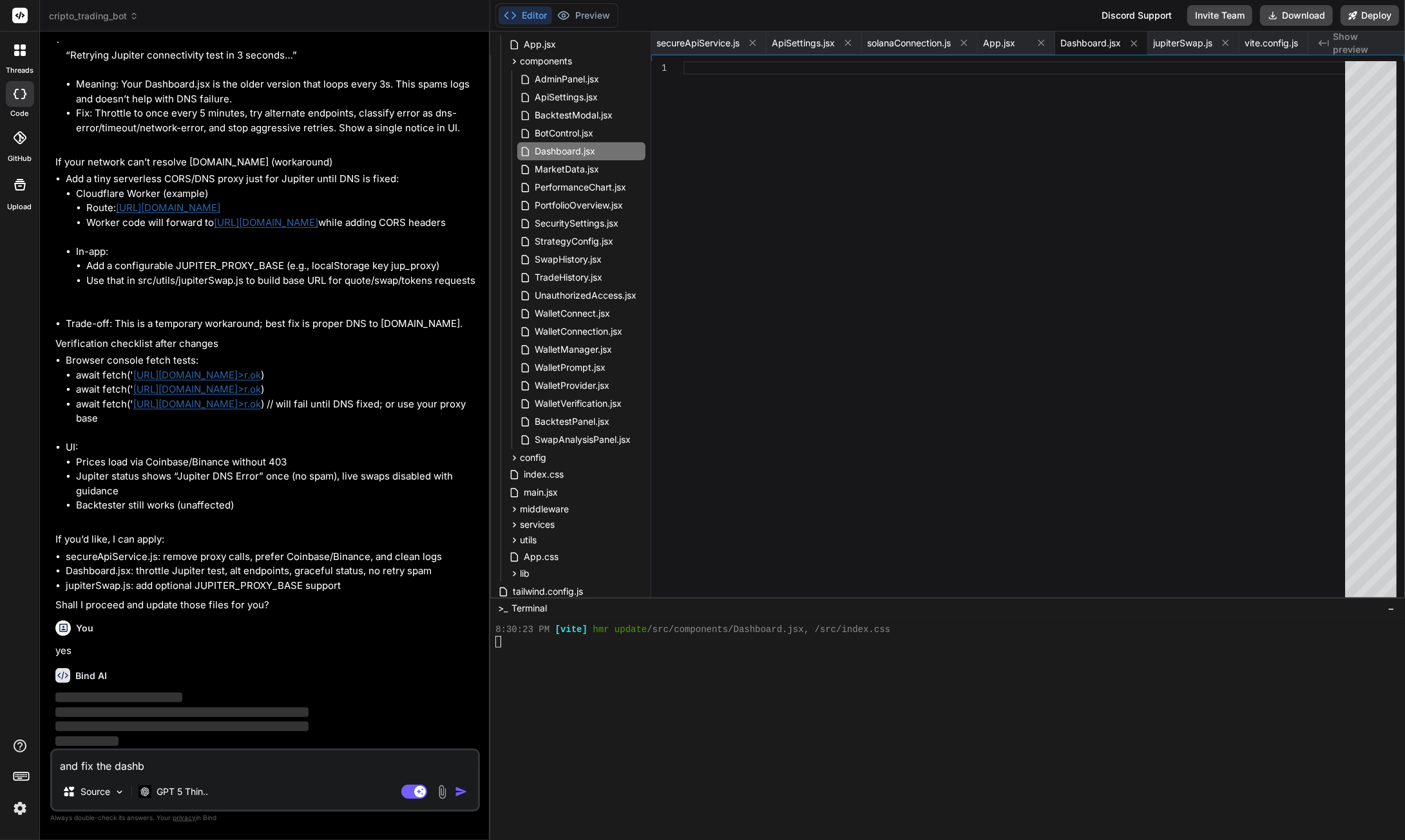
type textarea "and fix the dashbo"
type textarea "x"
type textarea "and fix the dashboa"
type textarea "x"
type textarea "and fix the dashboar"
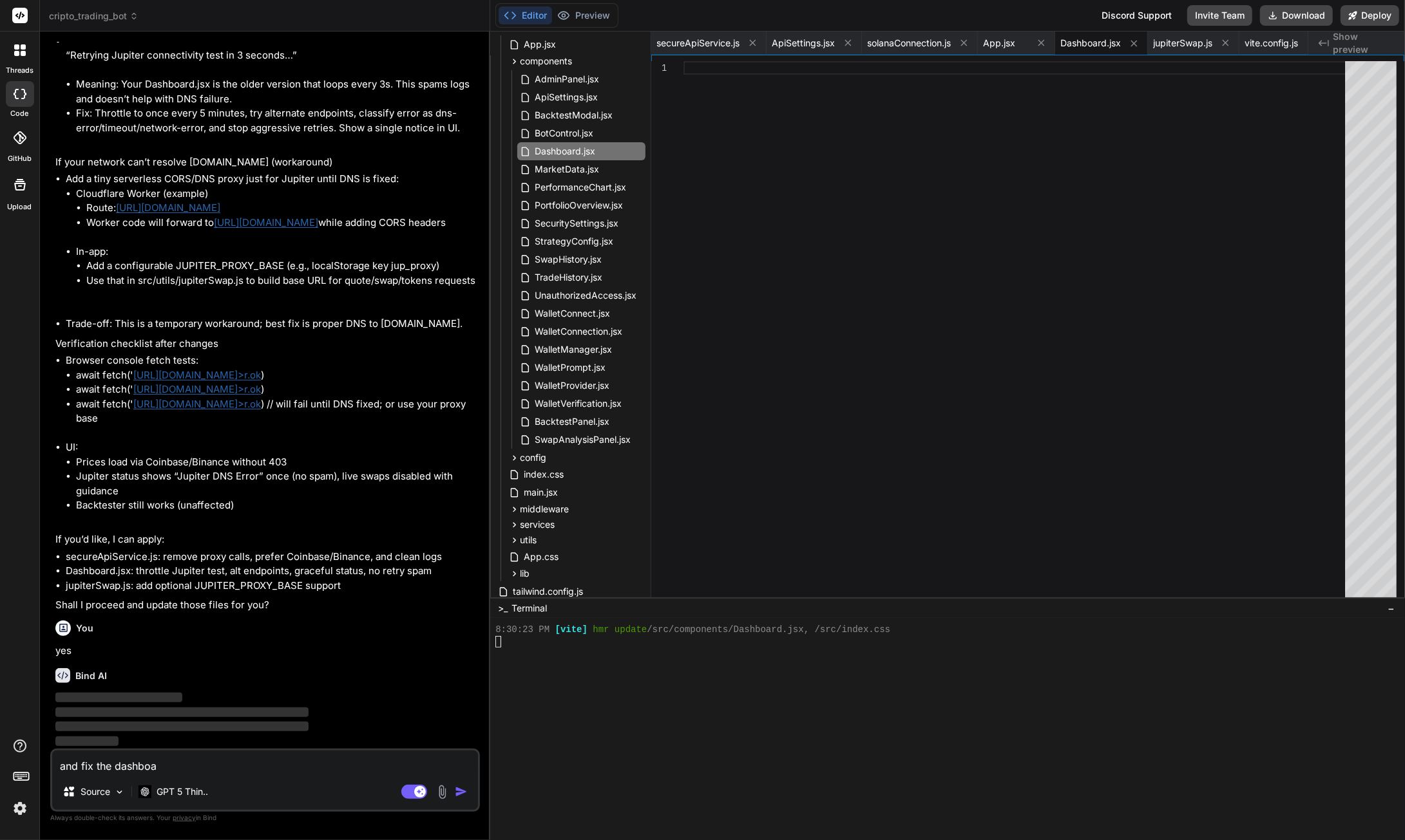
type textarea "x"
type textarea "and fix the dashboard"
type textarea "x"
type textarea "and fix the dashboard"
type textarea "x"
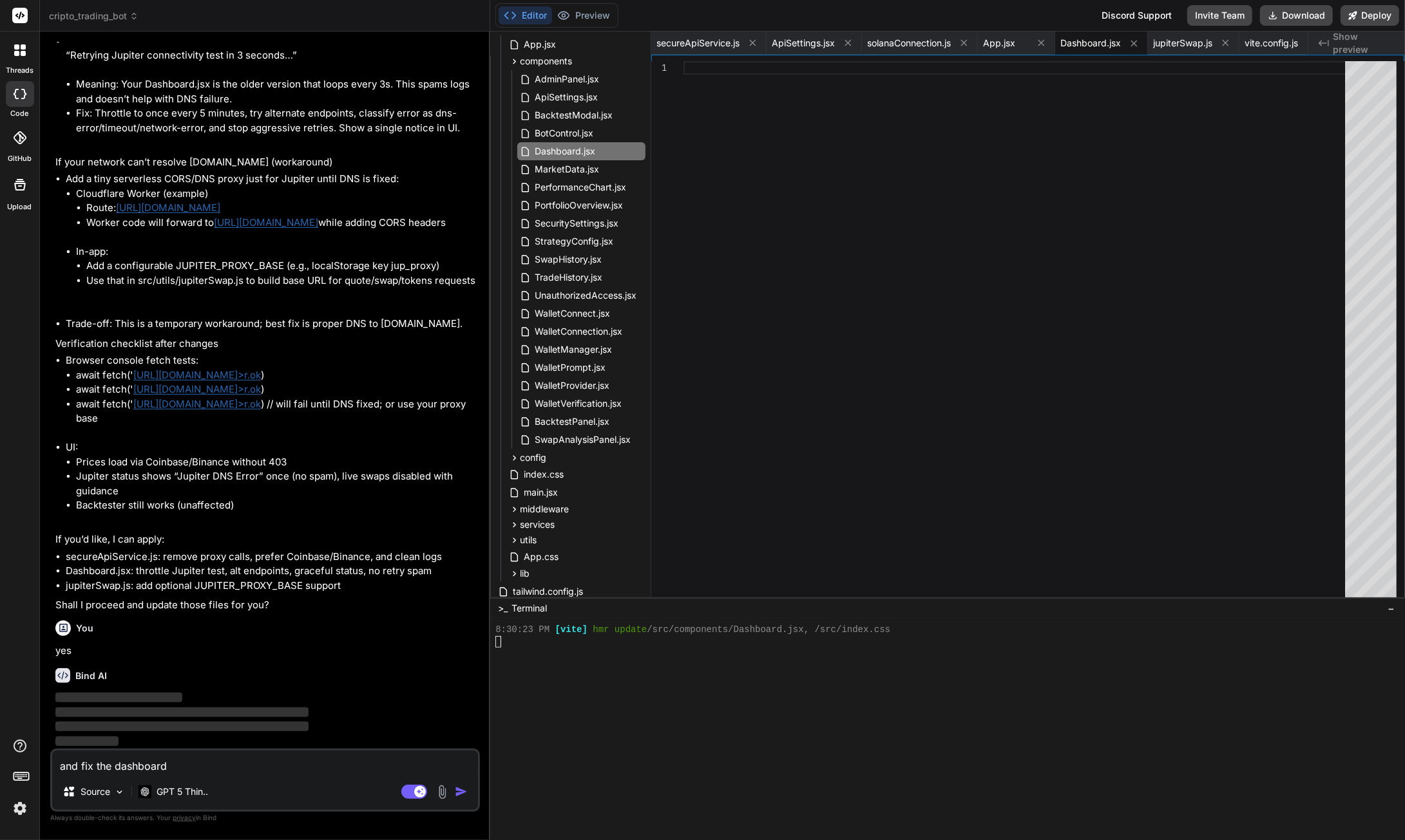
type textarea "and fix the dashboard y"
type textarea "x"
type textarea "and fix the dashboard yo"
type textarea "x"
type textarea "and fix the dashboard you"
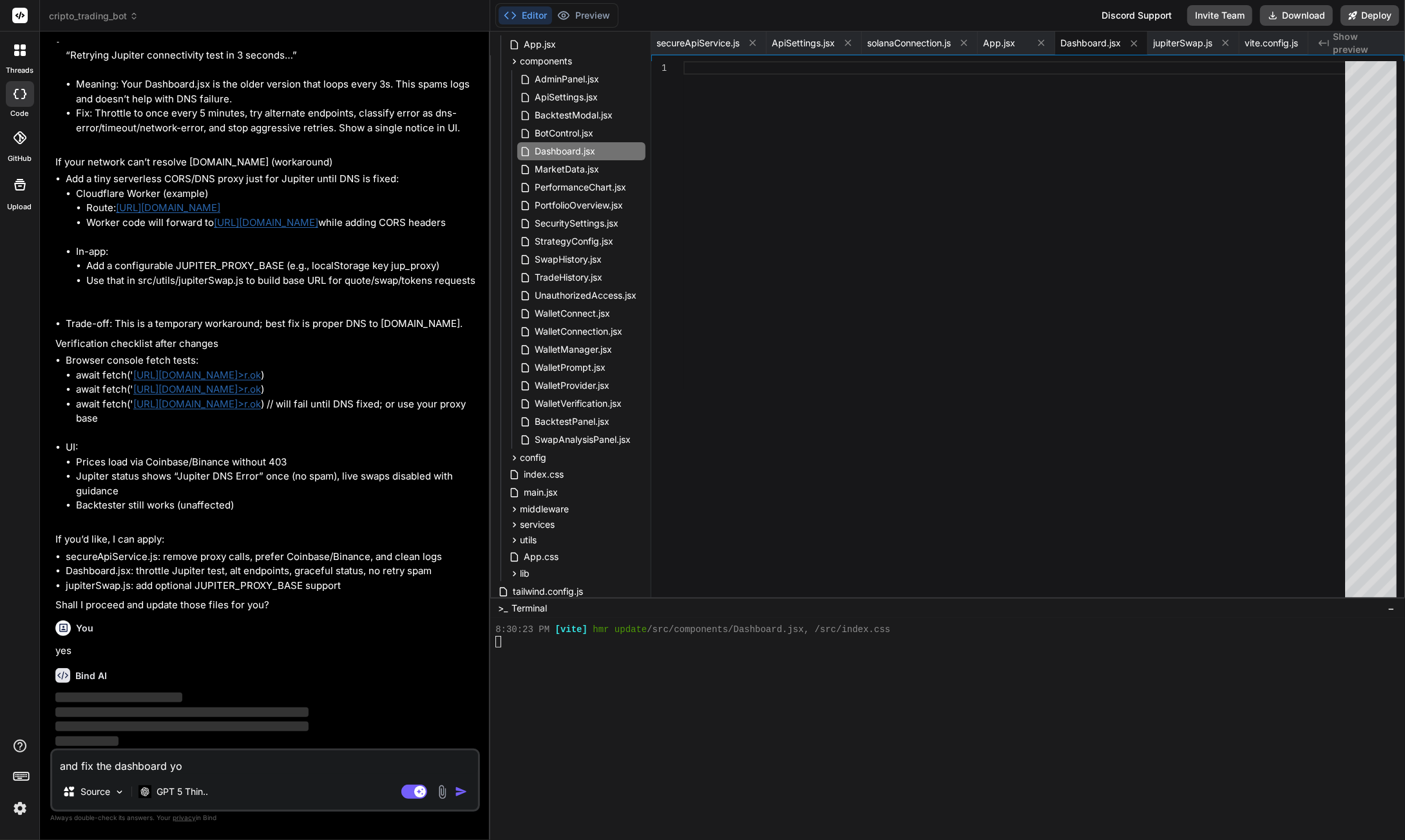
type textarea "x"
type textarea "and fix the dashboard you"
type textarea "x"
type textarea "and fix the dashboard you c"
type textarea "x"
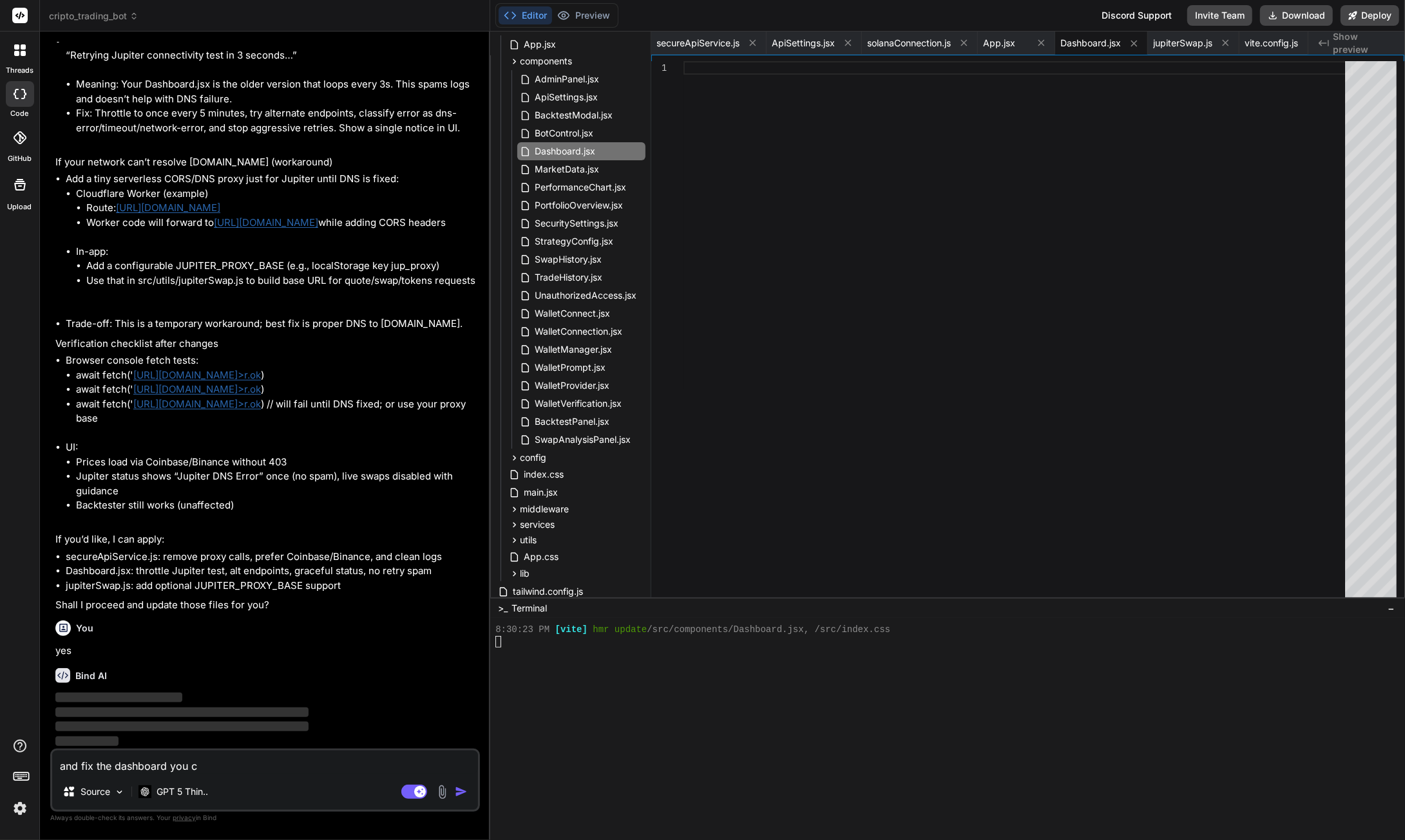
type textarea "and fix the dashboard you cl"
type textarea "x"
type textarea "and fix the dashboard you cle"
type textarea "x"
type textarea "and fix the dashboard you clea"
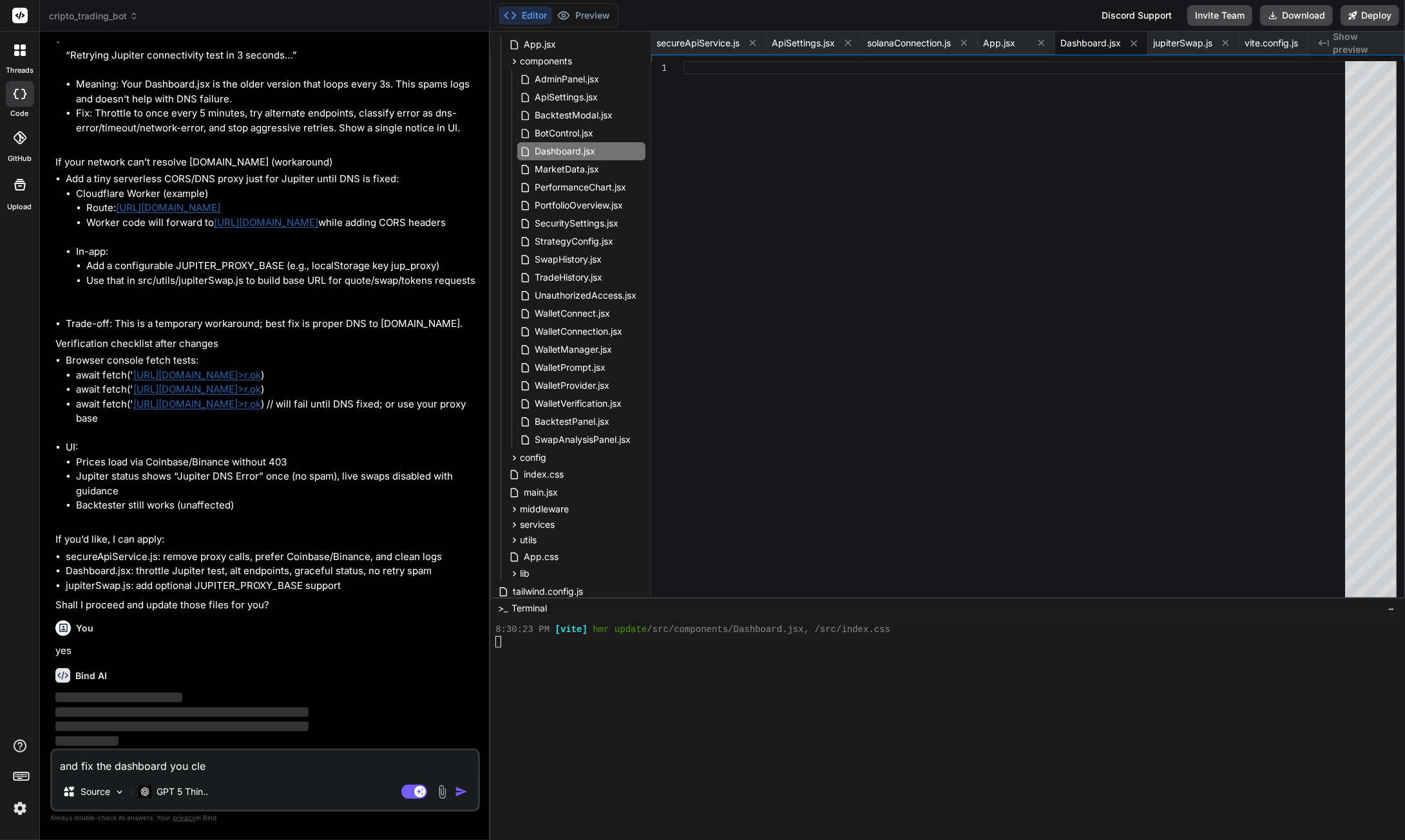
type textarea "x"
type textarea "and fix the dashboard you clear"
type textarea "x"
type textarea "and fix the dashboard you [PERSON_NAME]"
type textarea "x"
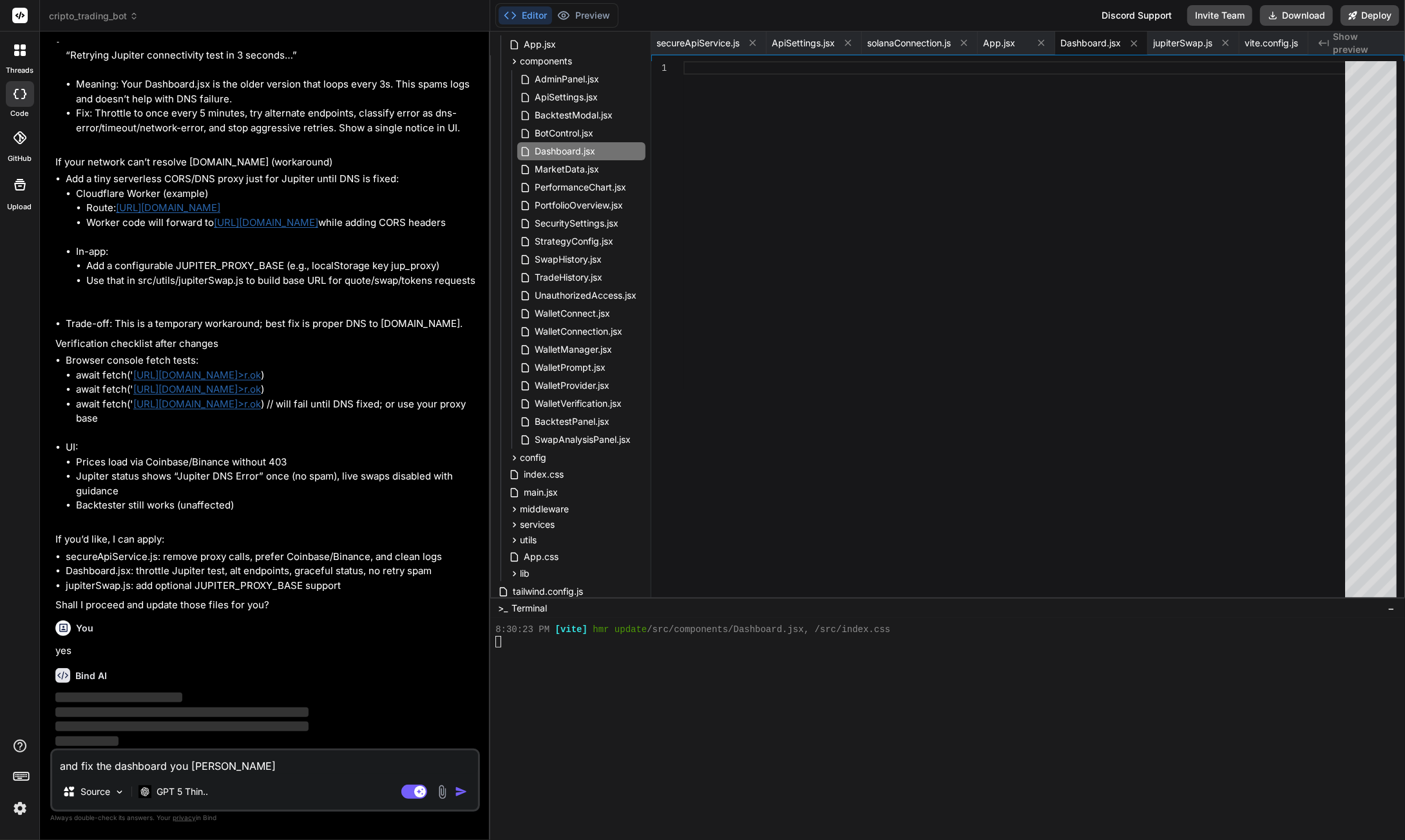
type textarea "and fix the dashboard you cleared"
type textarea "x"
type textarea "and fix the dashboard you cleared"
type textarea "x"
type textarea "and fix the dashboard you cleared i"
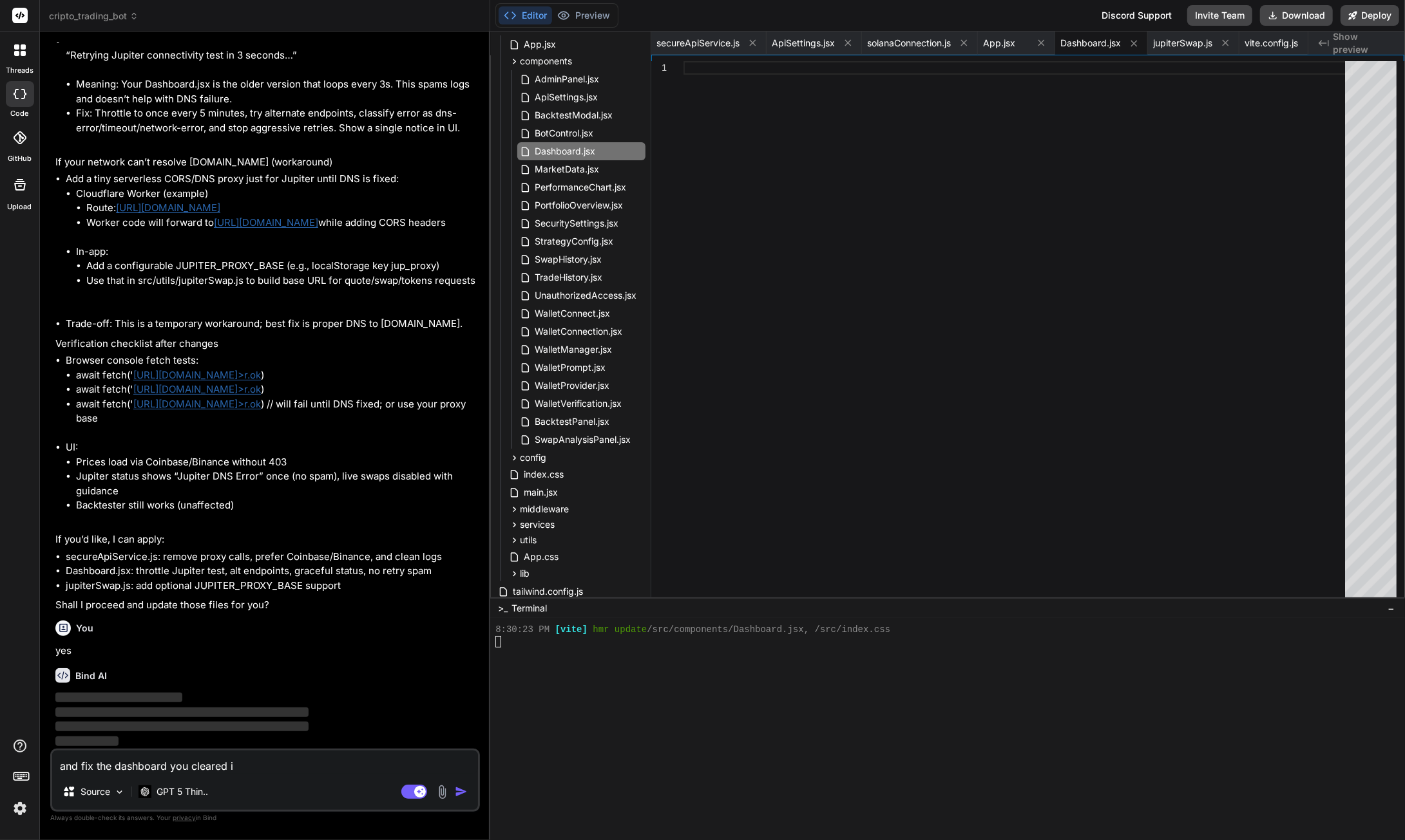
type textarea "x"
type textarea "and fix the dashboard you cleared it"
type textarea "x"
type textarea "and fix the dashboard you cleared it"
type textarea "x"
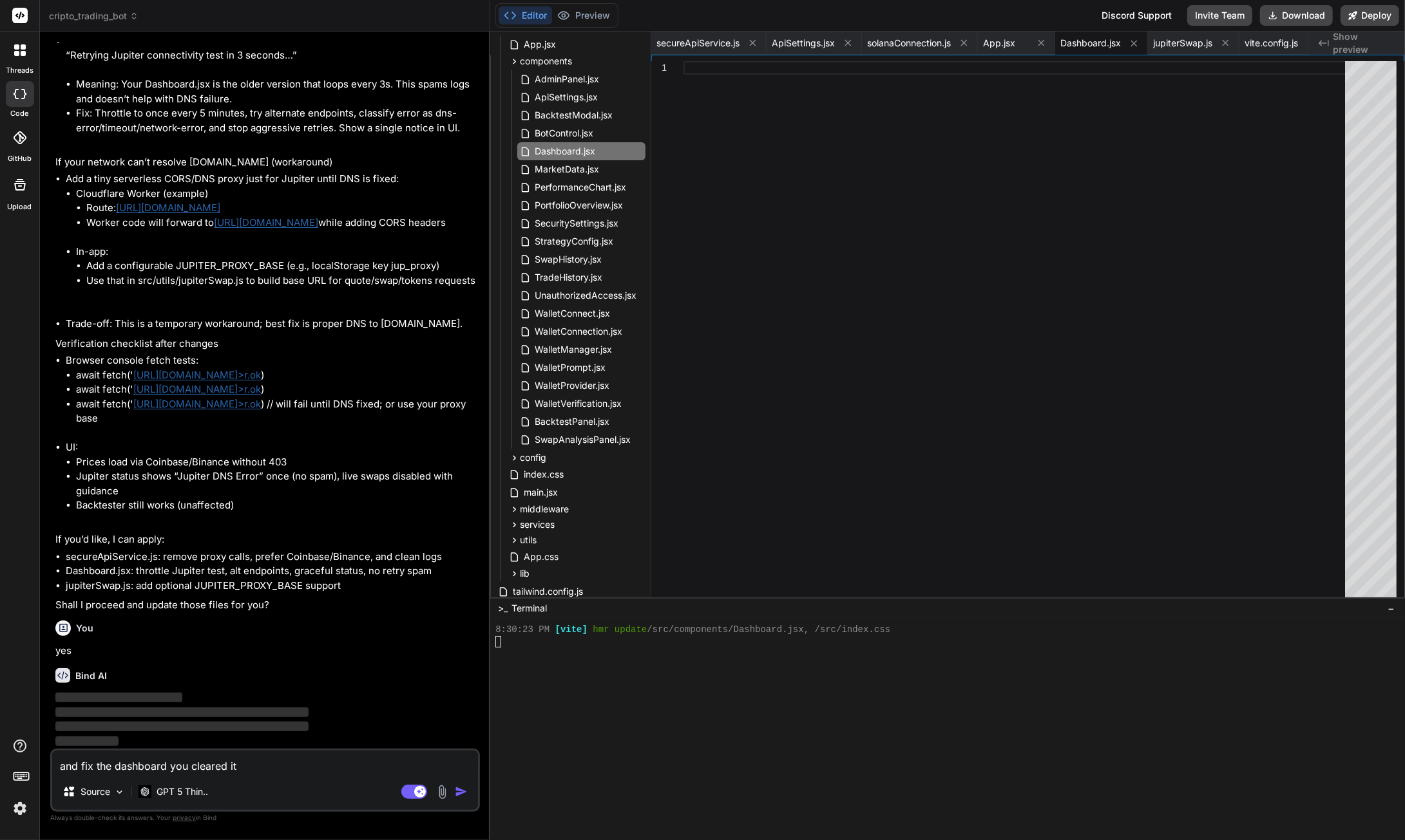
type textarea "and fix the dashboard you cleared it o"
type textarea "x"
type textarea "and fix the dashboard you cleared it ou"
type textarea "x"
type textarea "and fix the dashboard you cleared it out"
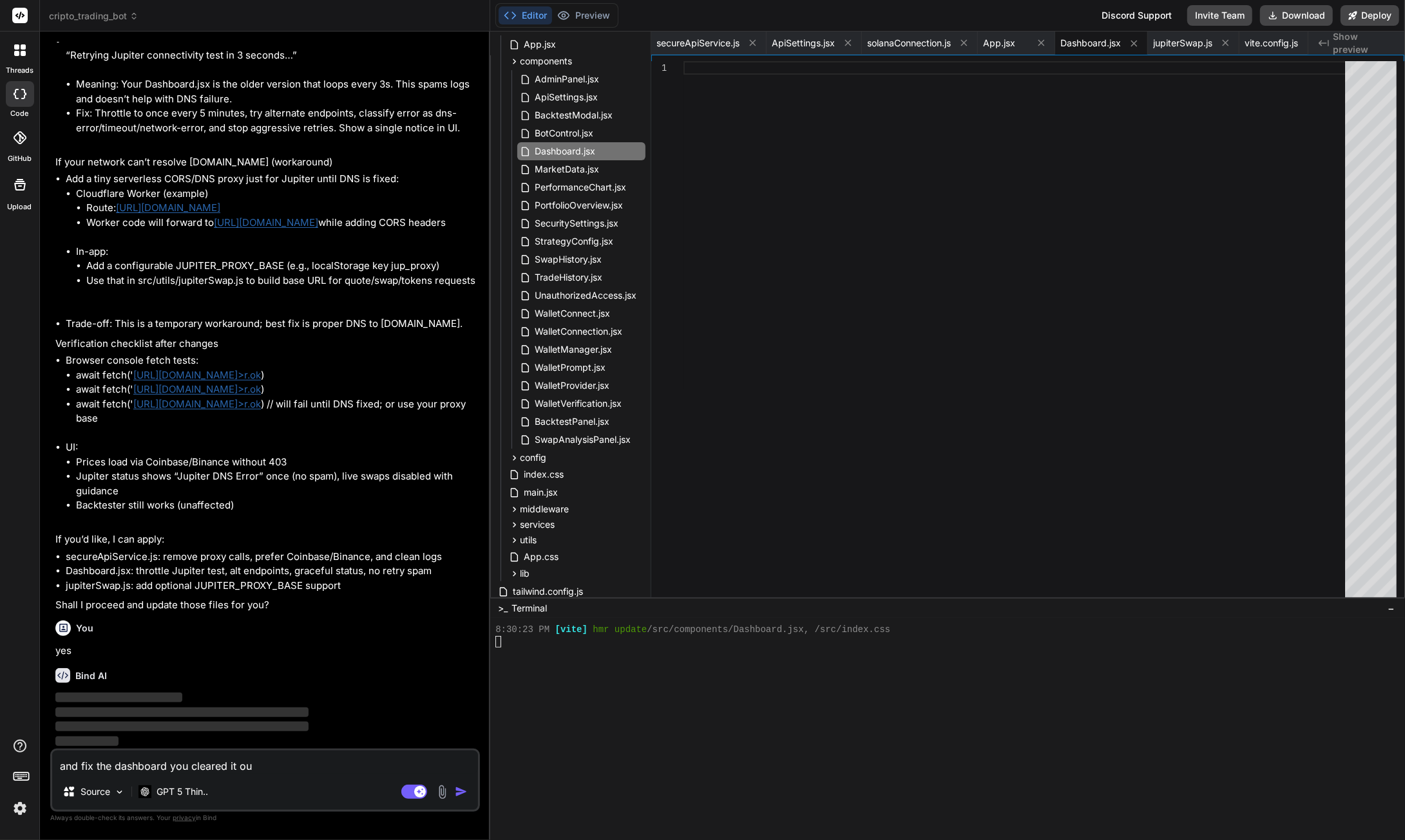
type textarea "x"
type textarea "and fix the dashboard you cleared it out"
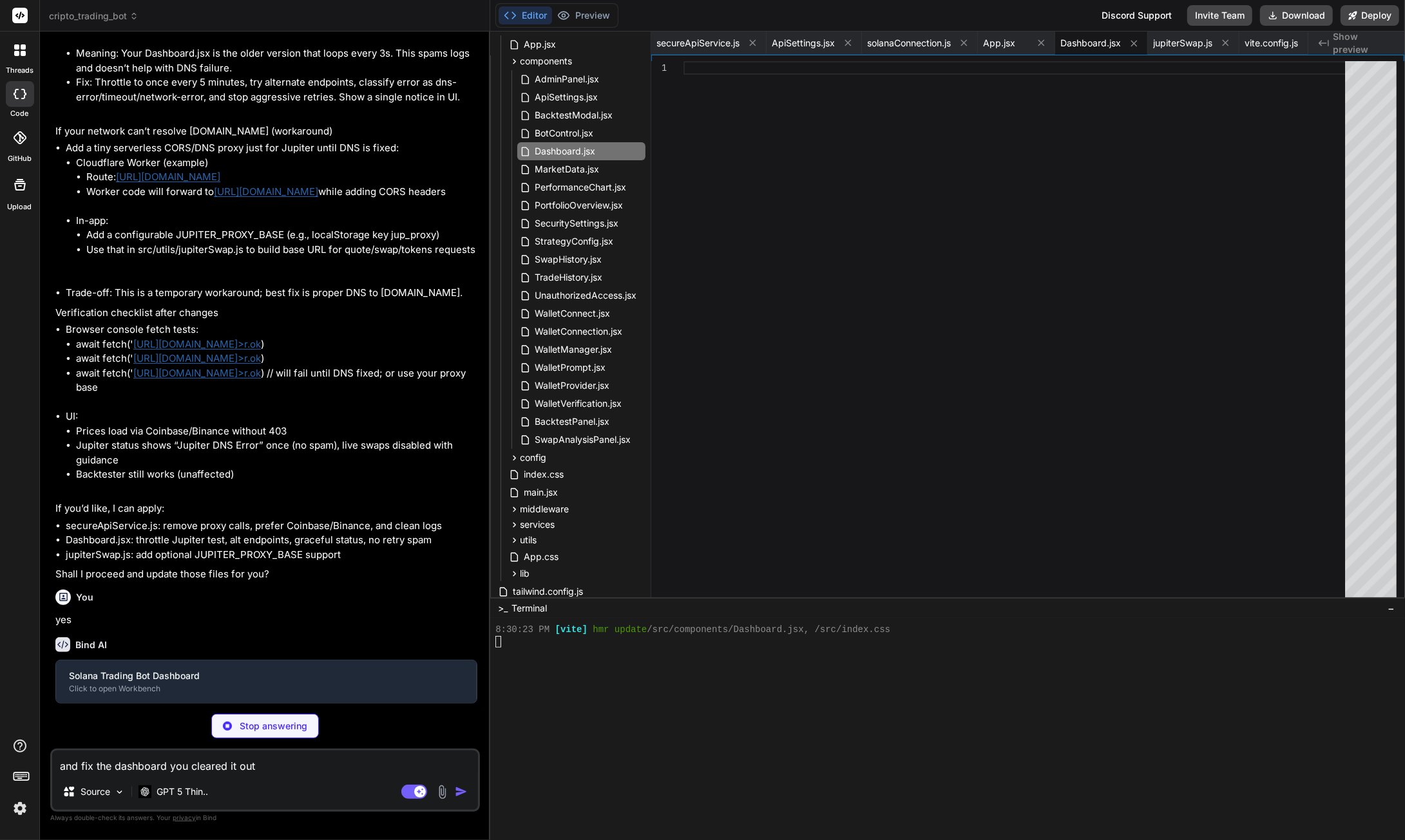
type textarea "x"
type textarea "</div> )} </div> </div> ); }; export default Dashboard;"
type textarea "x"
type textarea "export default { getJupiterApiBase, getJupiterQuote, executeJupiterSwap, getJup…"
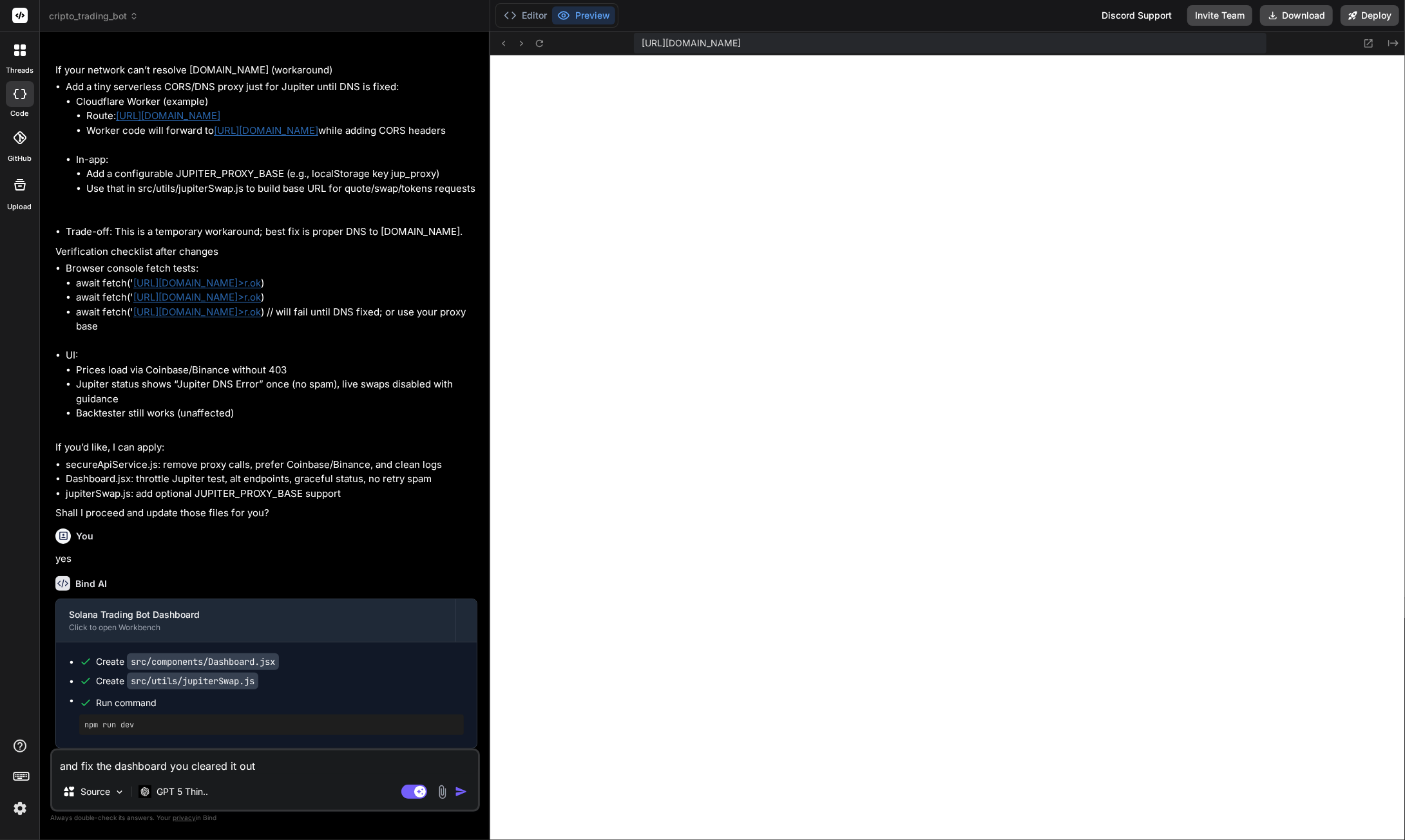
scroll to position [75146, 0]
click at [1305, 17] on button "Download" at bounding box center [1296, 15] width 72 height 21
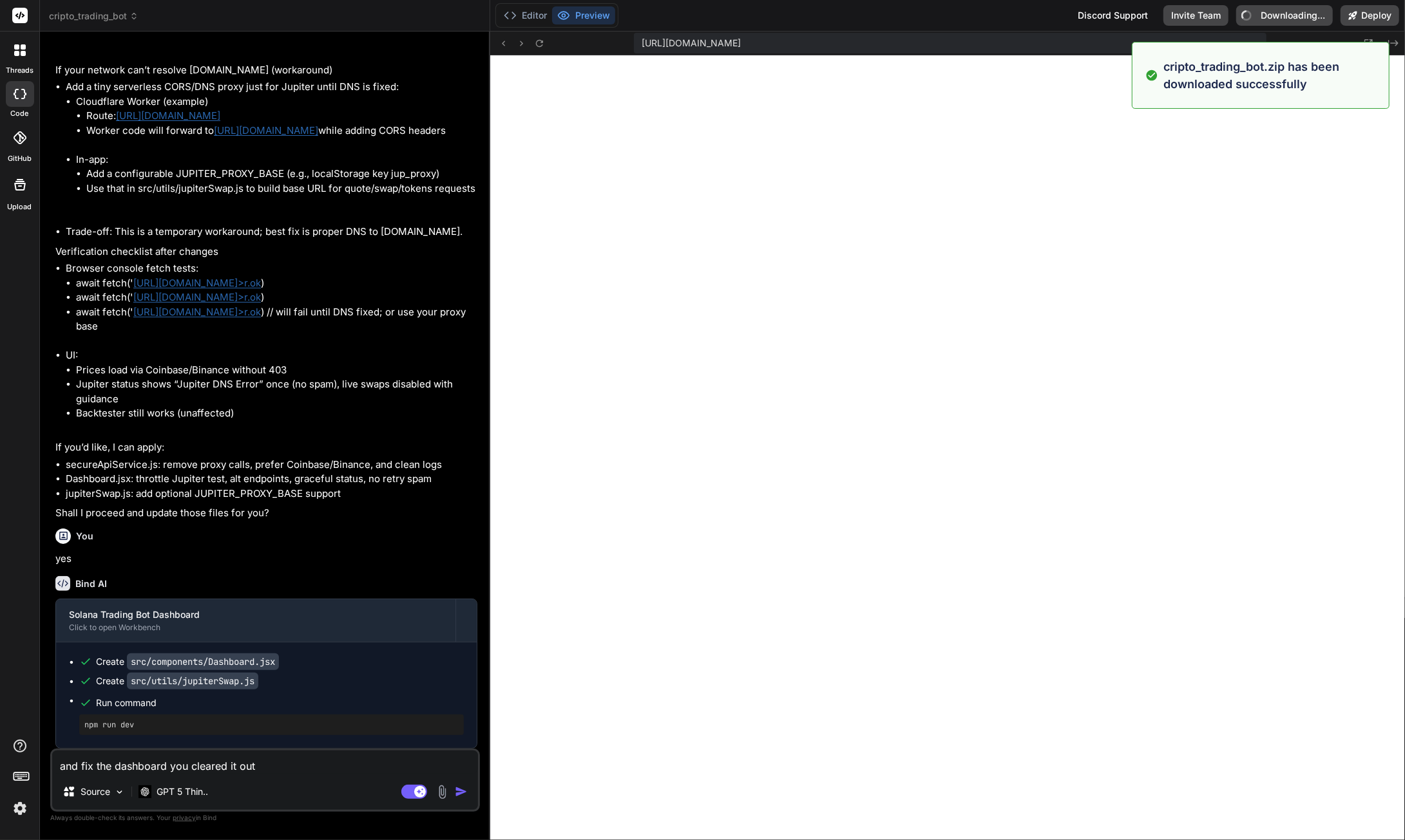
type textarea "x"
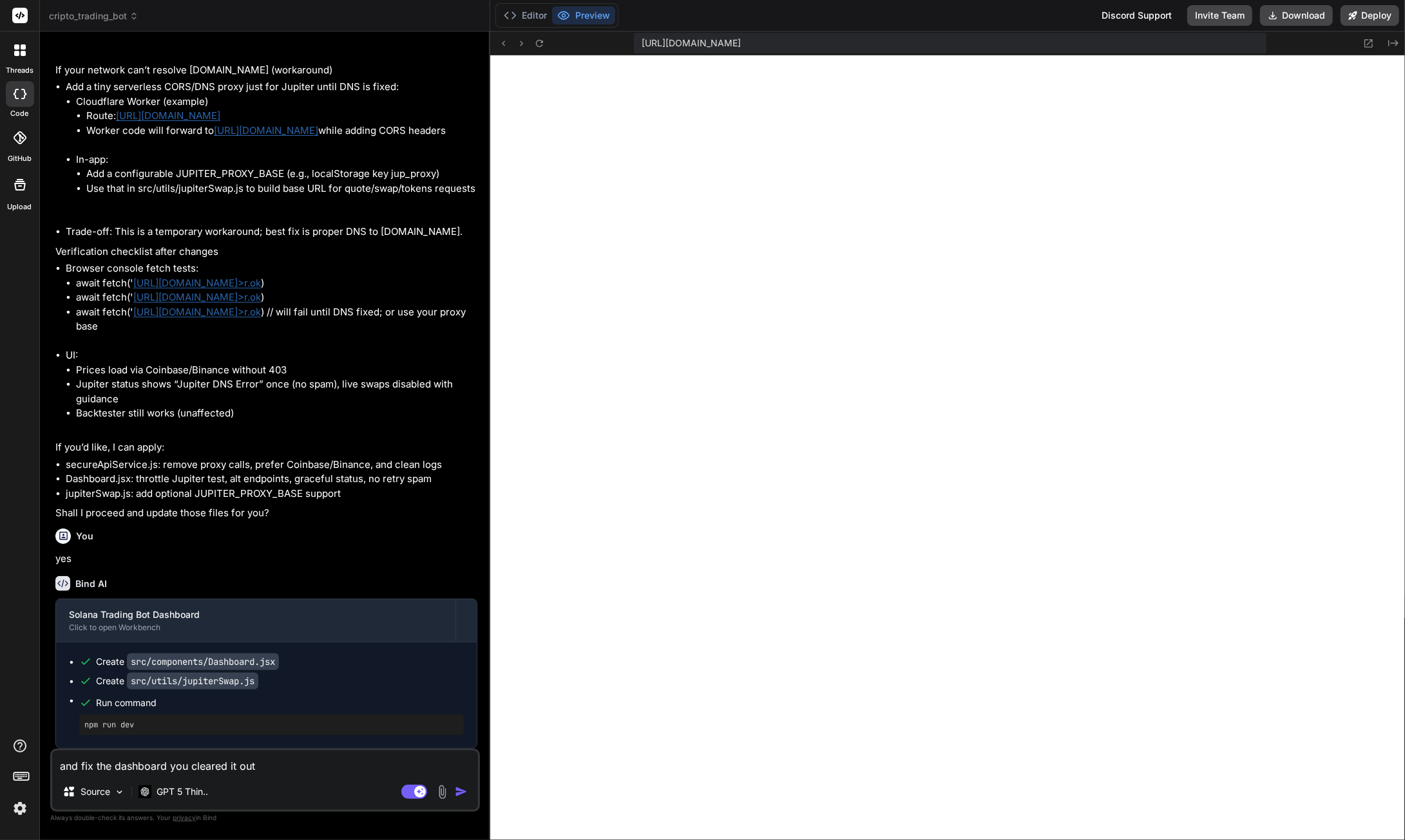
click at [216, 771] on textarea "and fix the dashboard you cleared it out" at bounding box center [264, 762] width 425 height 23
drag, startPoint x: 260, startPoint y: 771, endPoint x: 60, endPoint y: 768, distance: 200.0
click at [43, 766] on div "Bind AI Web Search Created with Pixso. Code Generator You the instructions stil…" at bounding box center [265, 435] width 450 height 808
paste textarea "[URL][DOMAIN_NAME]"
type textarea "[URL][DOMAIN_NAME]"
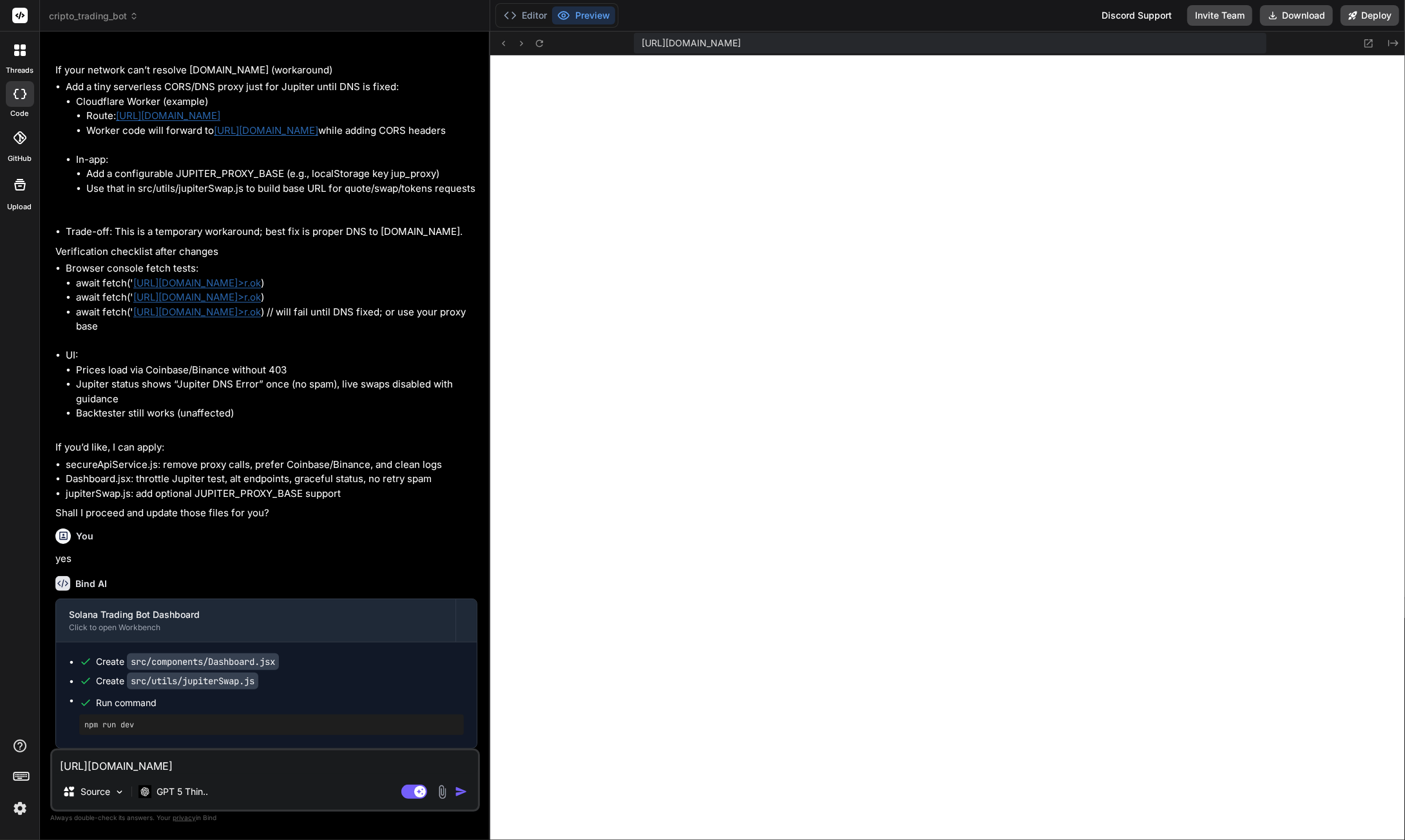
click at [60, 770] on textarea "[URL][DOMAIN_NAME]" at bounding box center [264, 762] width 425 height 23
type textarea "x"
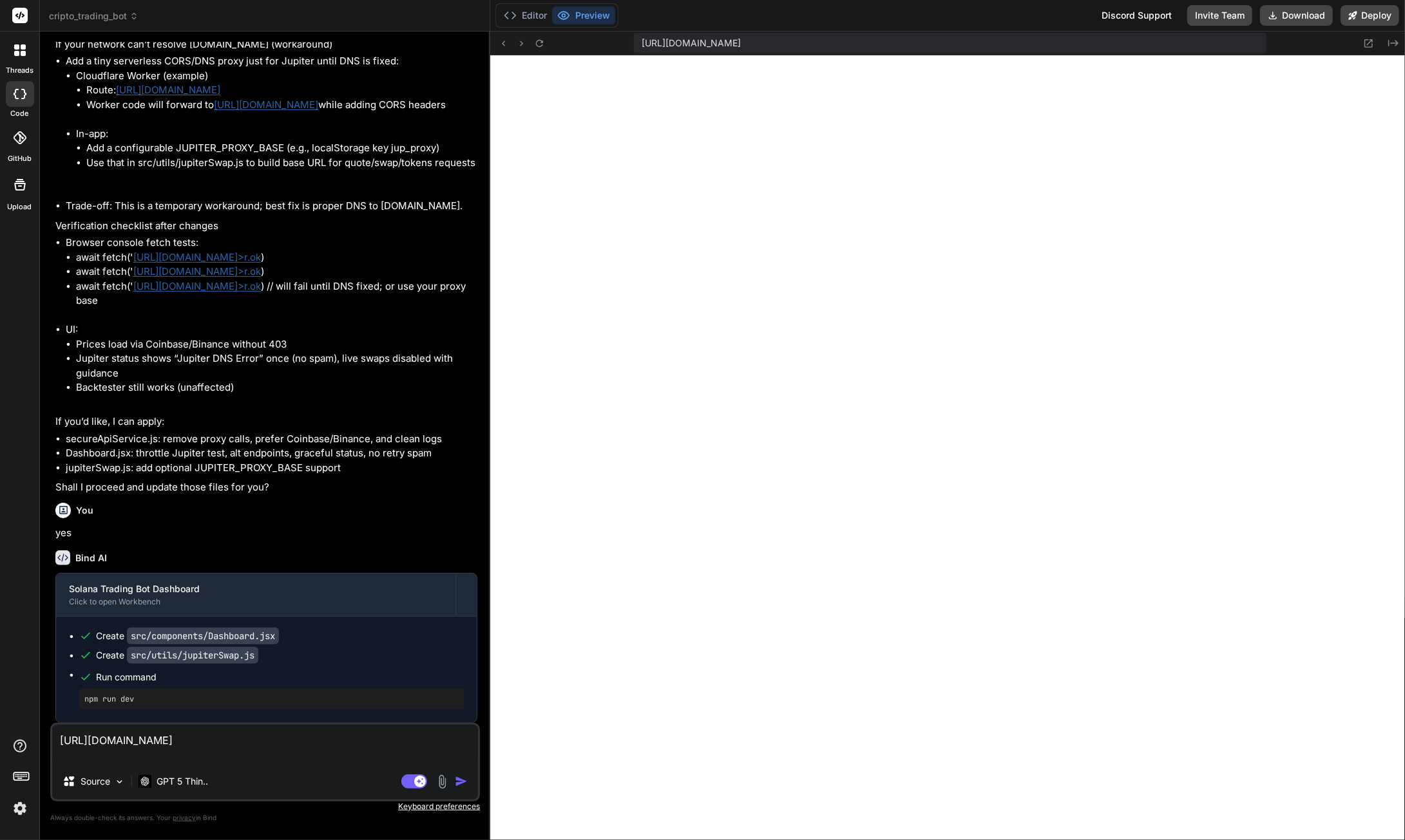
type textarea "t [URL][DOMAIN_NAME]"
type textarea "x"
type textarea "th [URL][DOMAIN_NAME]"
type textarea "x"
type textarea "thi [URL][DOMAIN_NAME]"
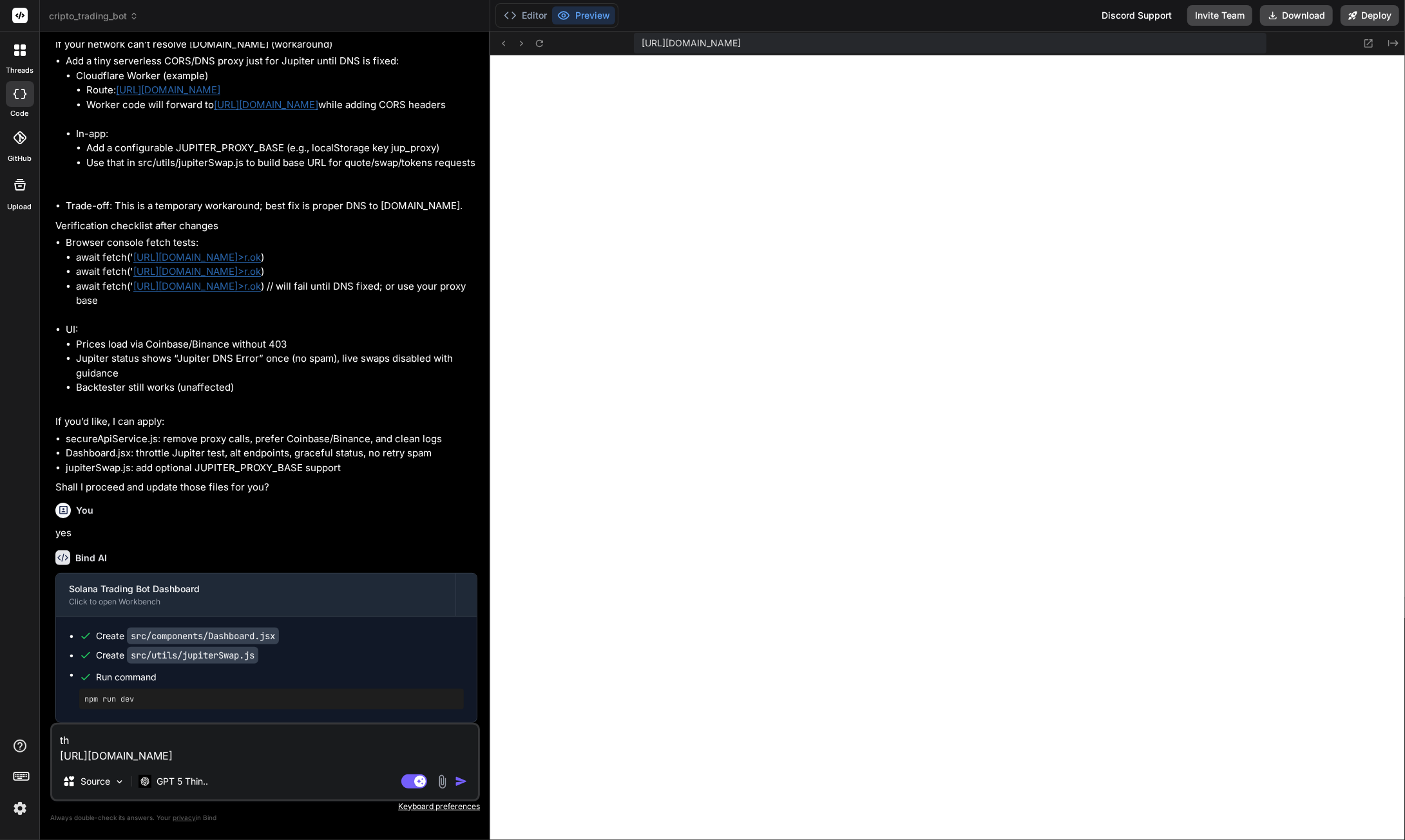
type textarea "x"
type textarea "this [URL][DOMAIN_NAME]"
type textarea "x"
type textarea "thisi [URL][DOMAIN_NAME]"
type textarea "x"
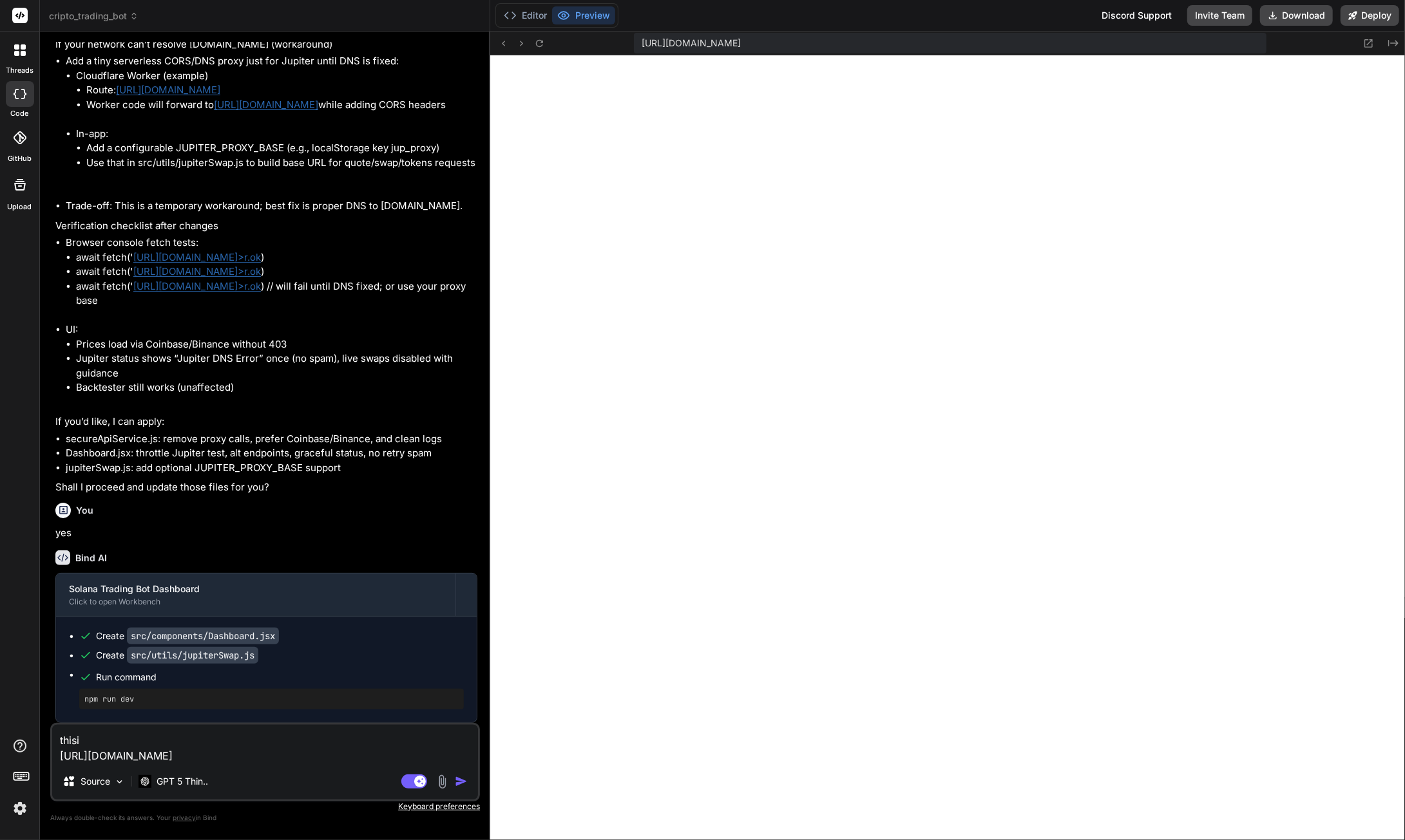
type textarea "thisis [URL][DOMAIN_NAME]"
type textarea "x"
type textarea "thisis [URL][DOMAIN_NAME]"
click at [447, 758] on textarea "this is the updated url [URL][DOMAIN_NAME]" at bounding box center [264, 744] width 425 height 38
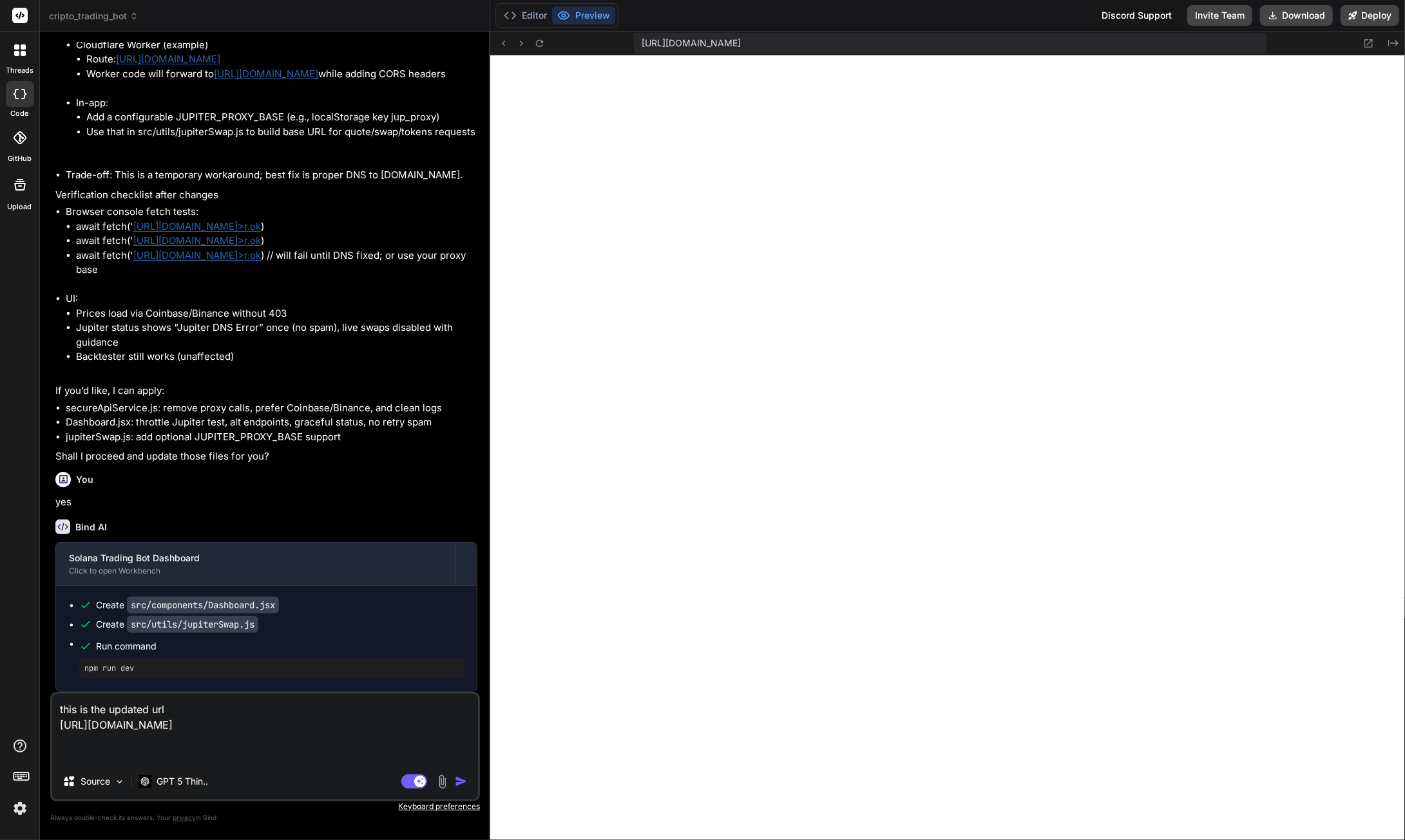
paste textarea "Old URL New URL [URL][DOMAIN_NAME] [URL][DOMAIN_NAME] [URL][DOMAIN_NAME] [URL][…"
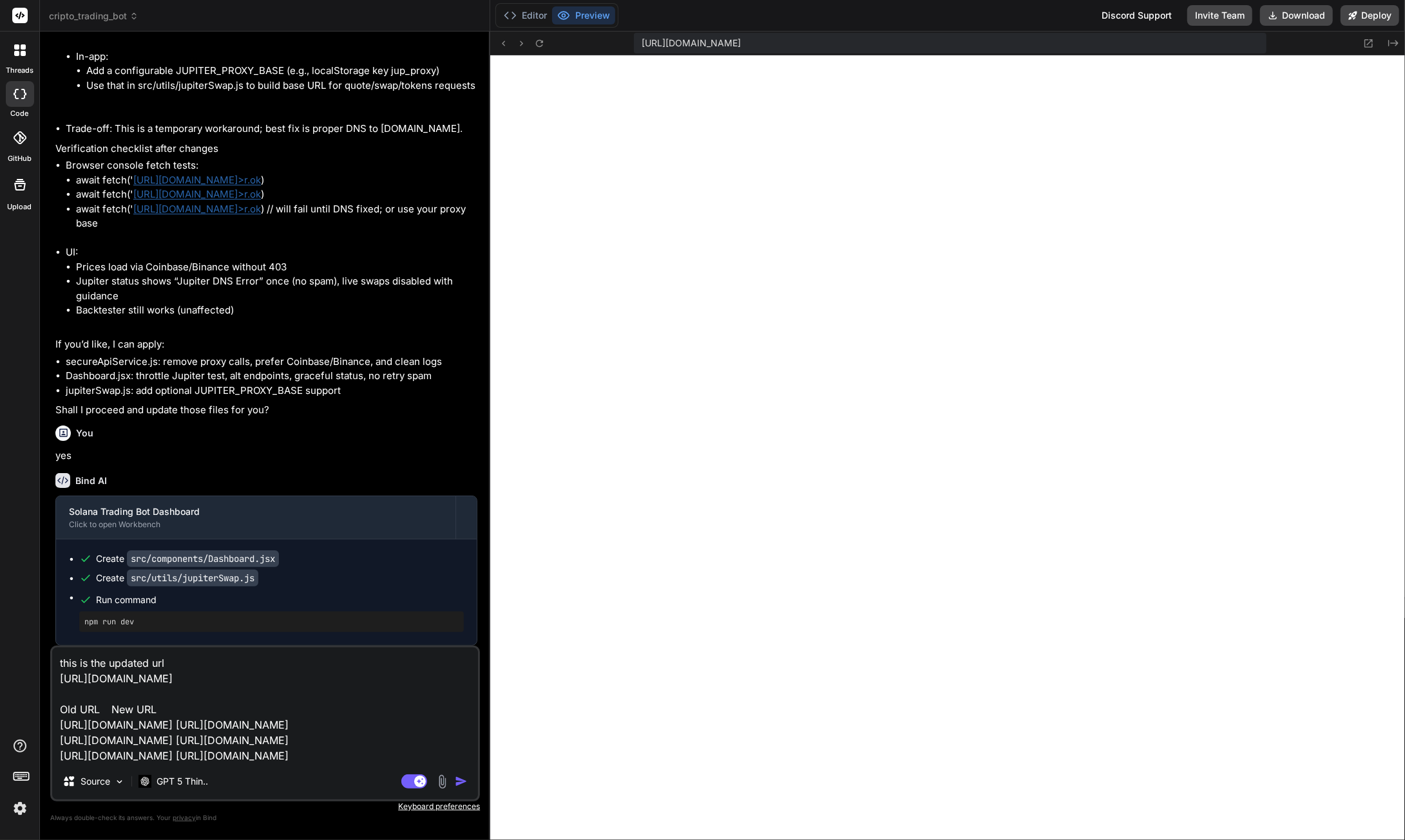
click at [467, 784] on img "button" at bounding box center [461, 782] width 13 height 13
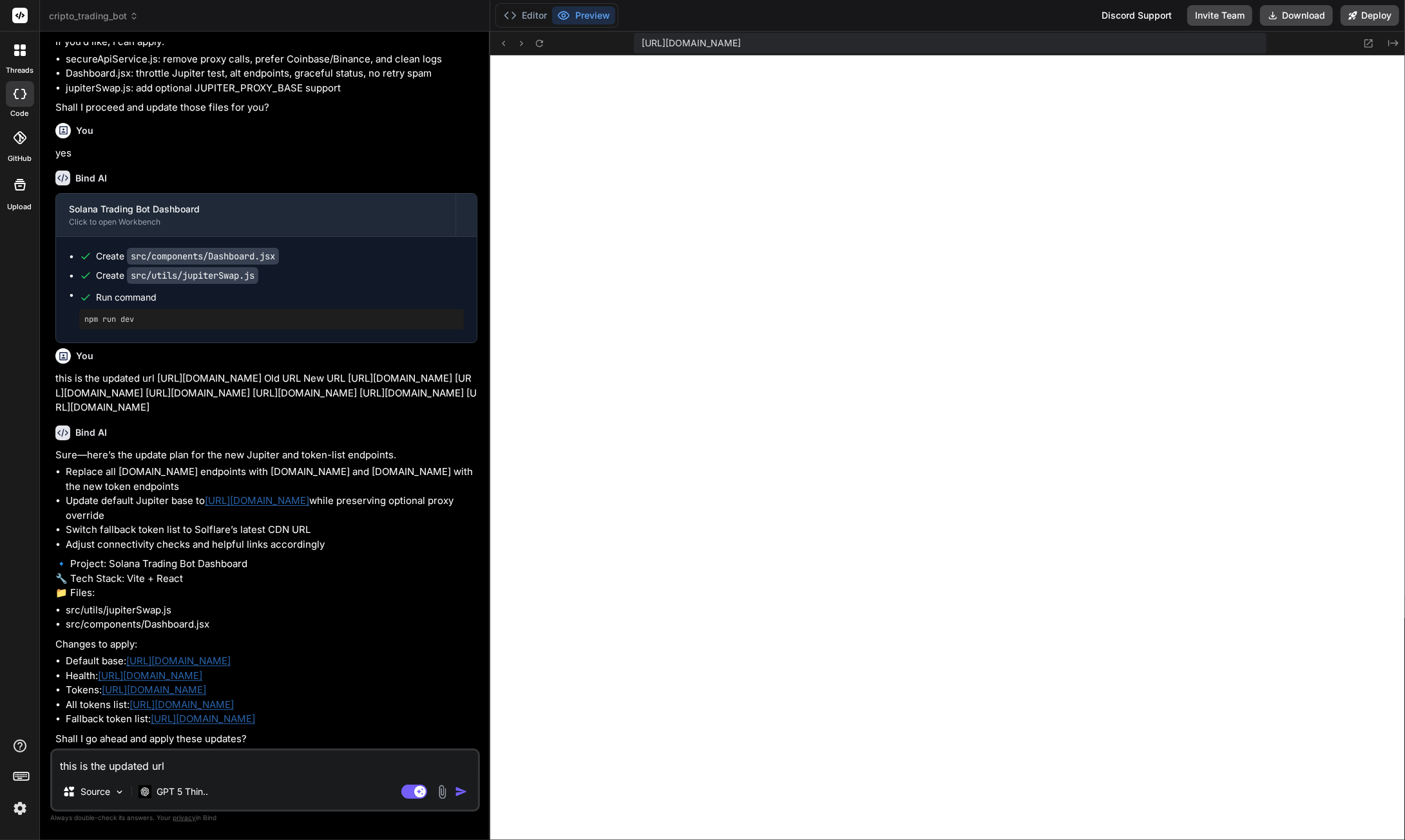
scroll to position [75610, 0]
click at [210, 757] on textarea "this is the updated url [URL][DOMAIN_NAME] Old URL New URL [URL][DOMAIN_NAME] […" at bounding box center [264, 762] width 425 height 23
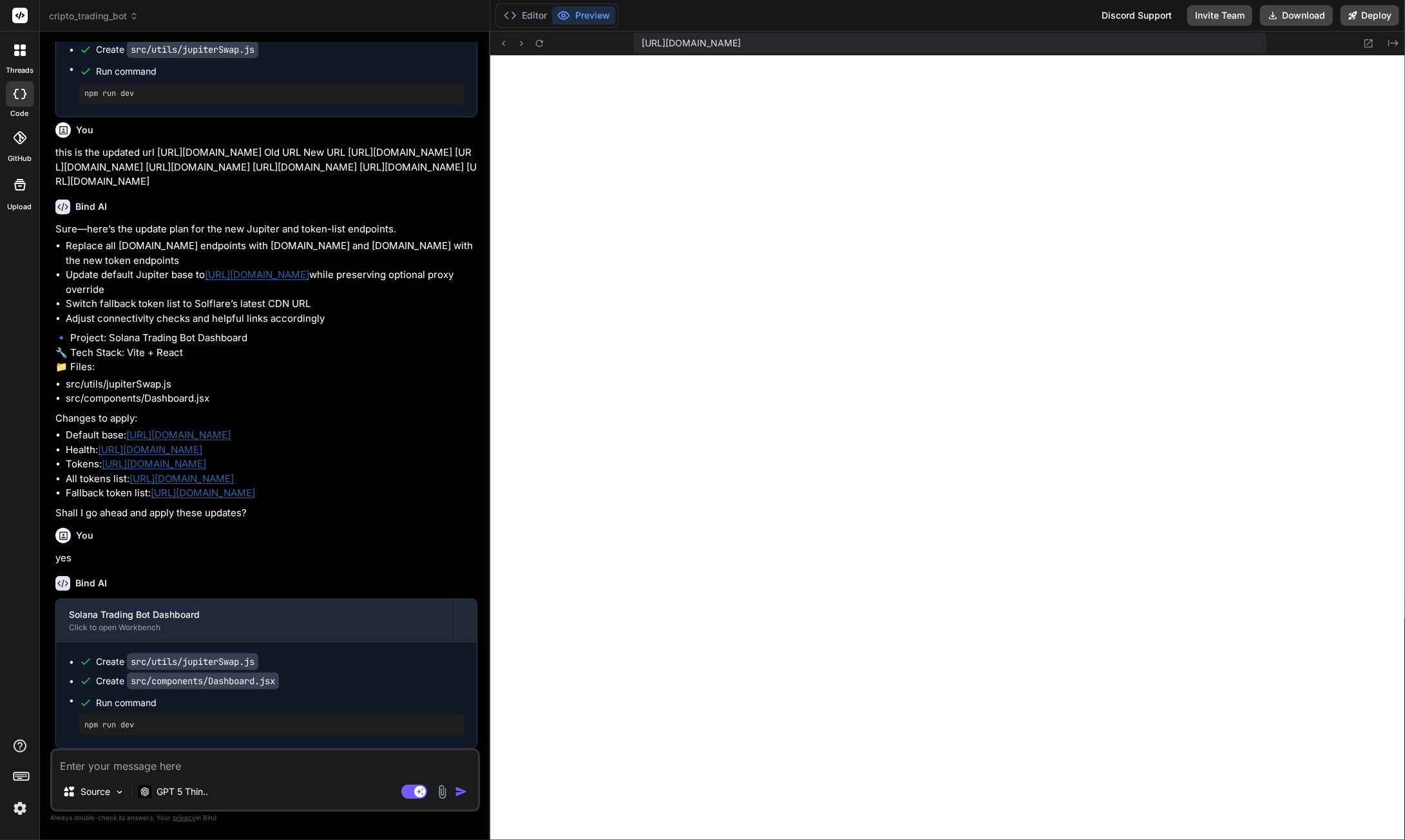
scroll to position [75834, 0]
click at [1306, 17] on button "Download" at bounding box center [1296, 15] width 72 height 21
click at [171, 770] on textarea at bounding box center [264, 762] width 425 height 23
paste textarea "// Inside Dashboard.jsx async function testJupiterConnectivity() { try { // Cor…"
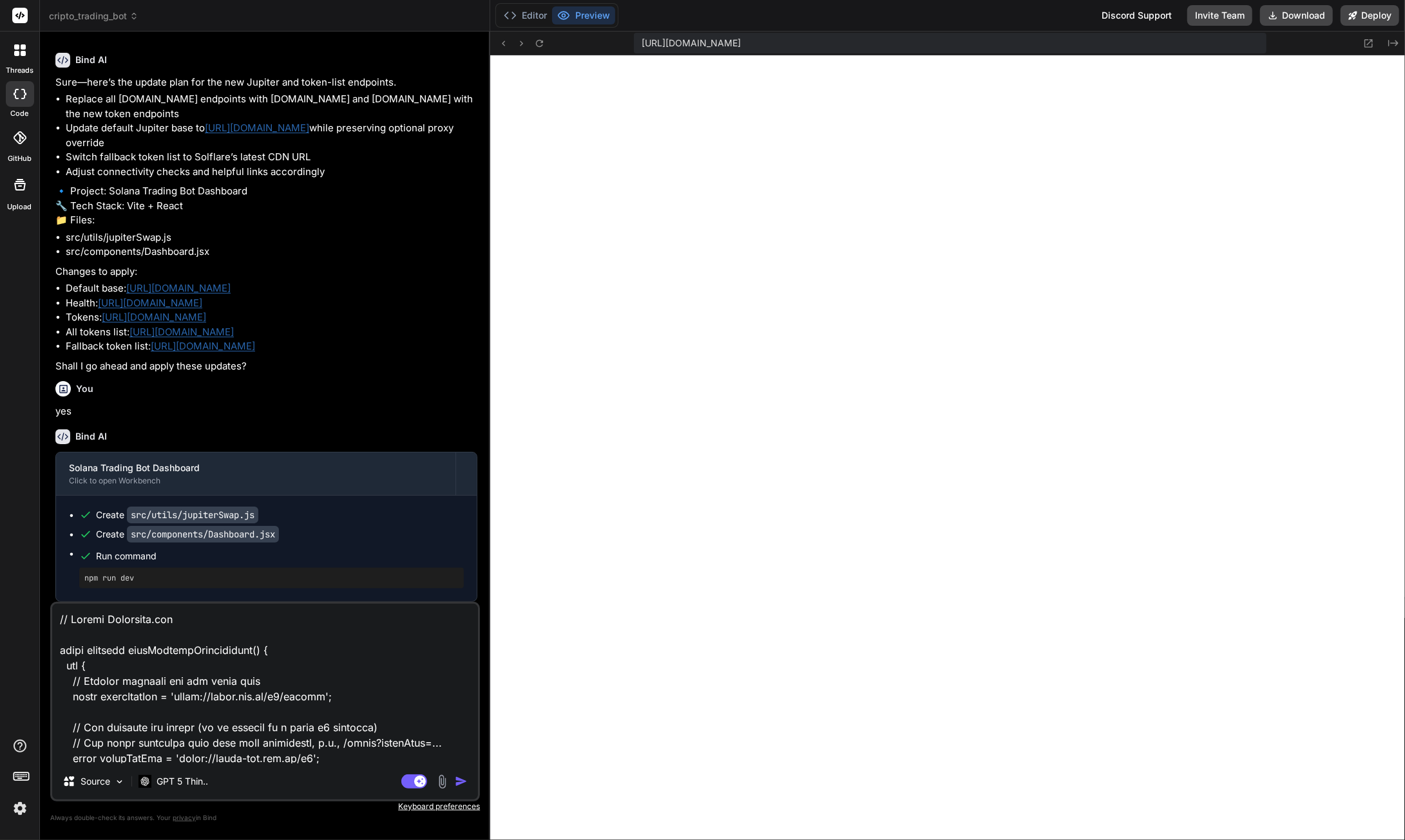
scroll to position [310, 0]
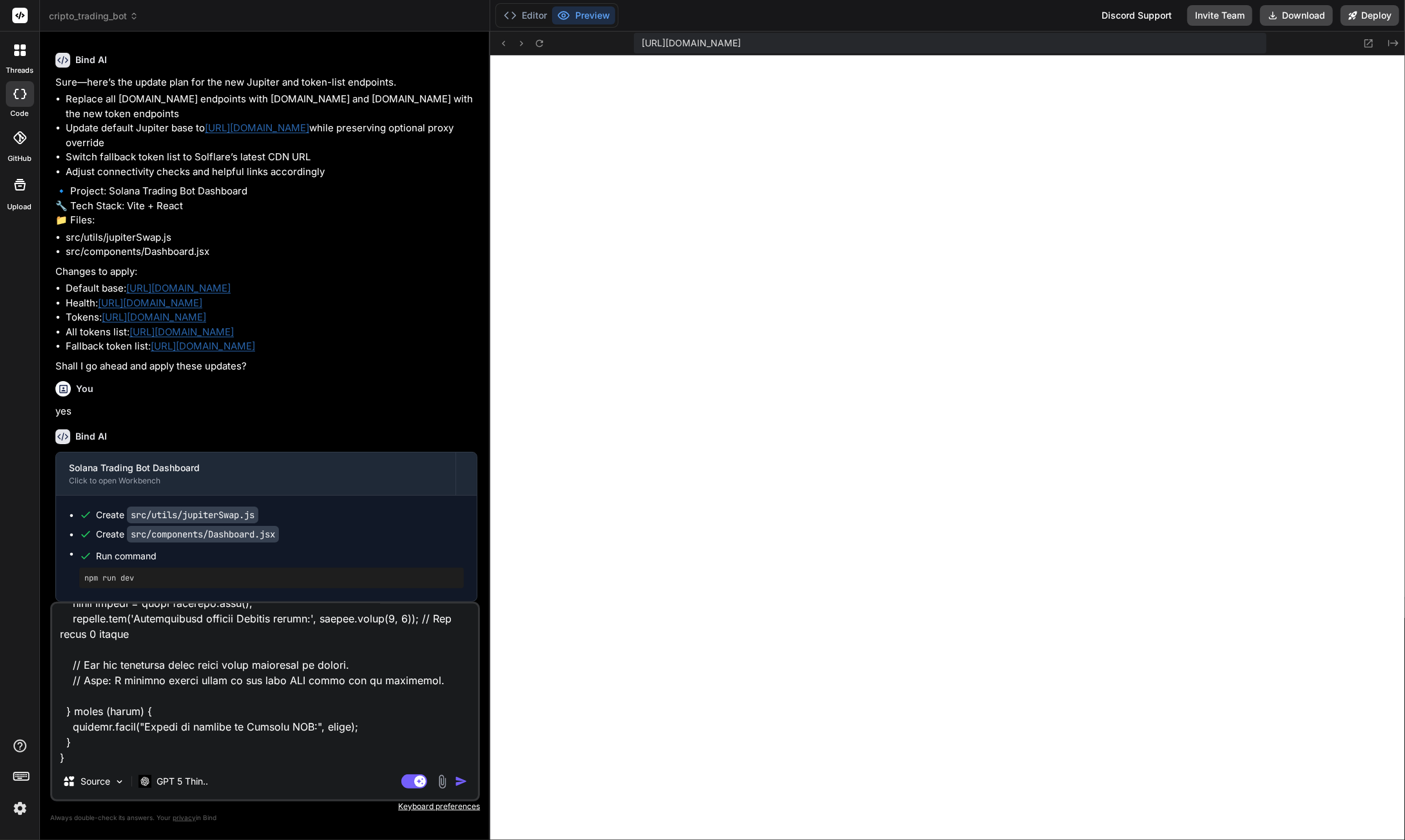
click at [460, 785] on img "button" at bounding box center [461, 782] width 13 height 13
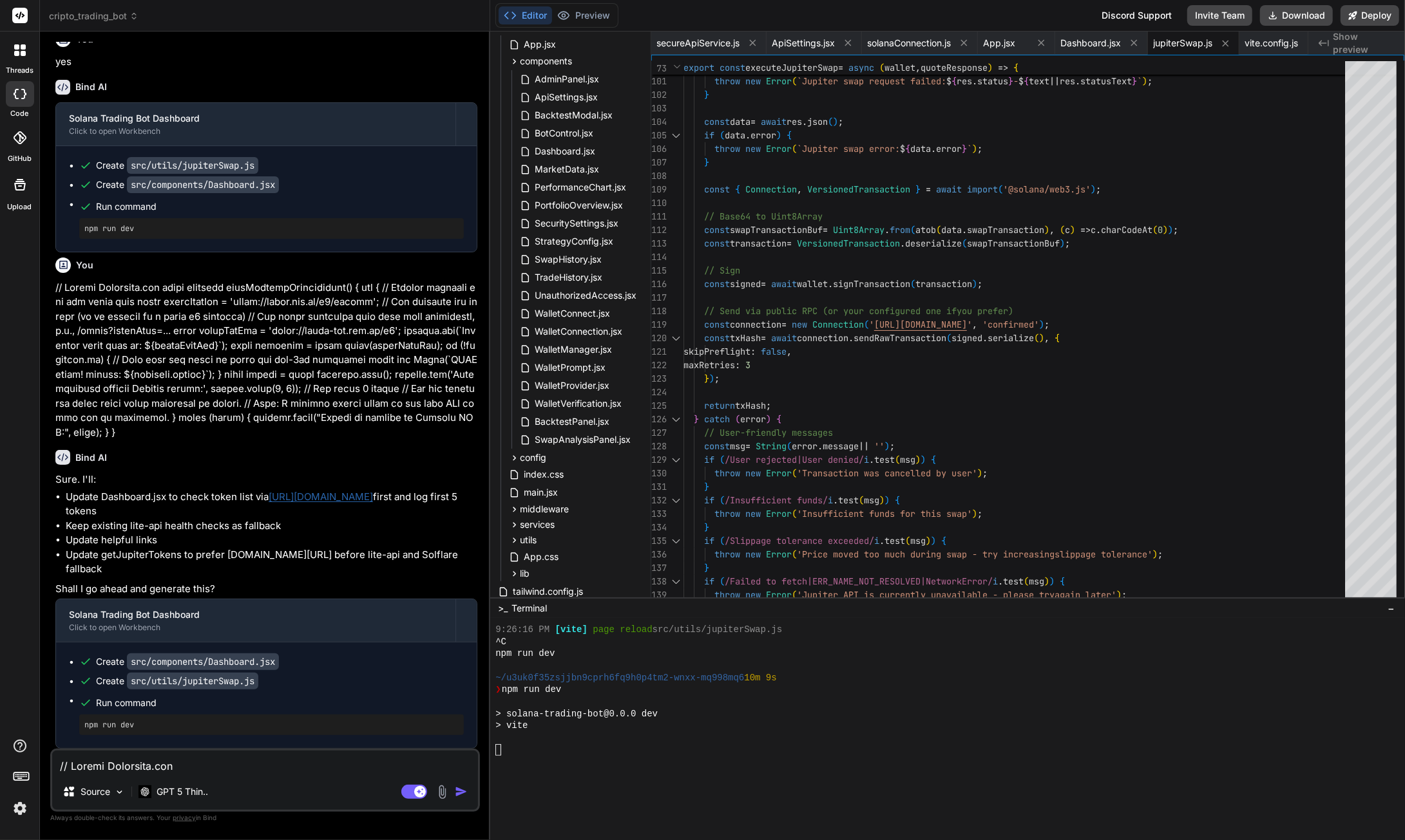
scroll to position [76317, 0]
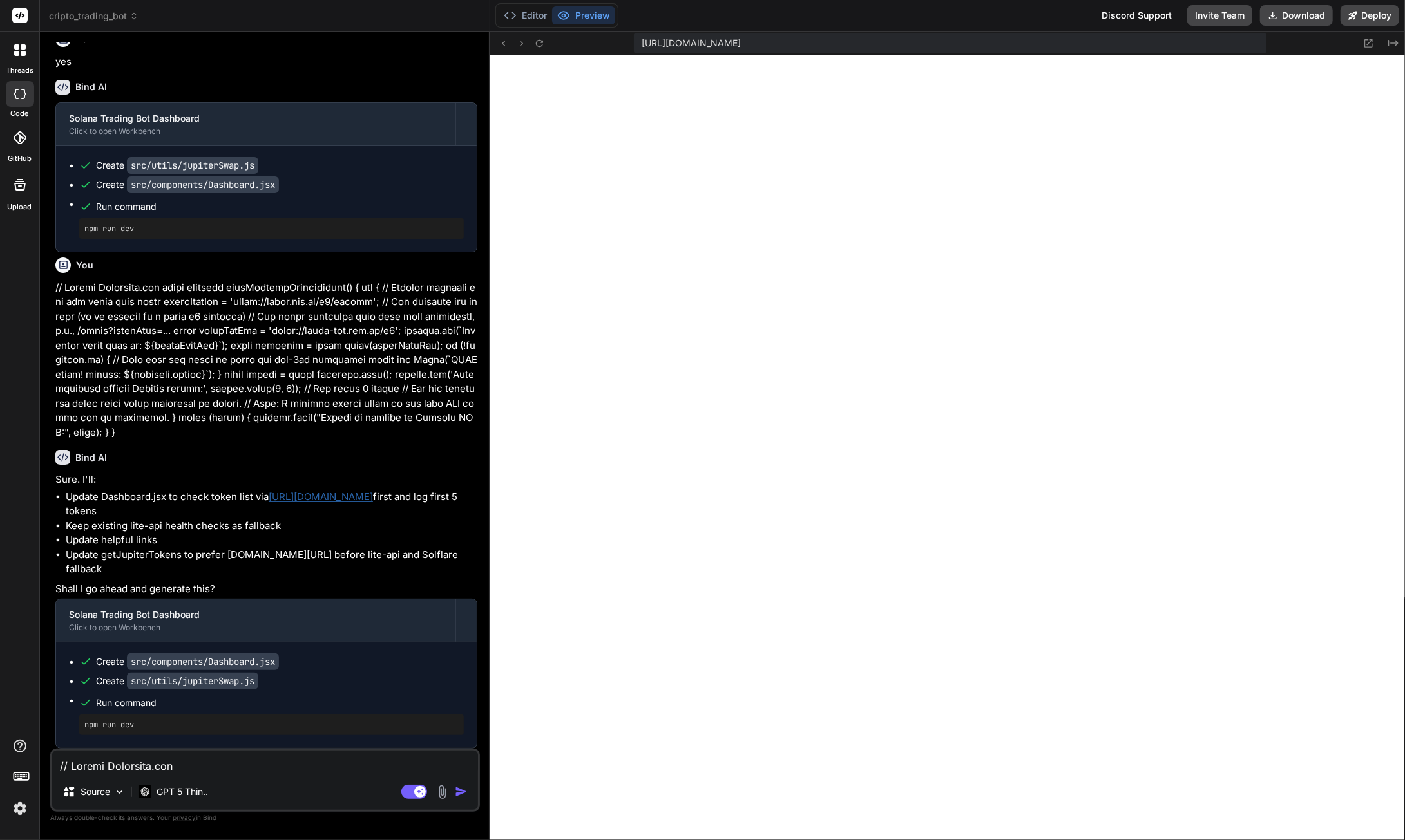
click at [1291, 17] on button "Download" at bounding box center [1296, 15] width 72 height 21
click at [153, 772] on textarea at bounding box center [264, 762] width 425 height 23
paste textarea "Welcome to Jupiter Developer Documentation! You'll find detailed API guides, sc…"
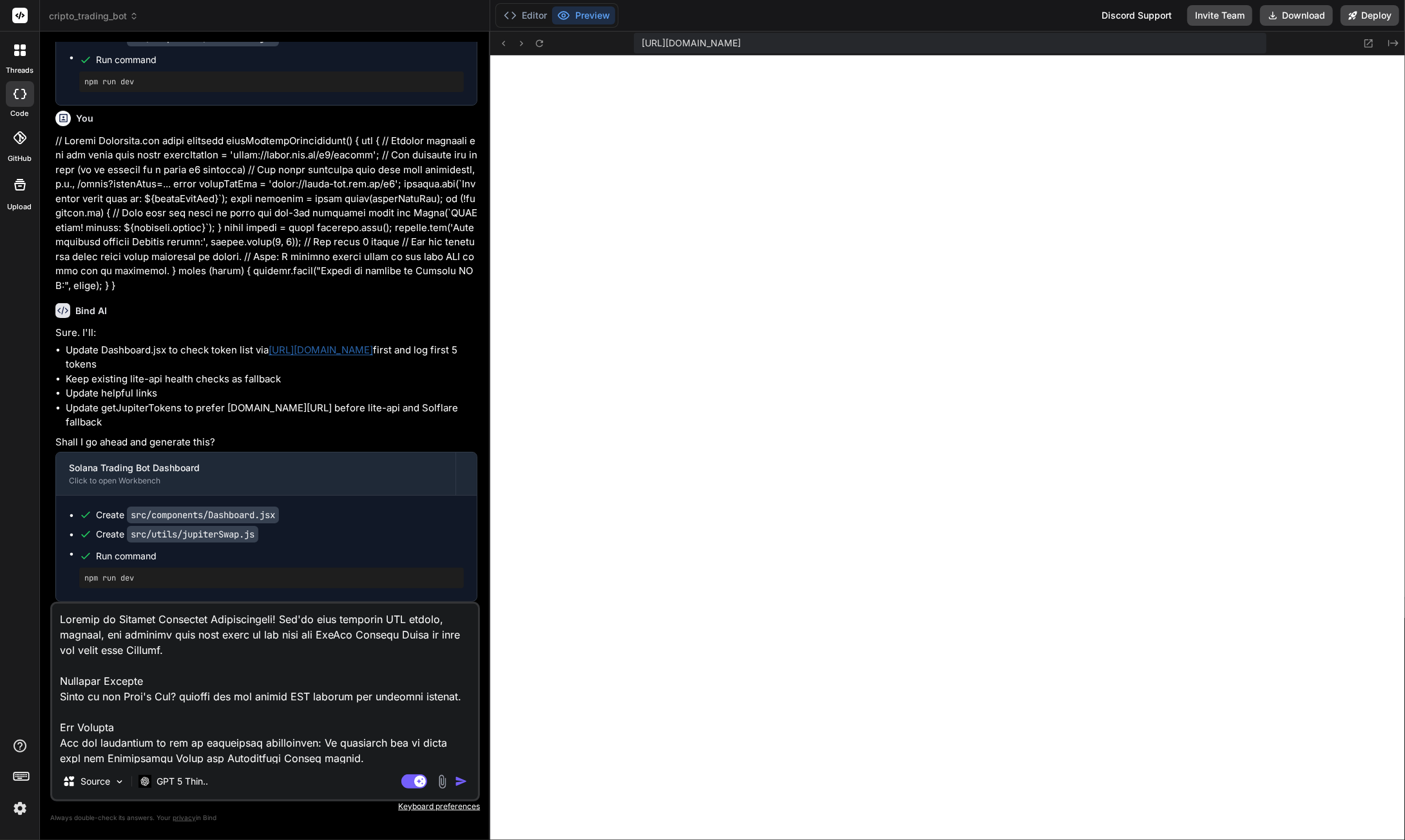
scroll to position [2272, 0]
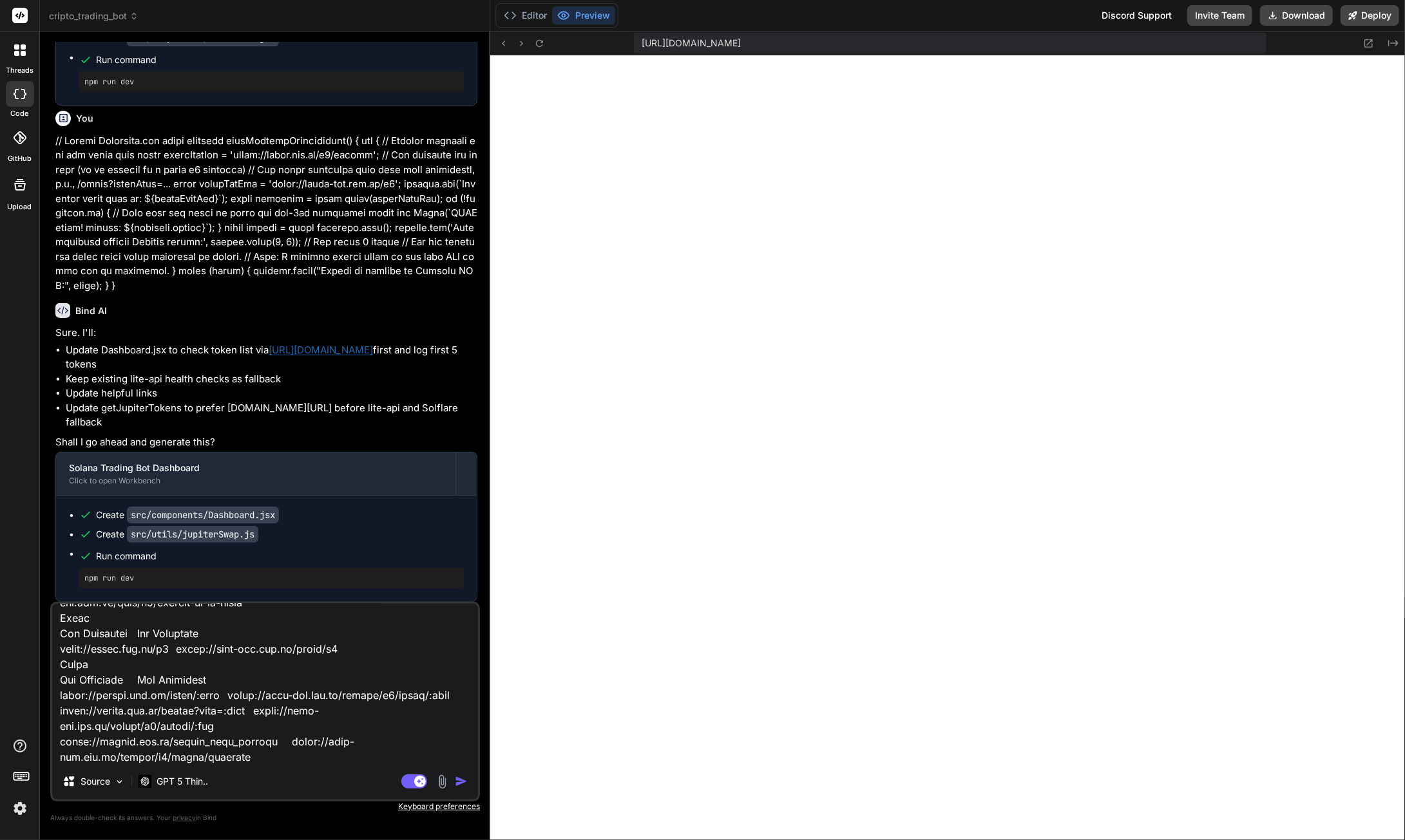
click at [459, 781] on img "button" at bounding box center [461, 782] width 13 height 13
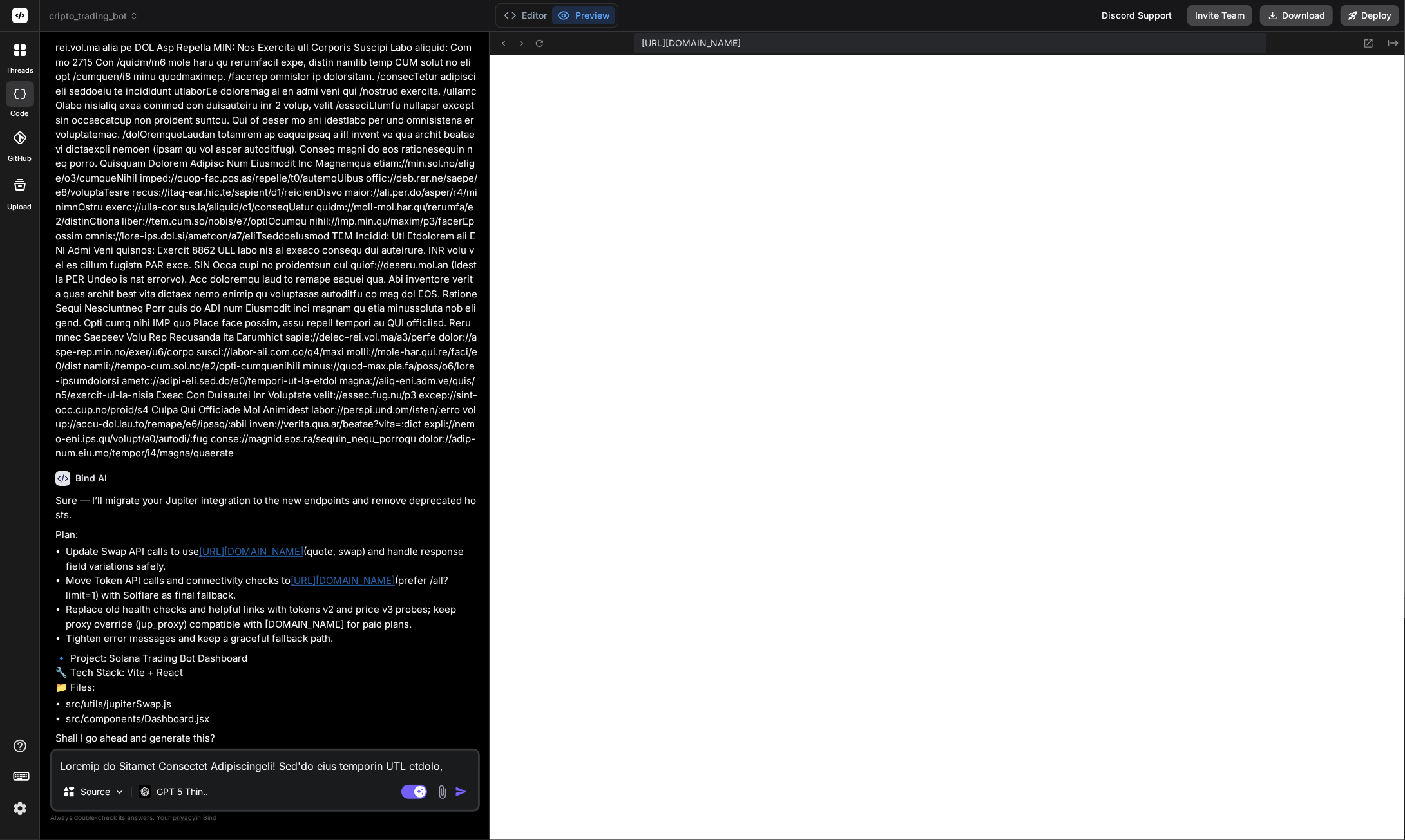
scroll to position [77617, 0]
click at [153, 770] on textarea at bounding box center [264, 762] width 425 height 23
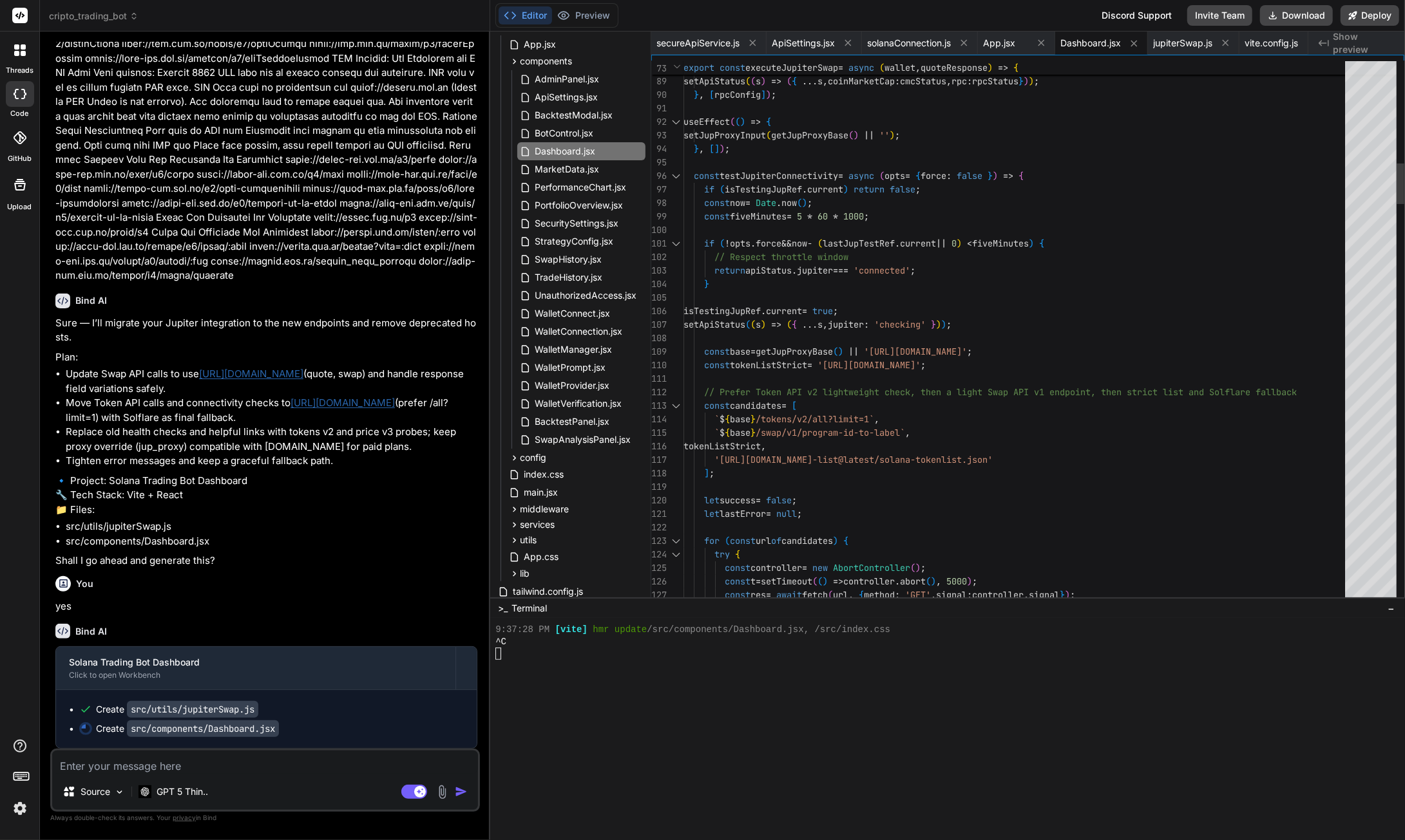
scroll to position [77840, 0]
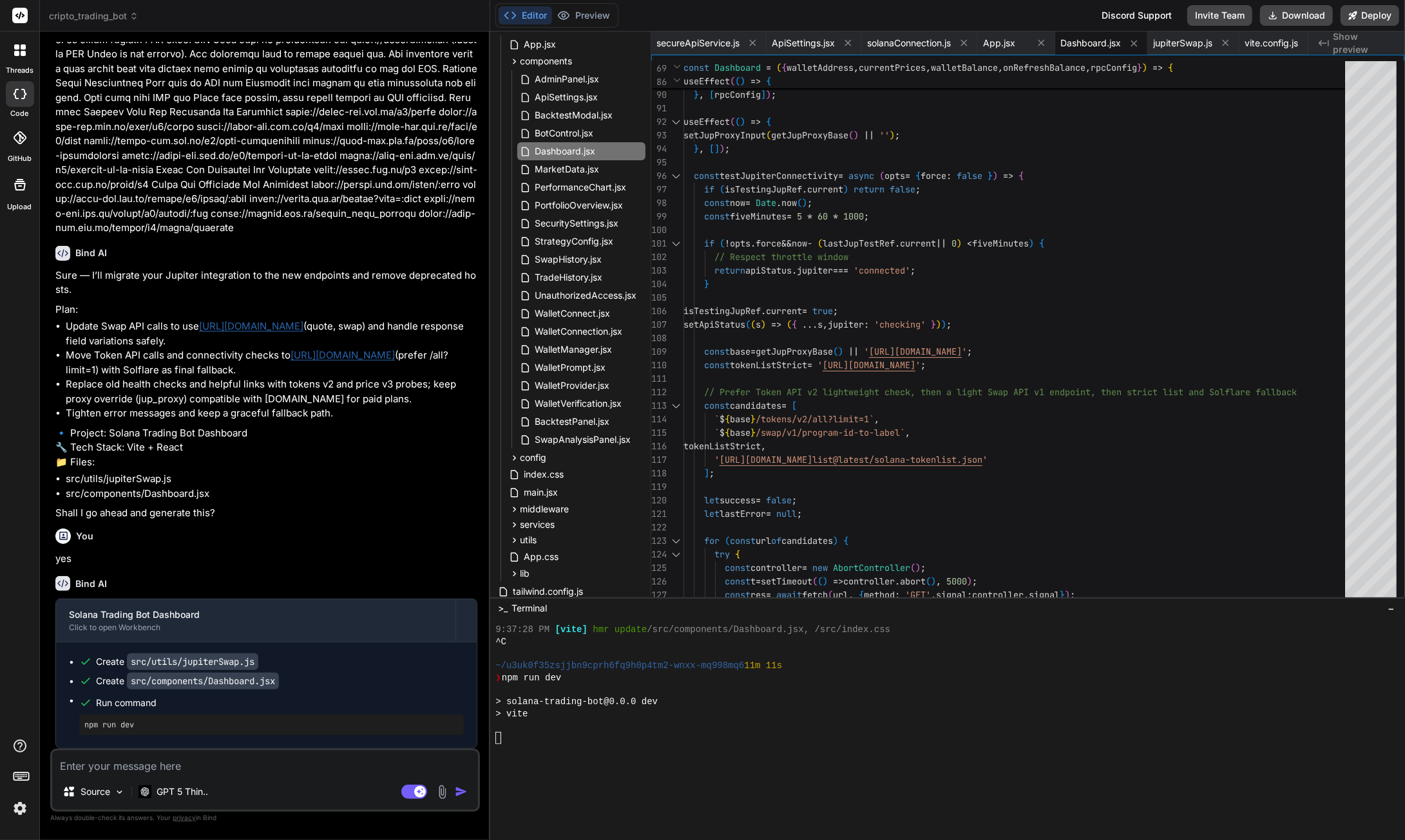
click at [1301, 21] on button "Download" at bounding box center [1296, 15] width 72 height 21
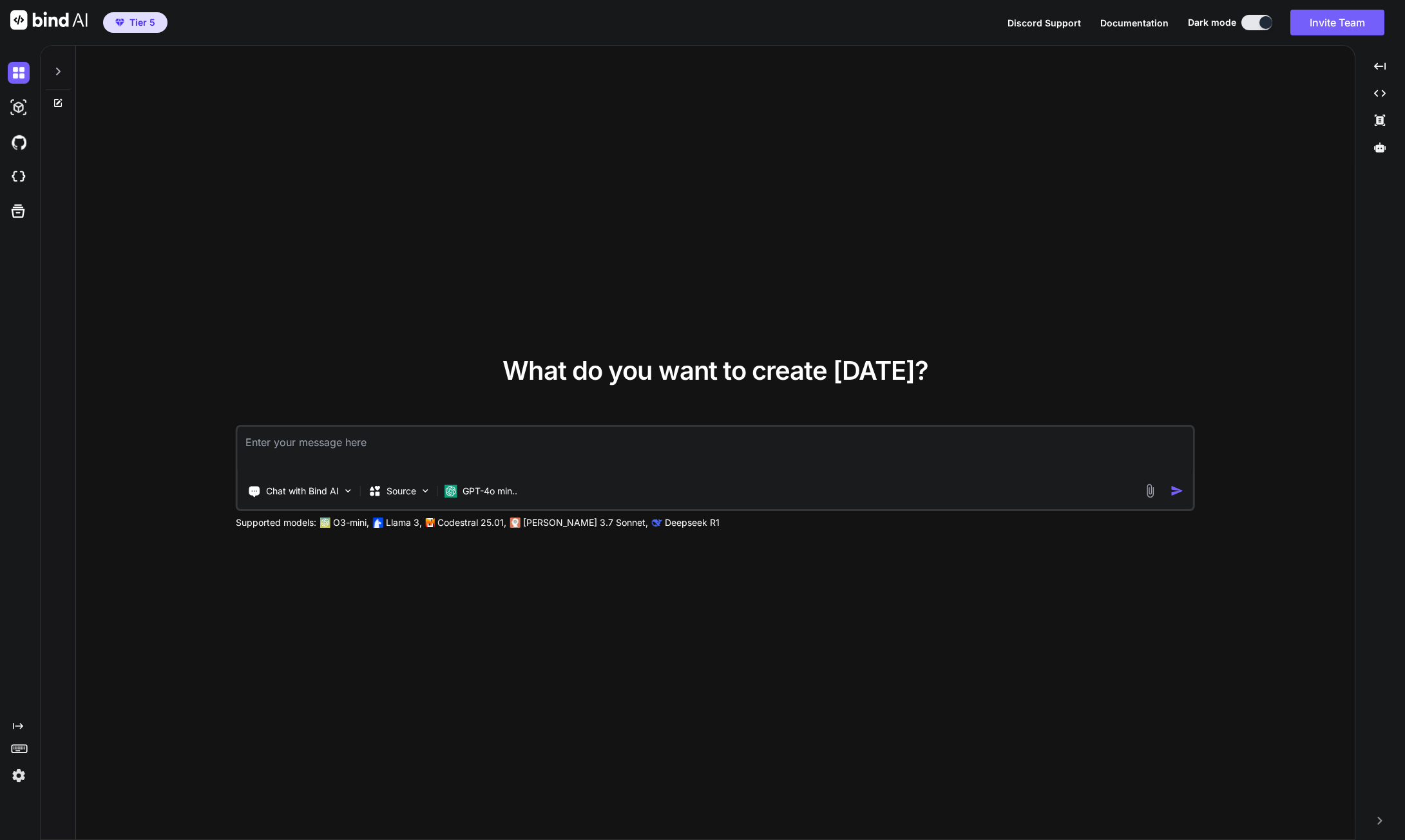
type textarea "x"
